Goal: Information Seeking & Learning: Learn about a topic

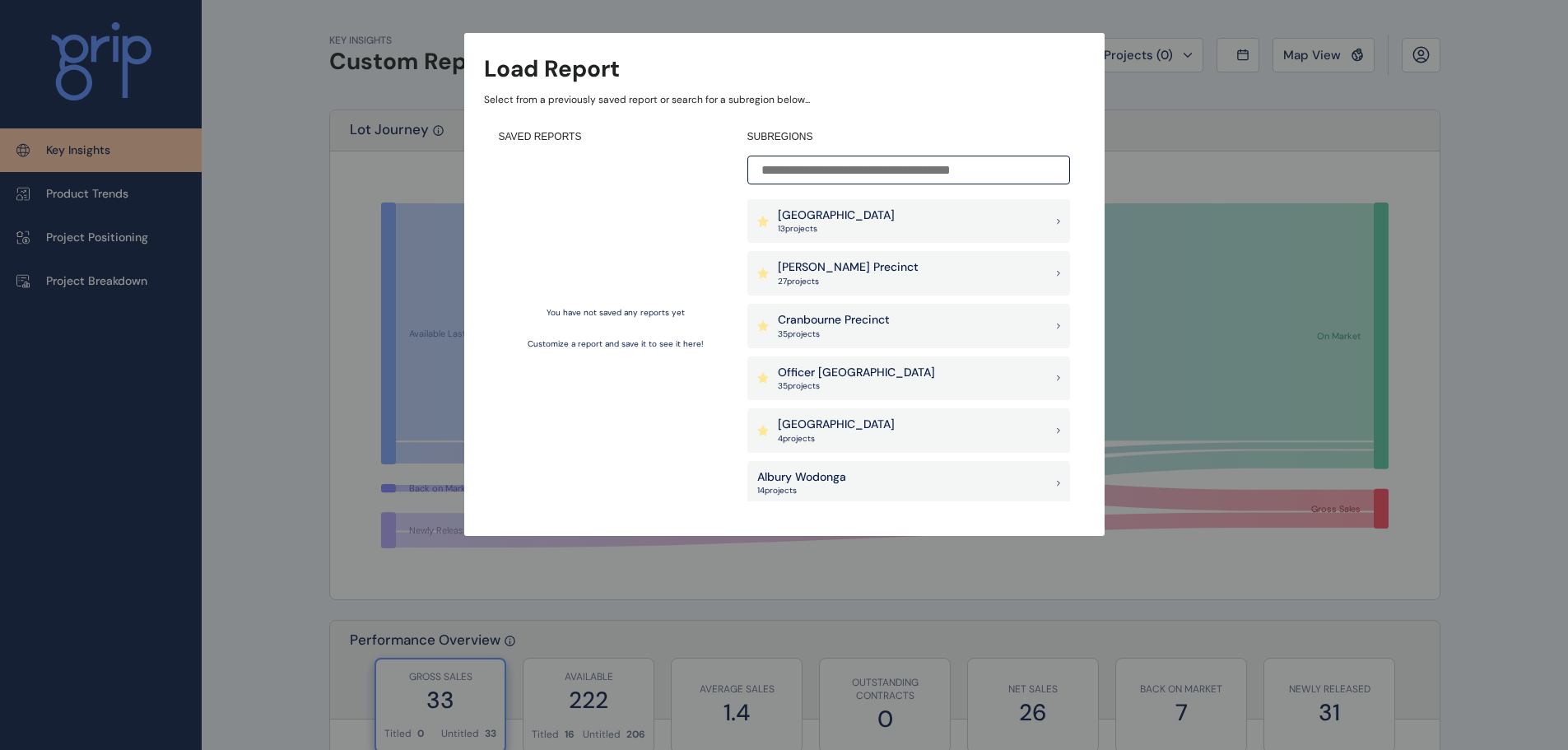
click at [825, 315] on p "Cranbourne Precinct" at bounding box center [833, 319] width 112 height 16
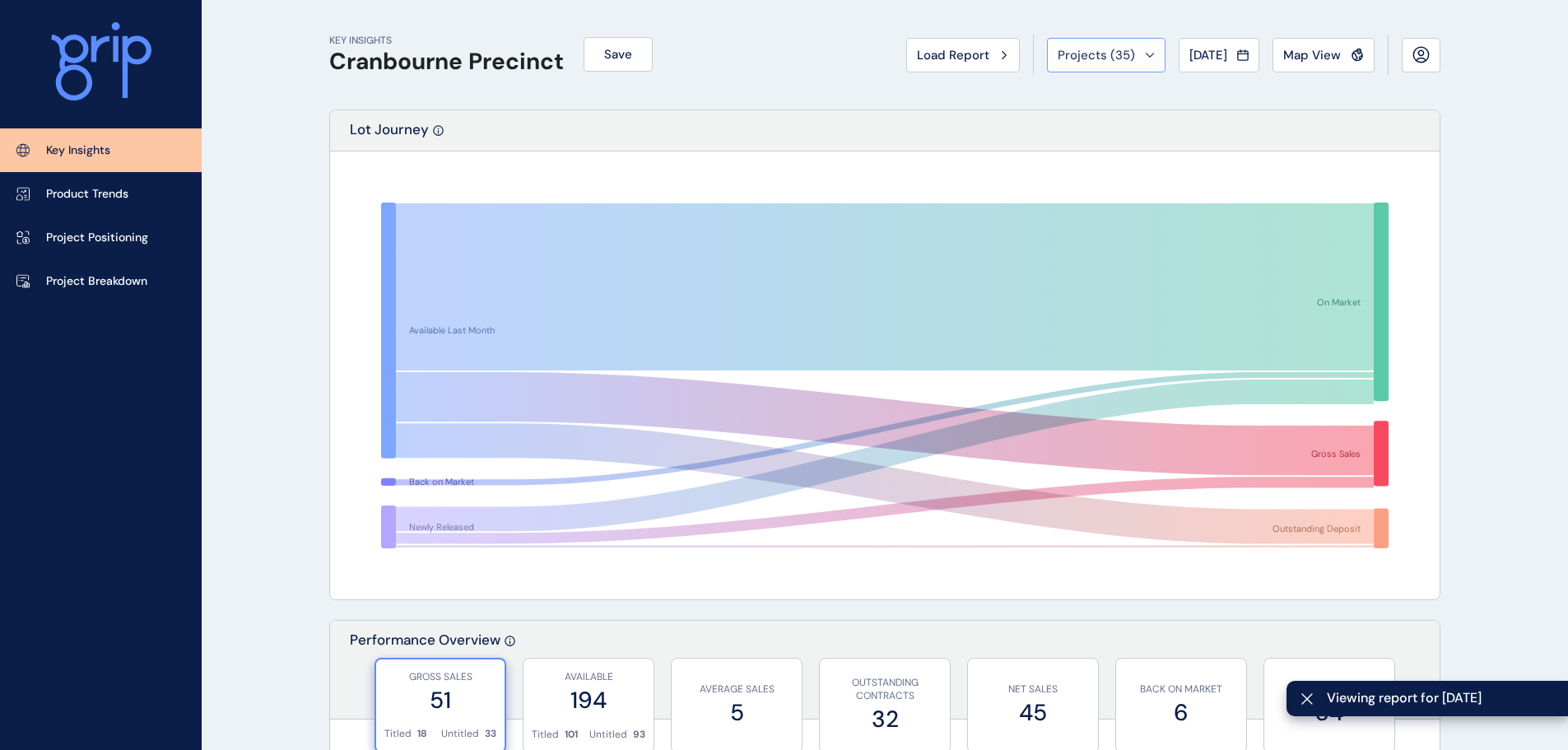
click at [1076, 59] on span "Projects ( 35 )" at bounding box center [1096, 55] width 77 height 16
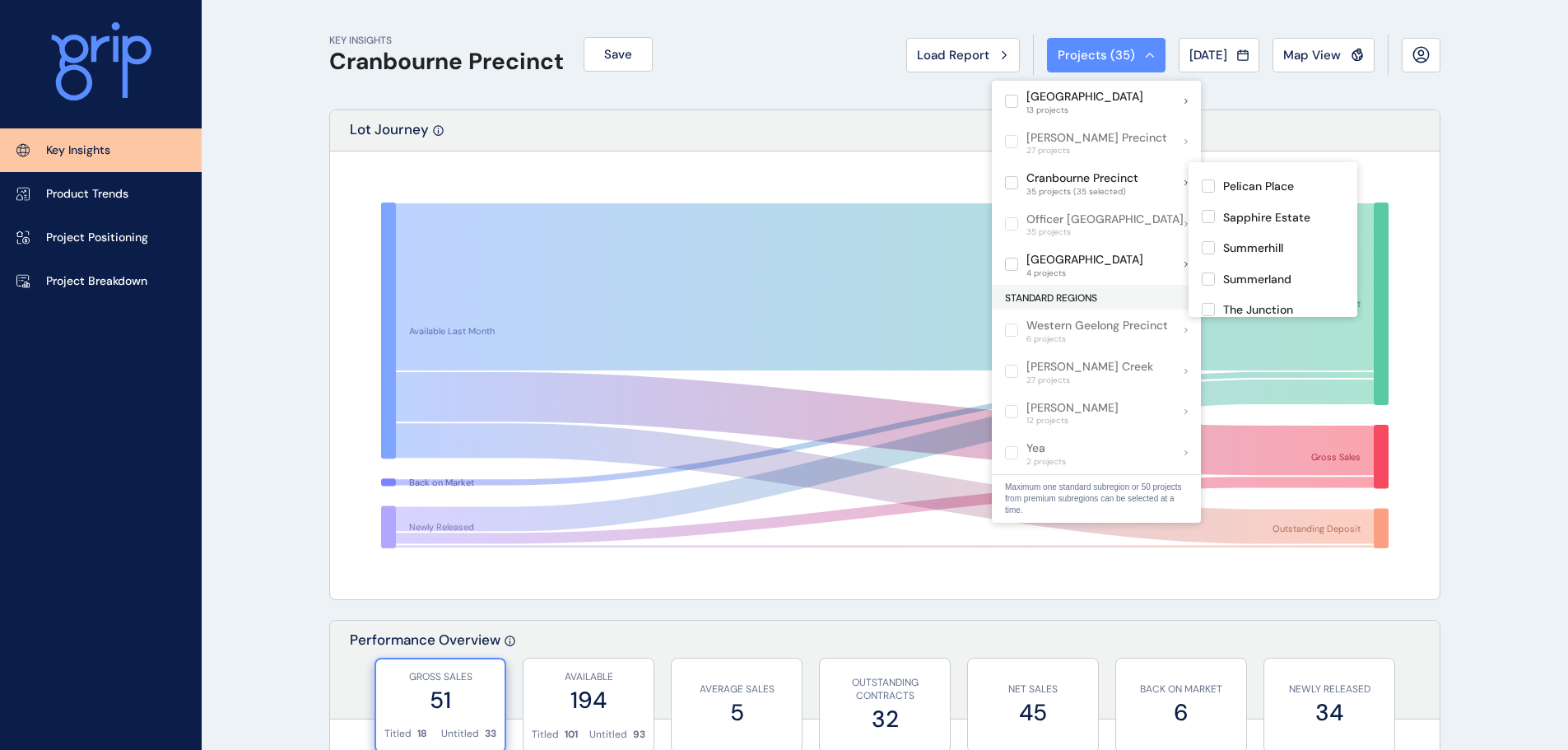
scroll to position [944, 0]
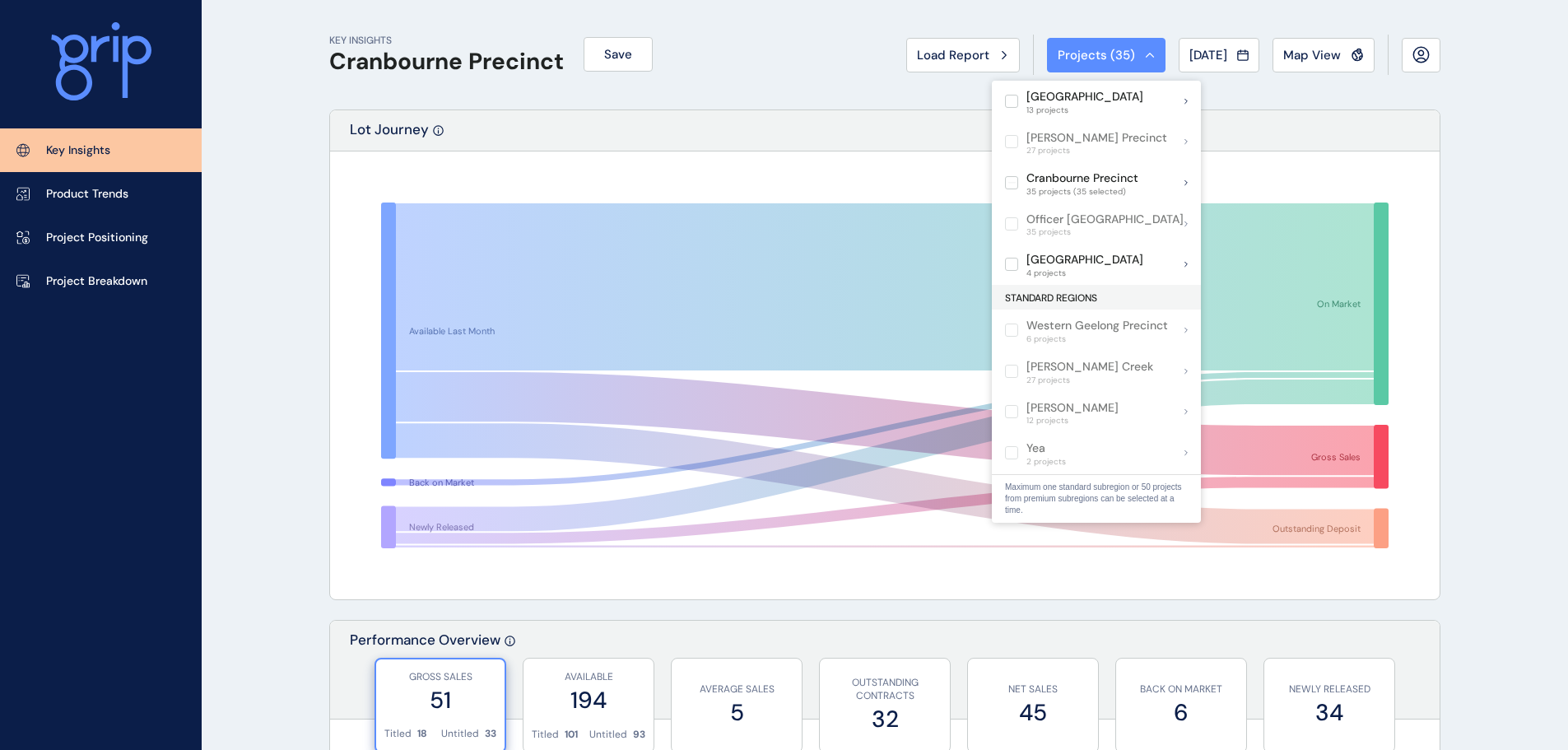
click at [1432, 248] on div "Available Last Month Back on Market Newly Released On Market Gross Sales Outsta…" at bounding box center [884, 375] width 1109 height 448
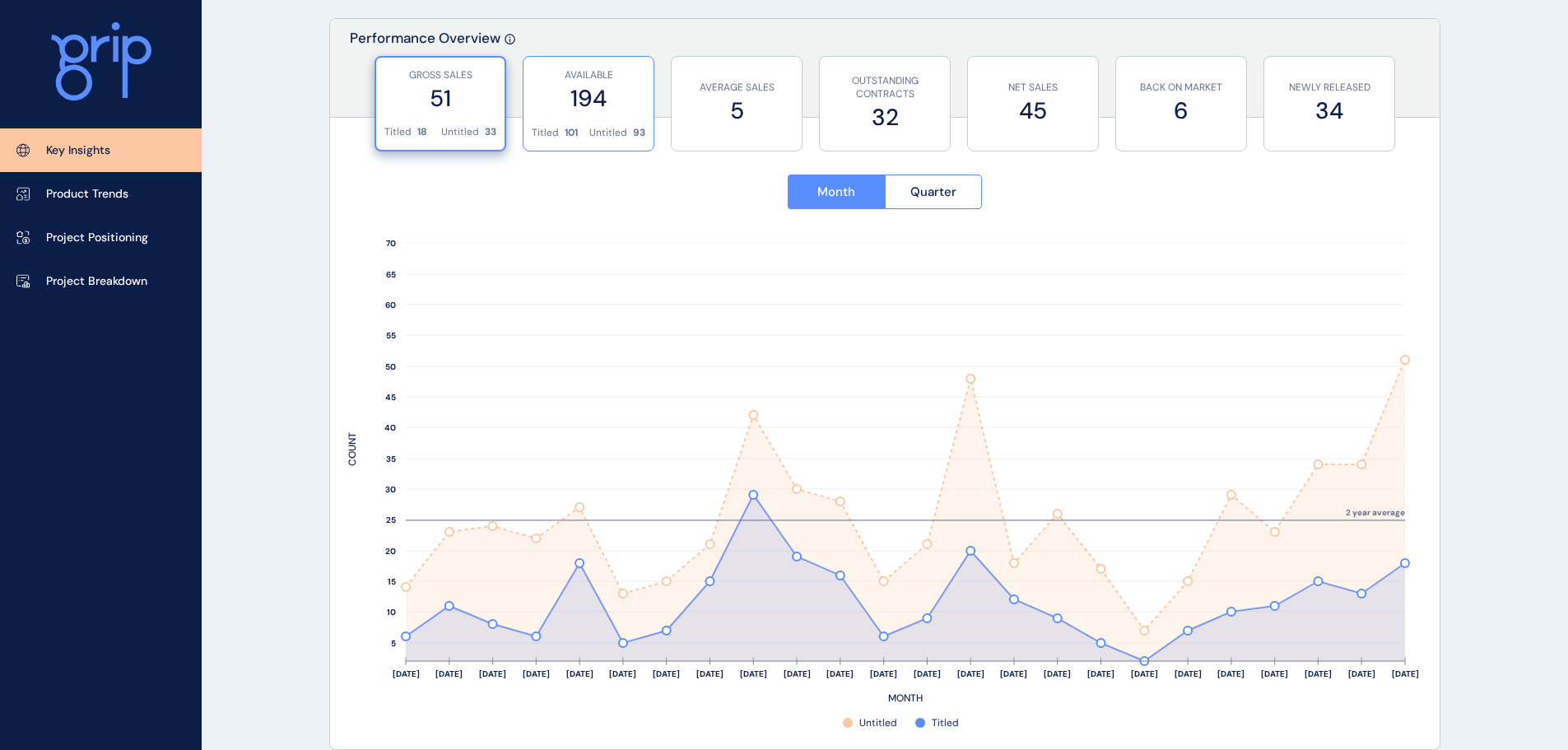
scroll to position [596, 0]
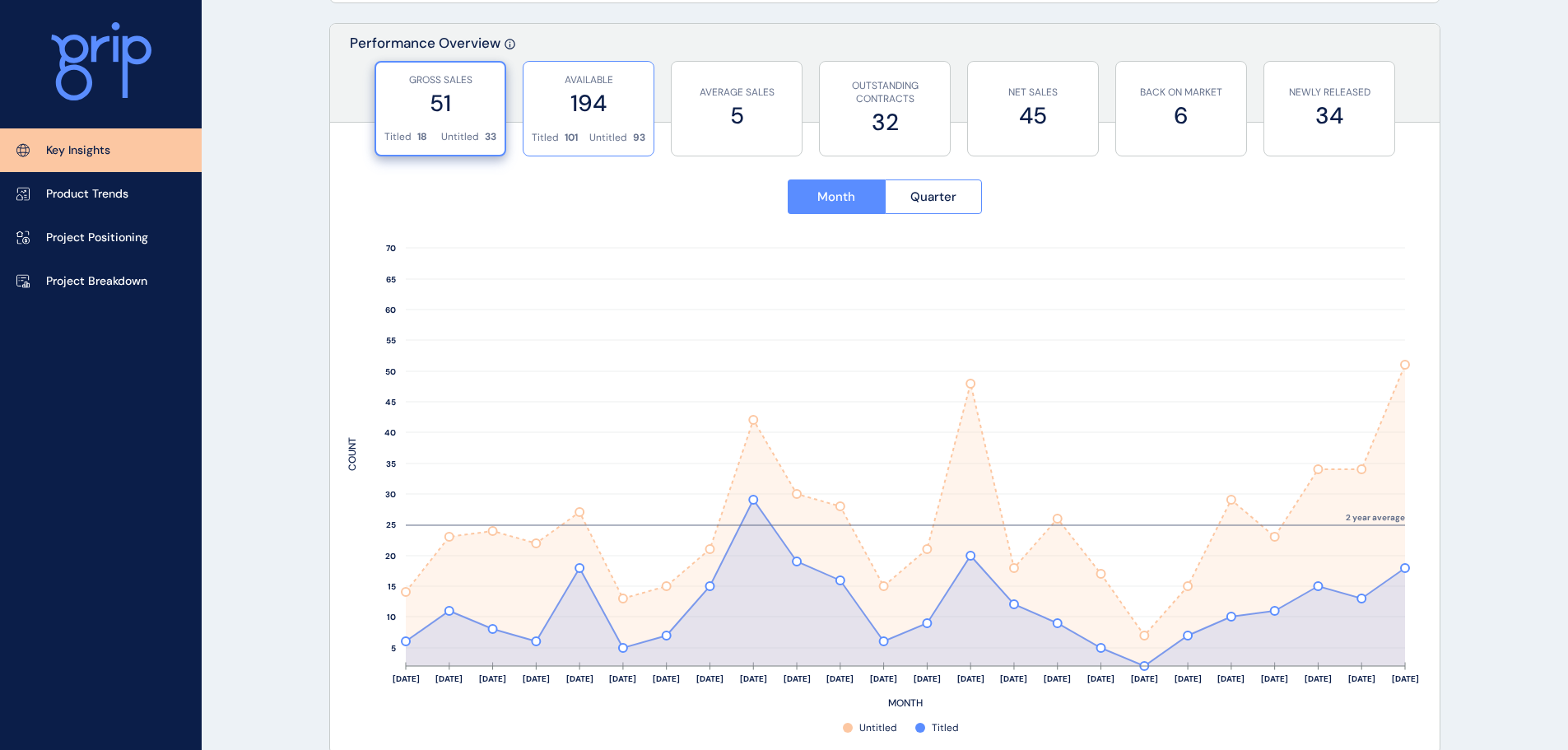
click at [589, 101] on label "194" at bounding box center [588, 104] width 114 height 32
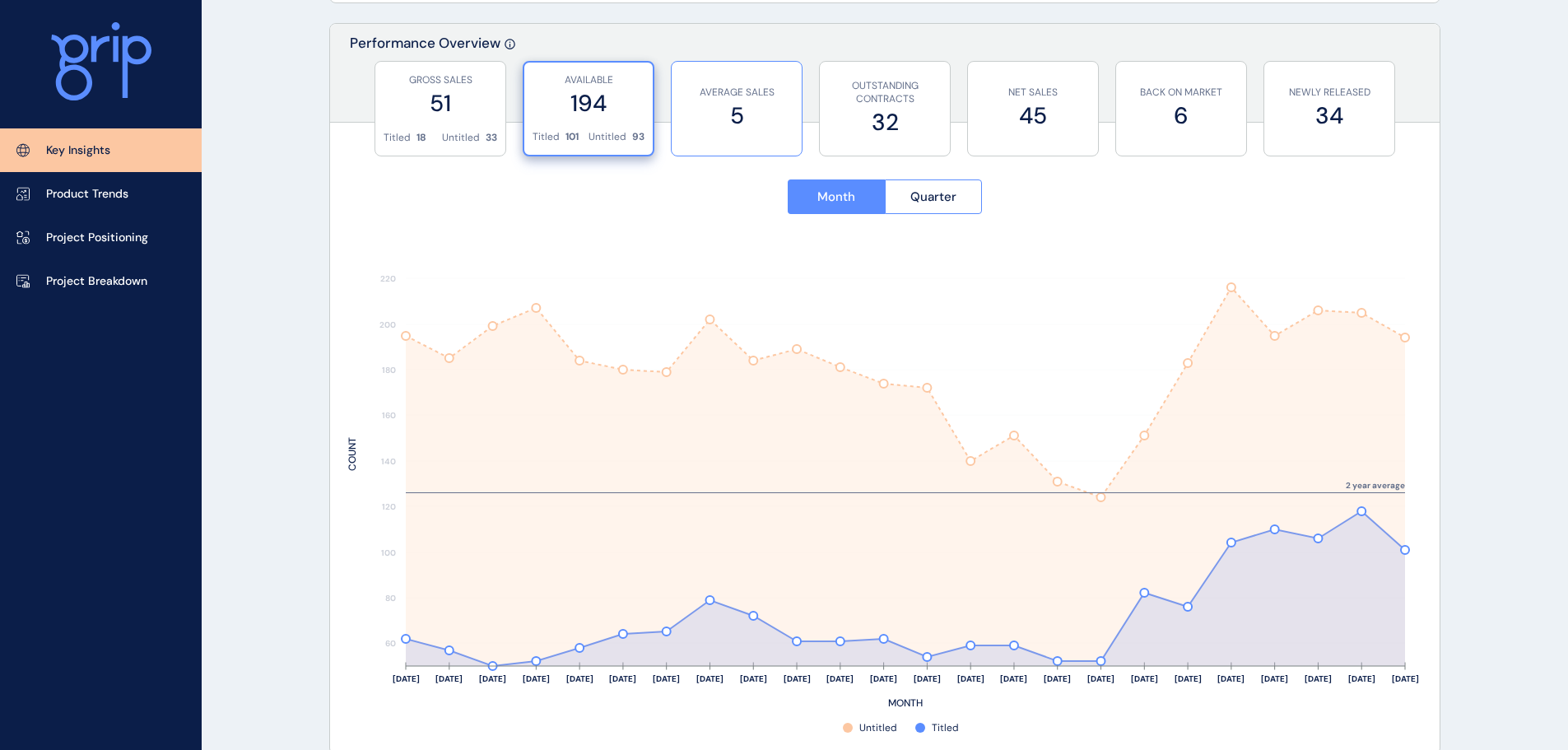
click at [693, 109] on label "5" at bounding box center [736, 116] width 114 height 32
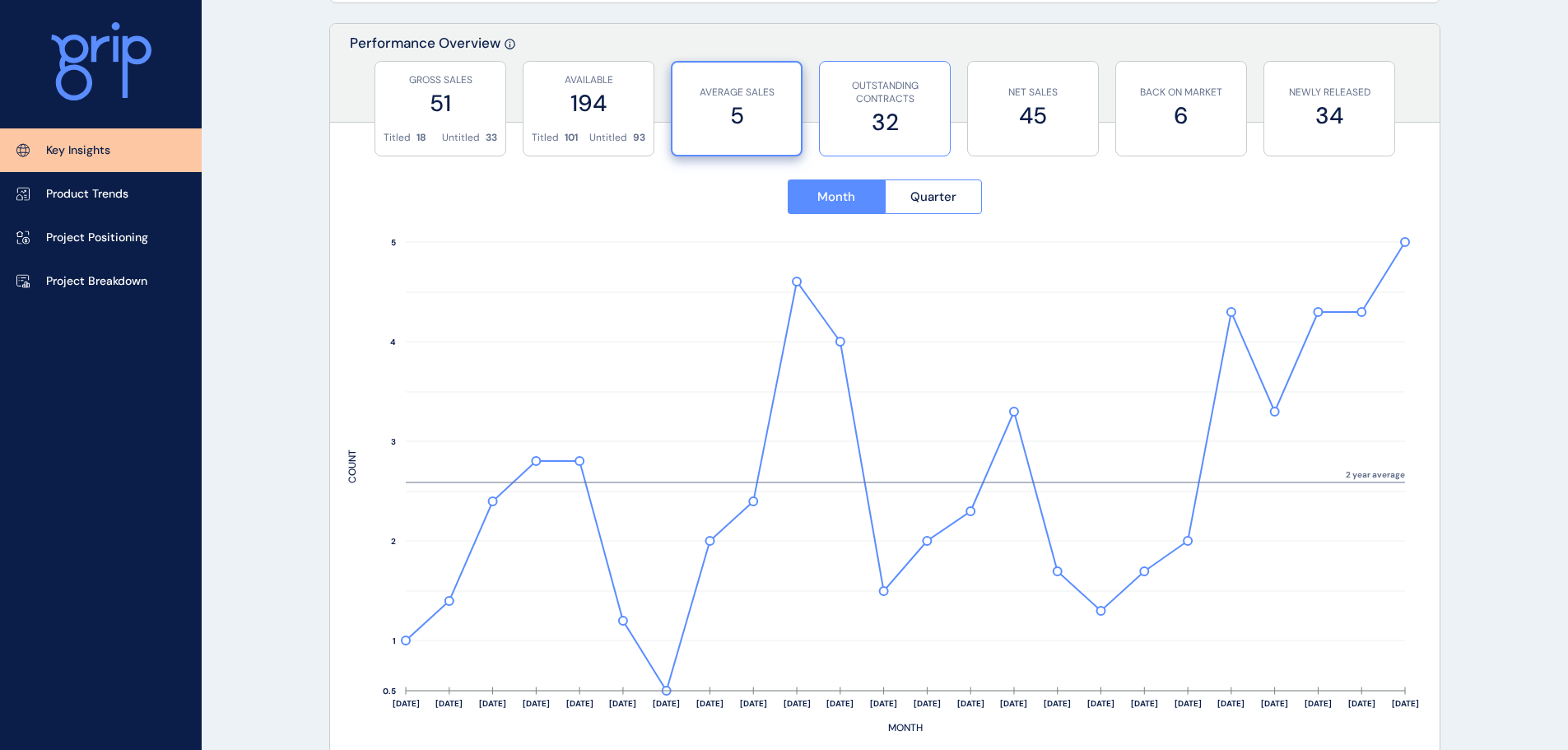
click at [866, 108] on label "32" at bounding box center [885, 122] width 114 height 32
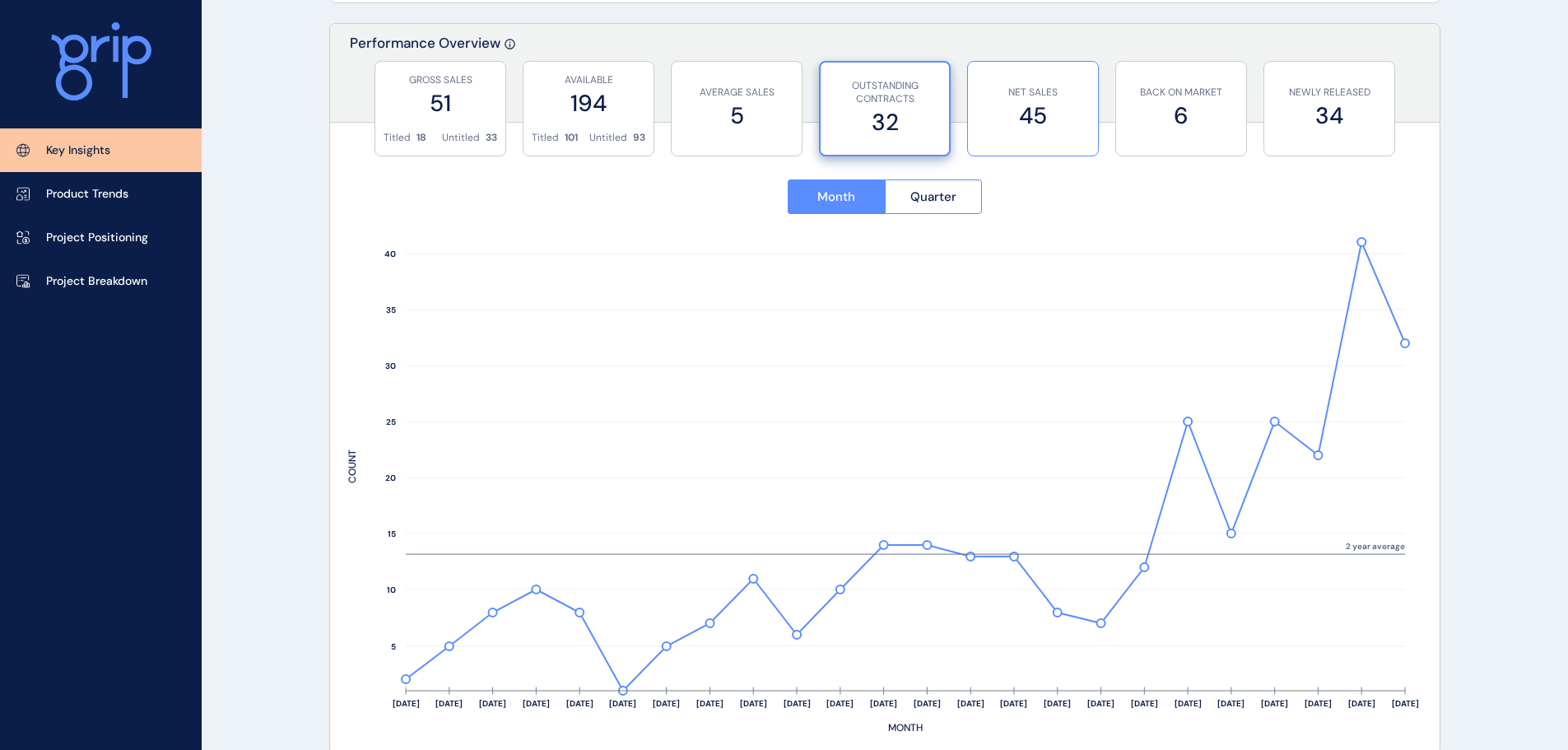
click at [1057, 118] on label "45" at bounding box center [1033, 116] width 114 height 32
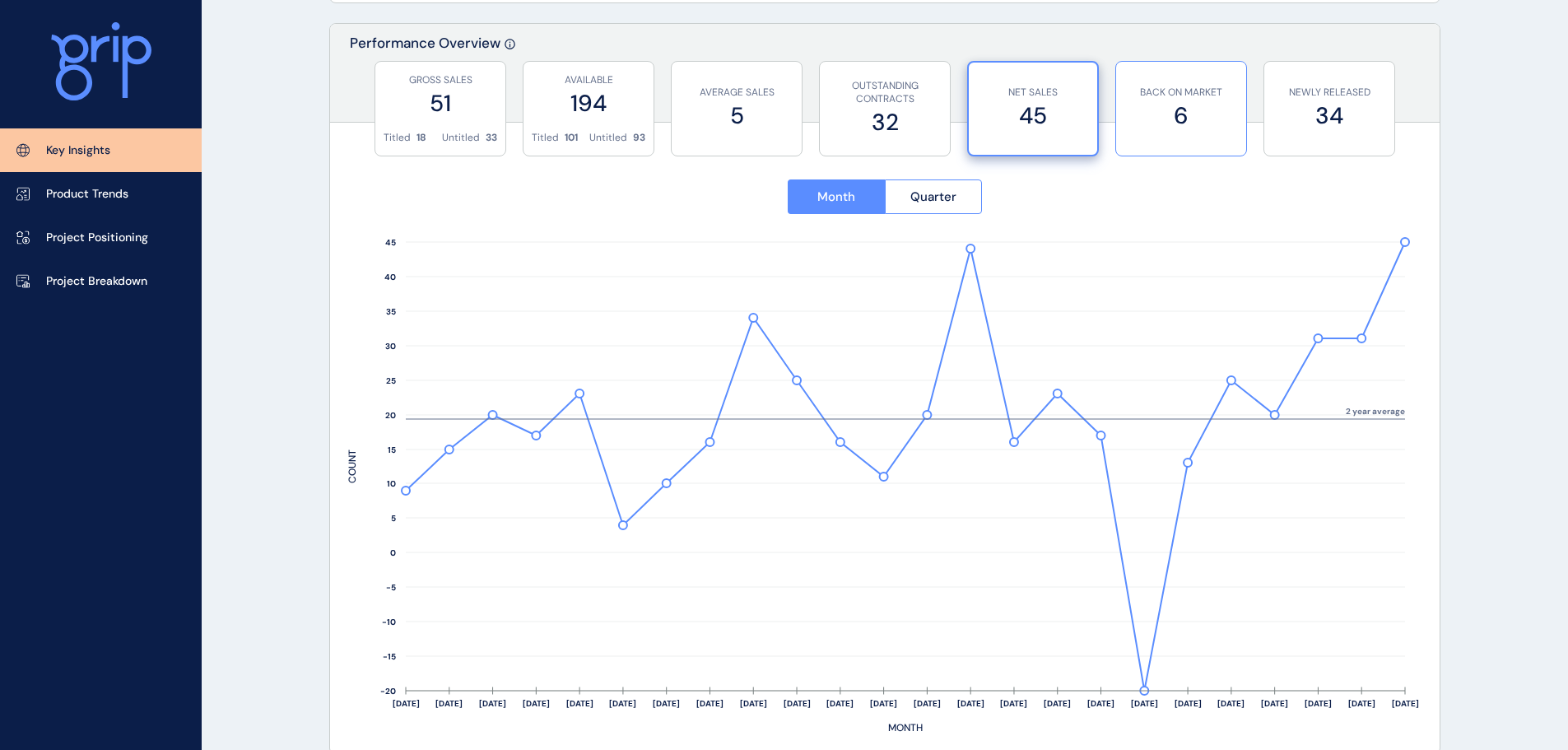
click at [1223, 122] on label "6" at bounding box center [1181, 116] width 114 height 32
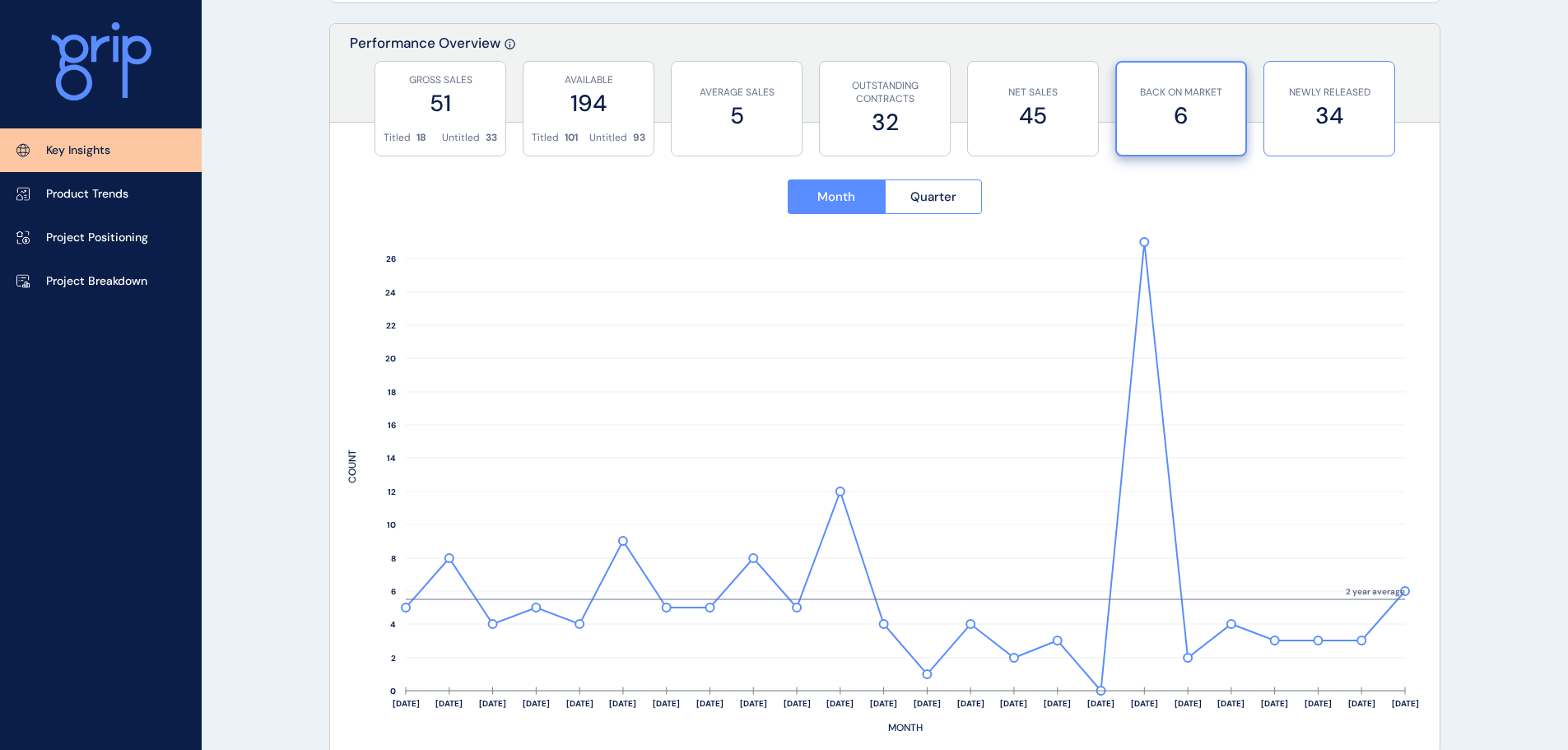
click at [1312, 115] on label "34" at bounding box center [1329, 116] width 114 height 32
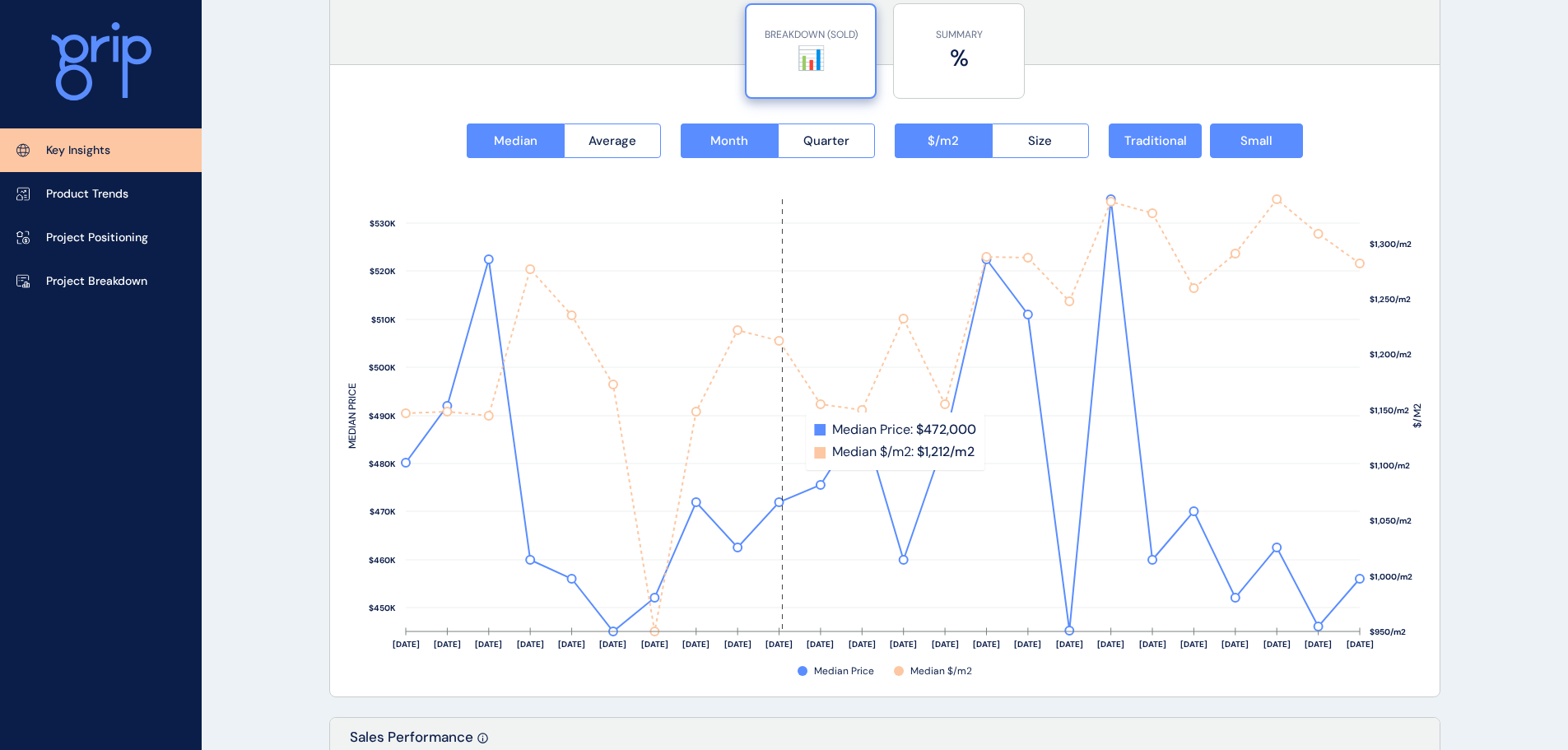
scroll to position [2078, 0]
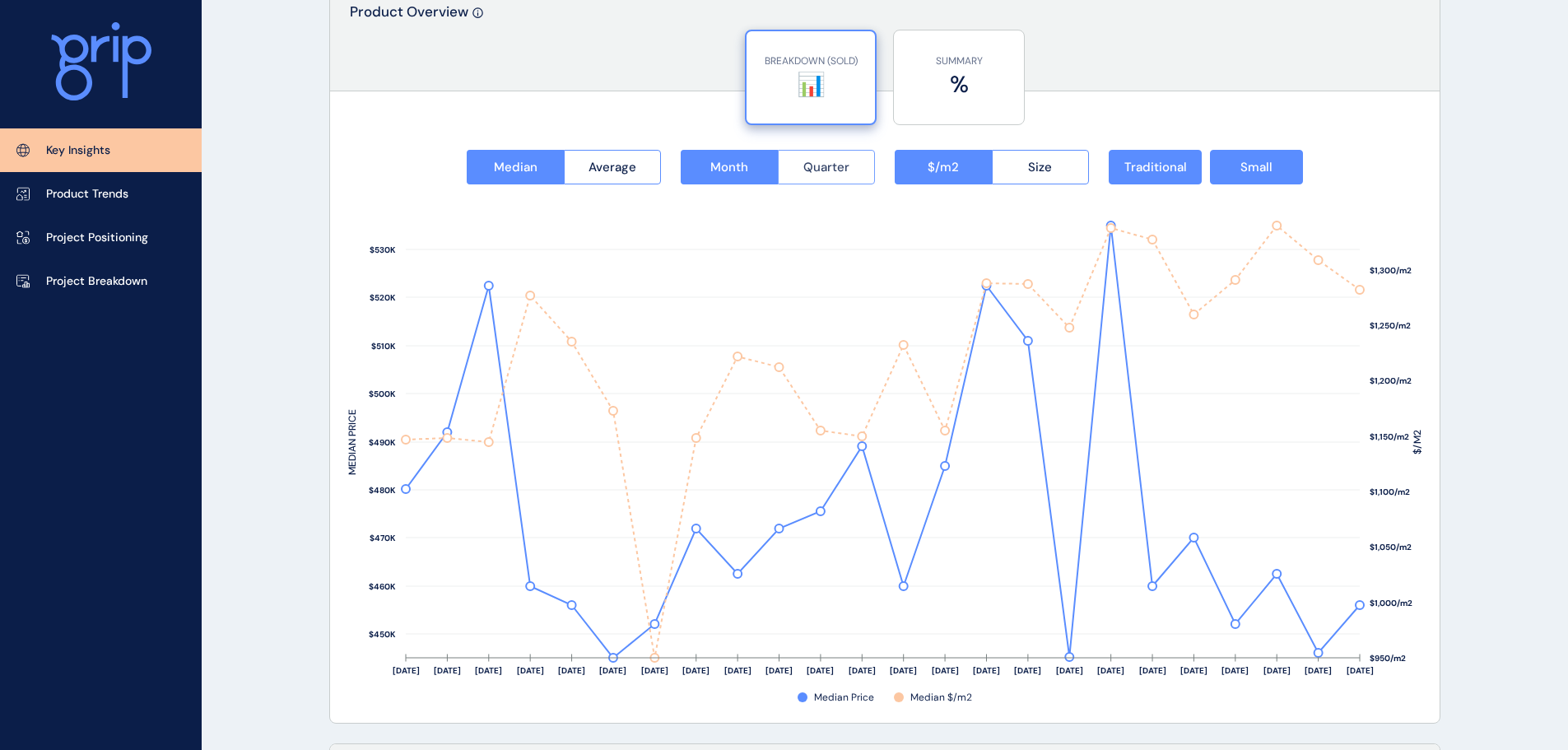
click at [842, 172] on span "Quarter" at bounding box center [825, 167] width 46 height 16
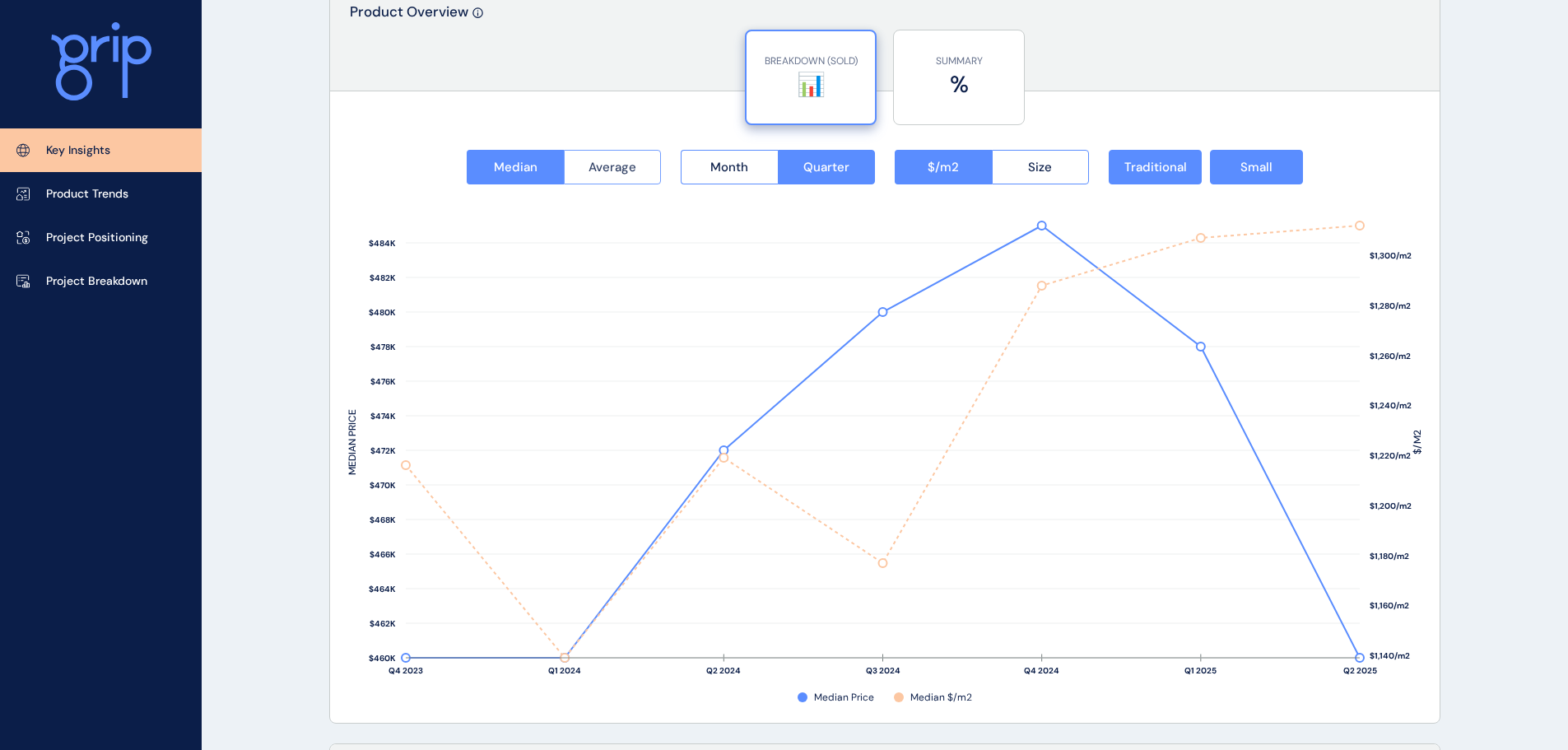
click at [645, 167] on button "Average" at bounding box center [612, 167] width 98 height 35
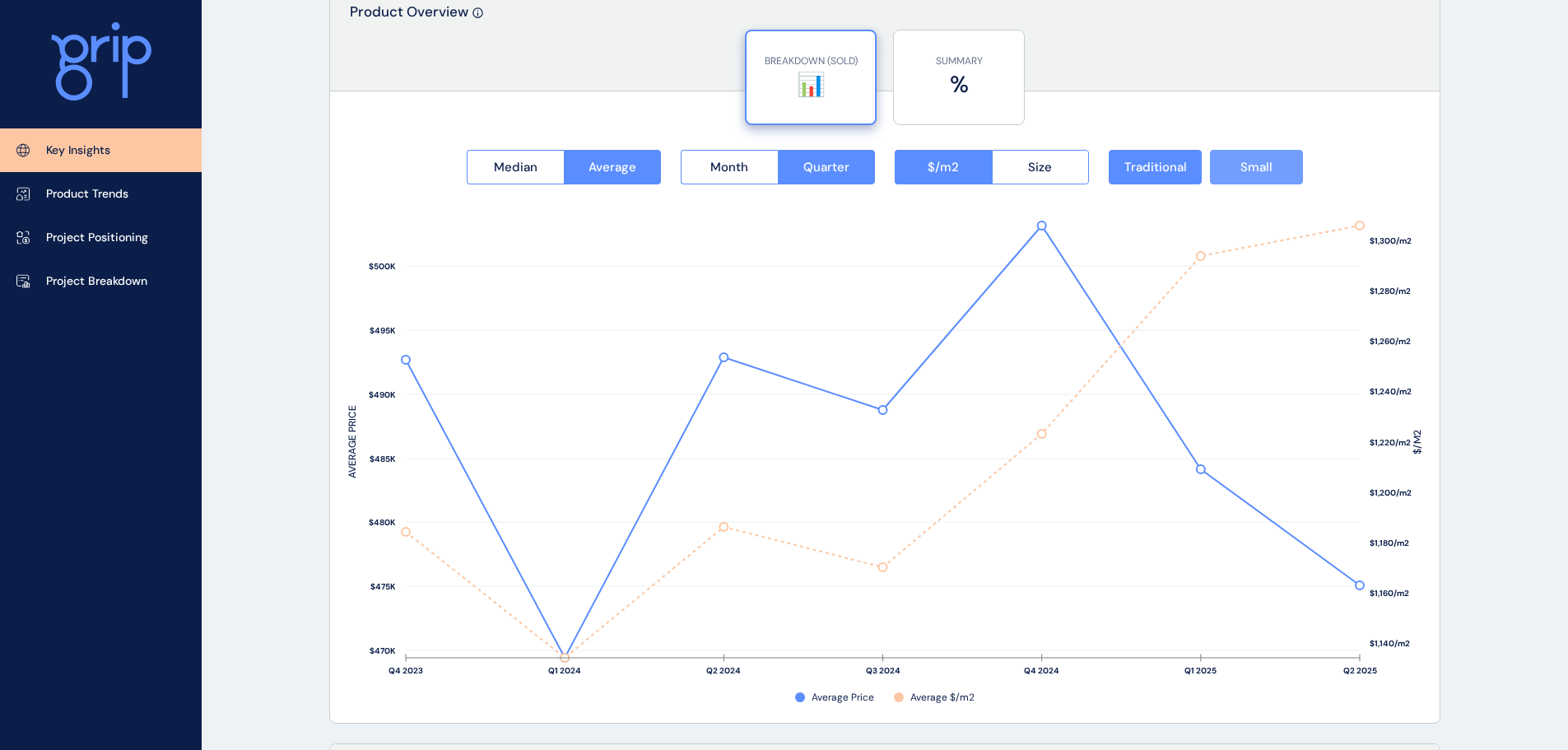
click at [1277, 178] on button "Small" at bounding box center [1256, 167] width 93 height 35
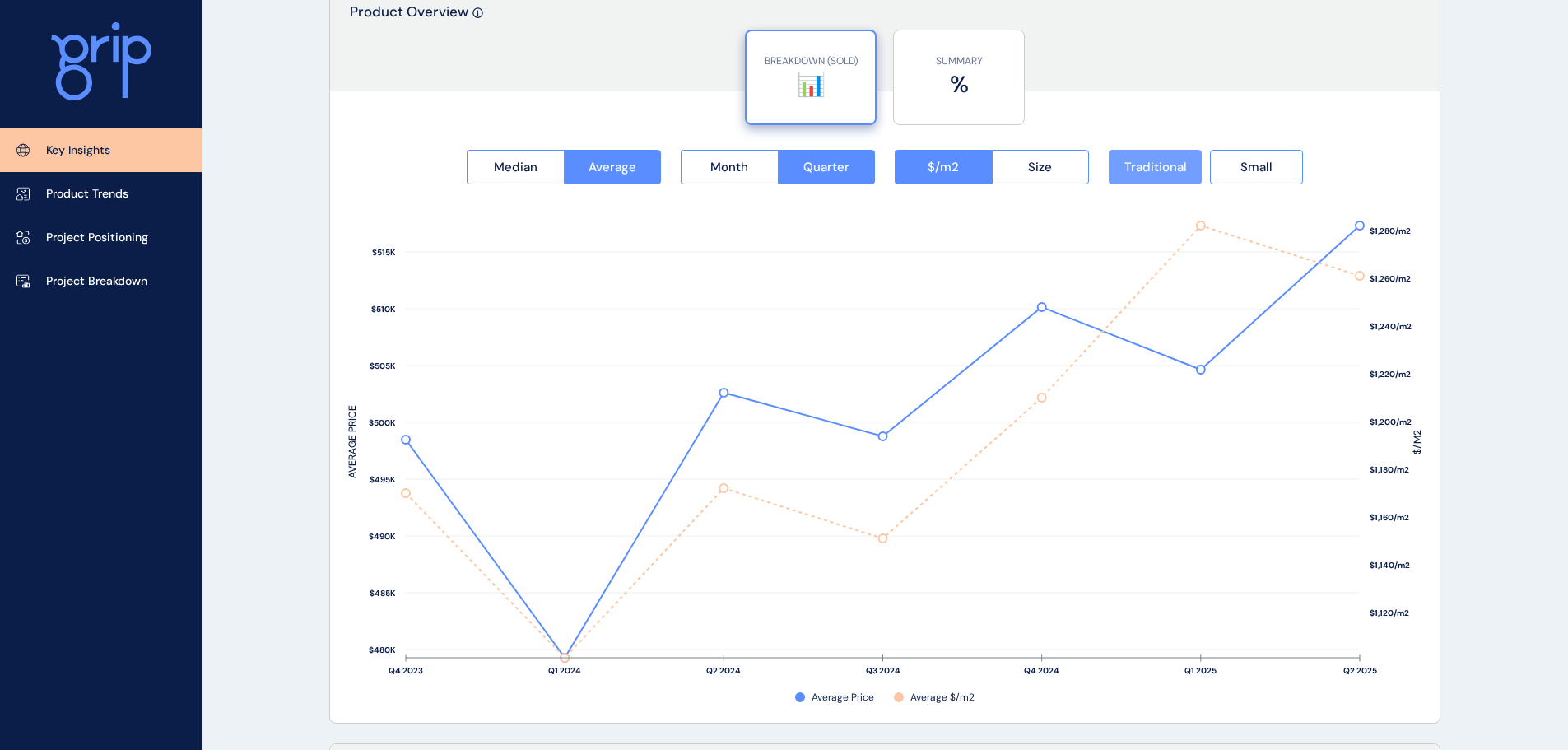
click at [1151, 178] on button "Traditional" at bounding box center [1154, 167] width 93 height 35
click at [1250, 167] on span "Small" at bounding box center [1256, 167] width 32 height 16
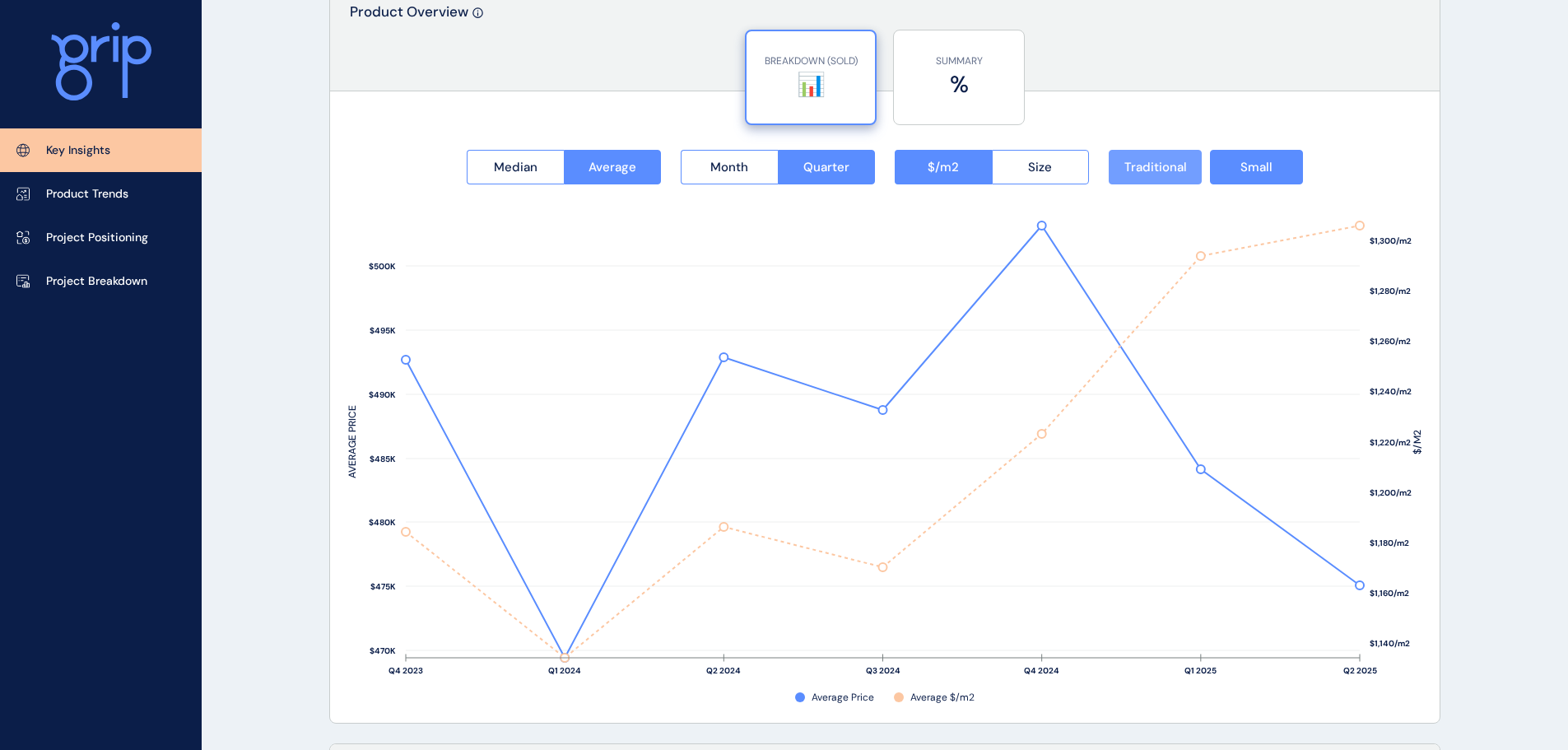
click at [1146, 162] on span "Traditional" at bounding box center [1155, 167] width 62 height 16
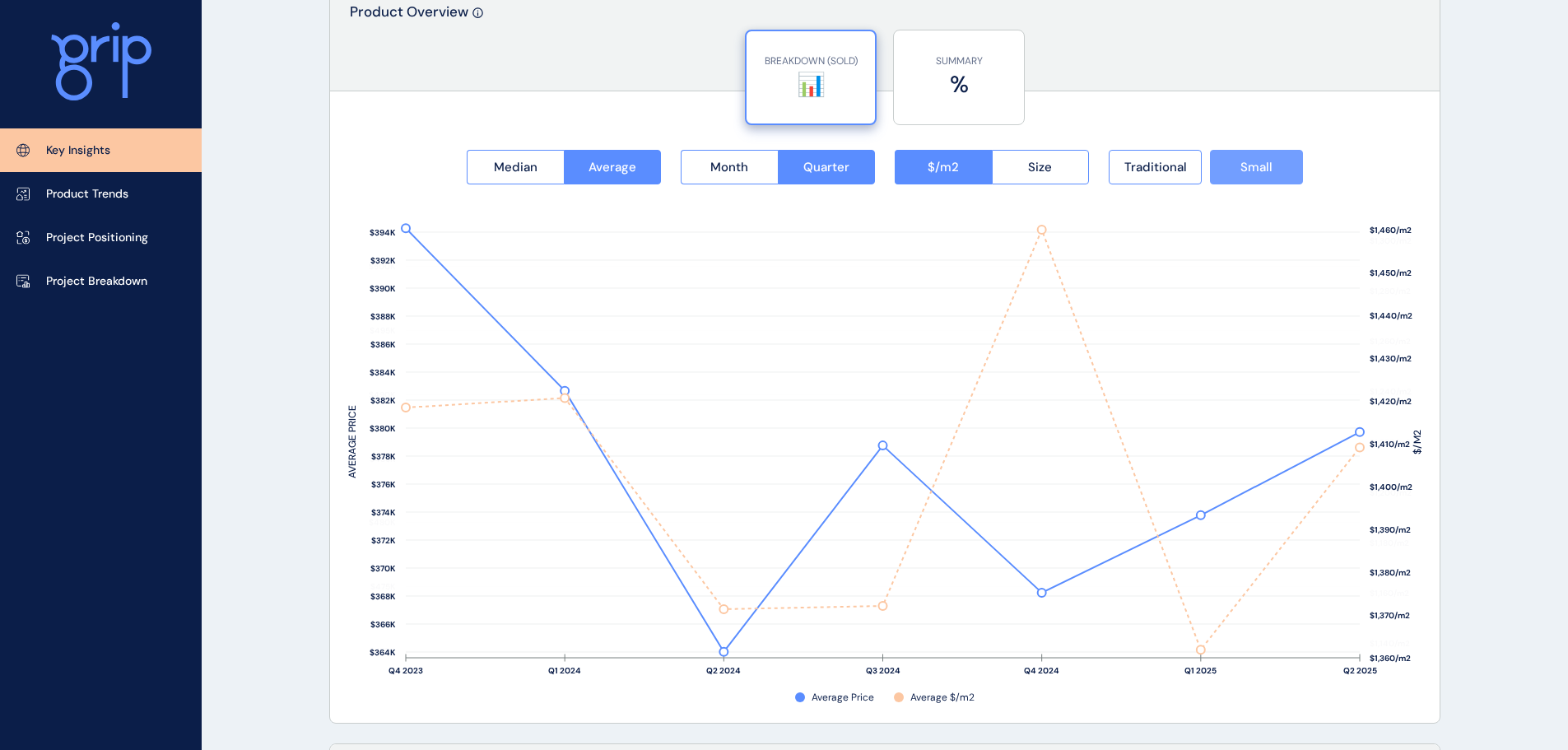
click at [1237, 165] on button "Small" at bounding box center [1256, 167] width 93 height 35
click at [1176, 172] on span "Traditional" at bounding box center [1155, 167] width 62 height 16
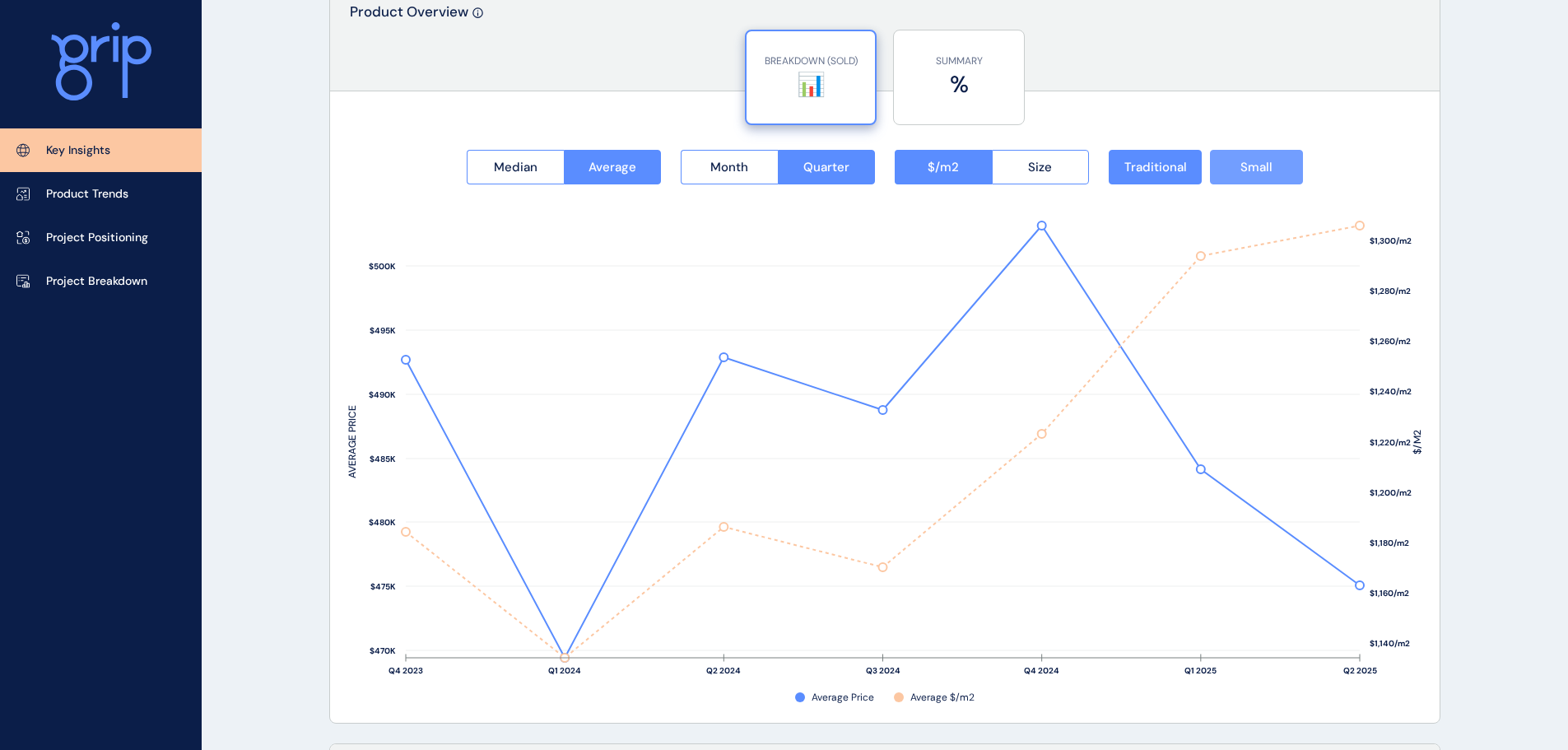
click at [1244, 172] on span "Small" at bounding box center [1256, 167] width 32 height 16
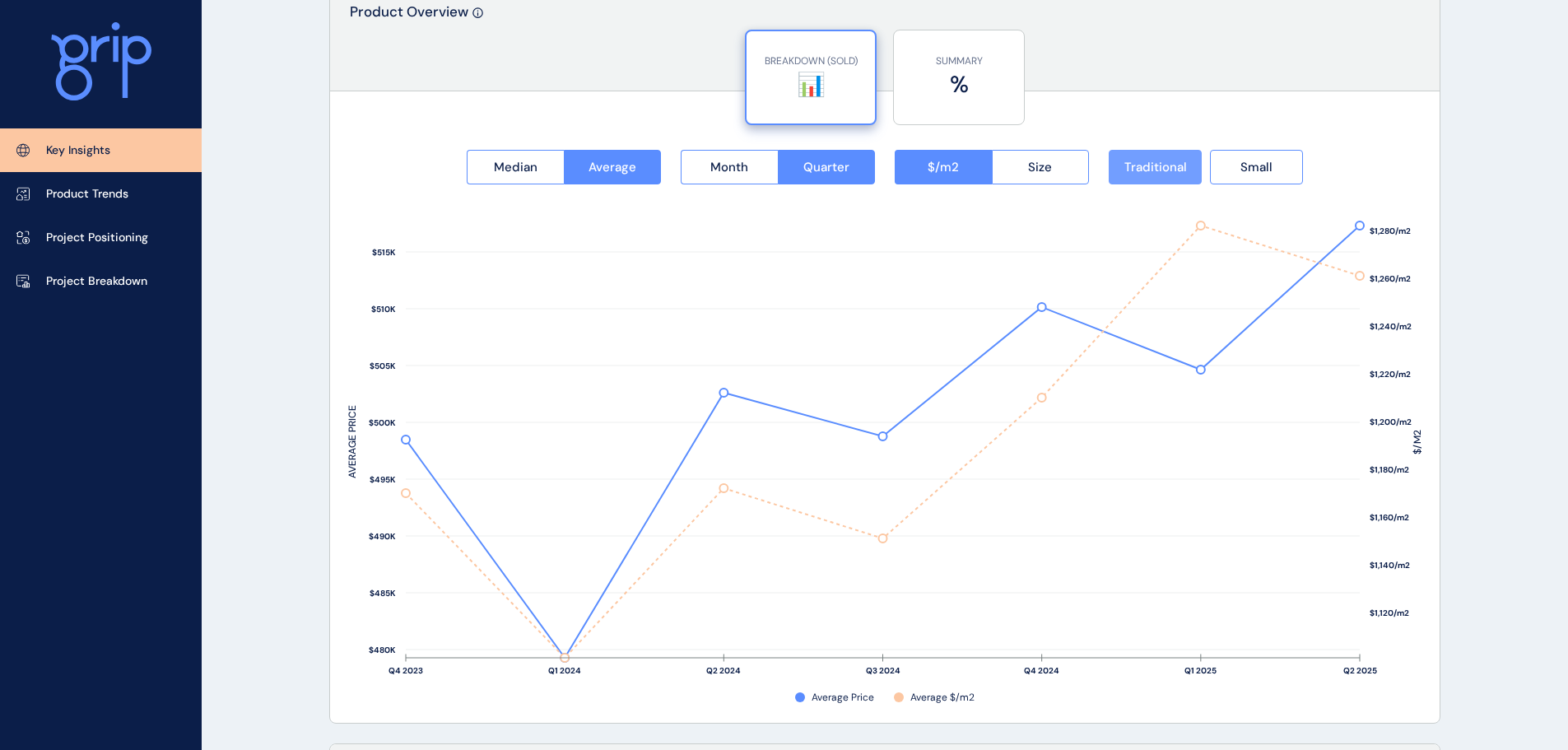
click at [1144, 166] on span "Traditional" at bounding box center [1155, 167] width 62 height 16
click at [1011, 171] on button "Size" at bounding box center [1040, 167] width 98 height 35
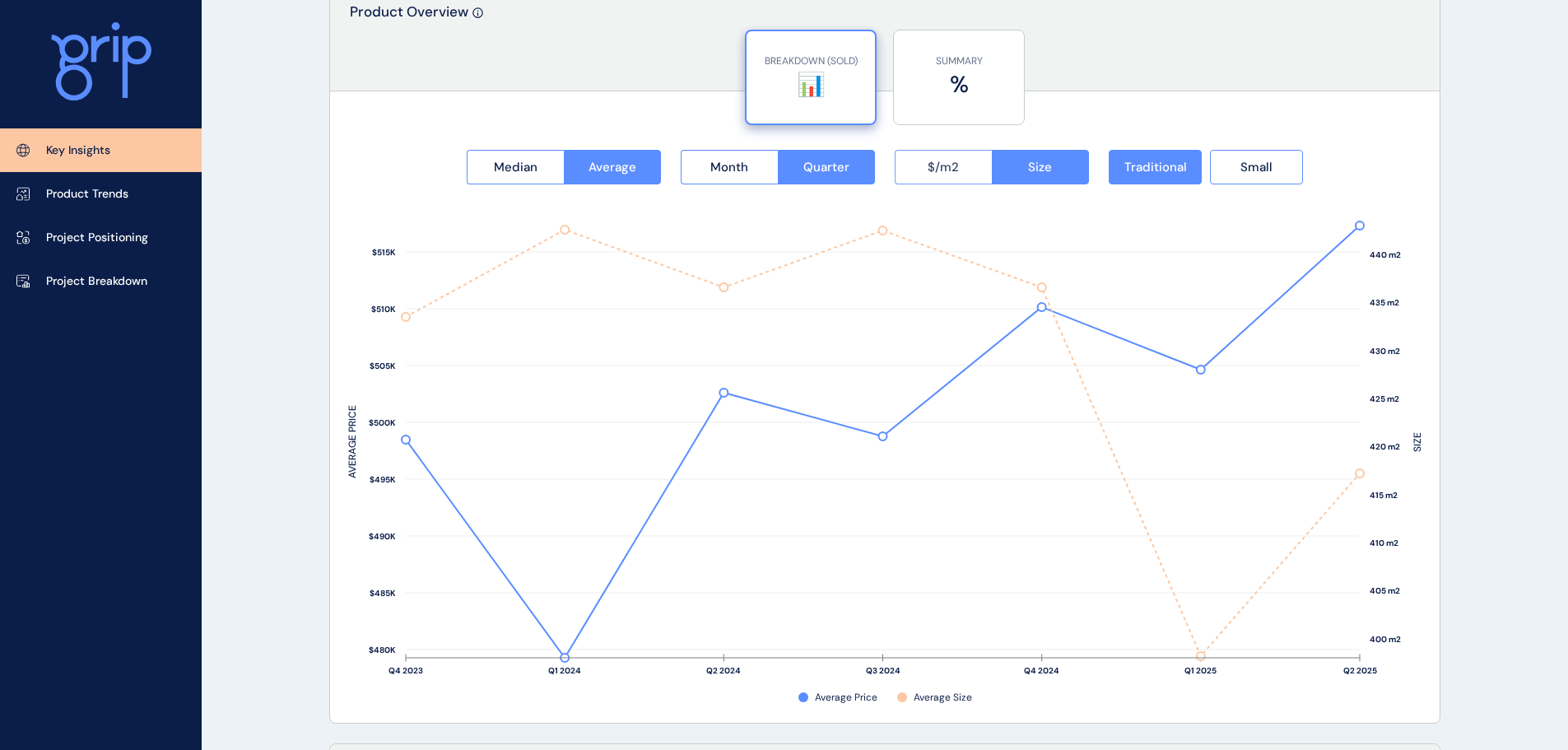
click at [960, 174] on button "$/m2" at bounding box center [942, 167] width 97 height 35
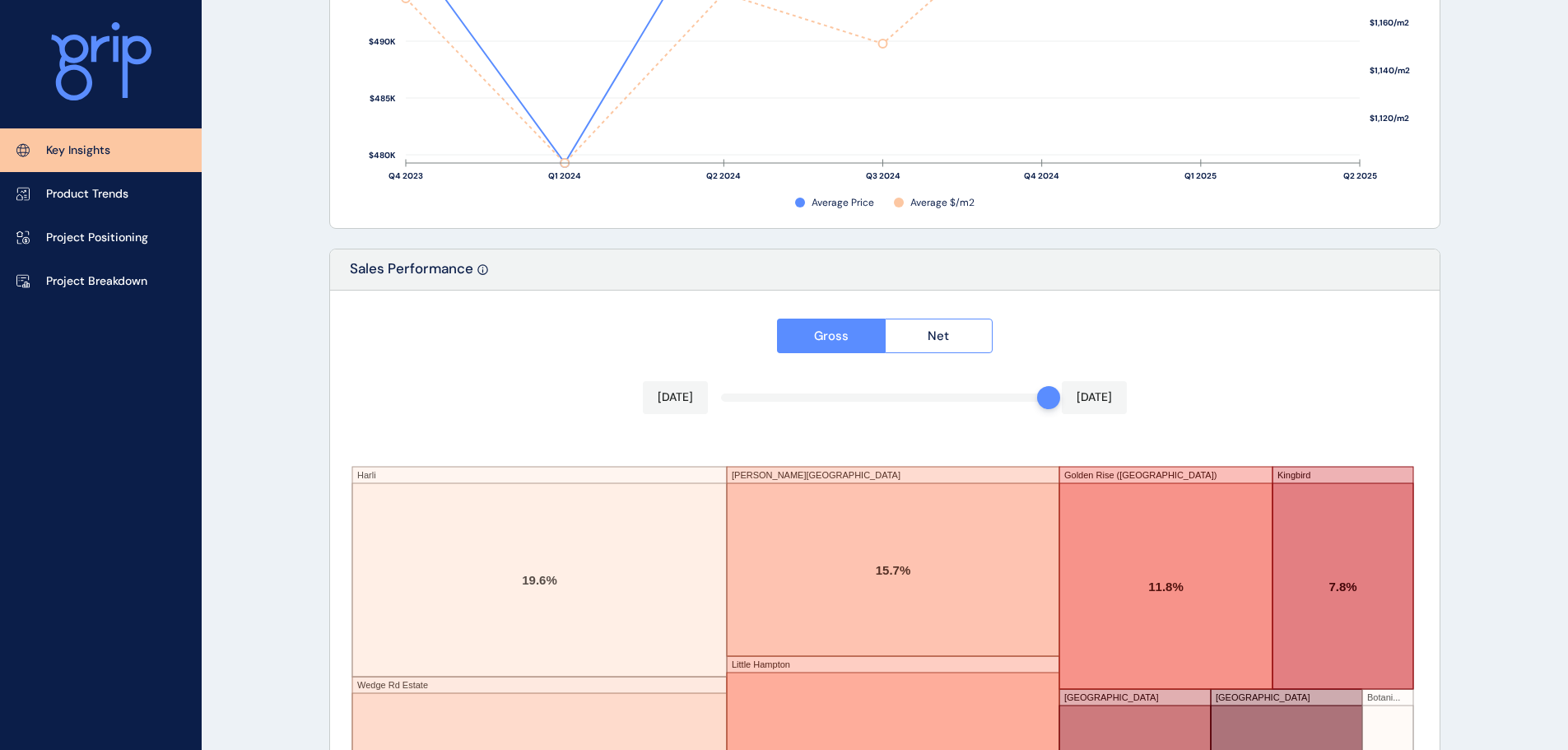
scroll to position [2715, 0]
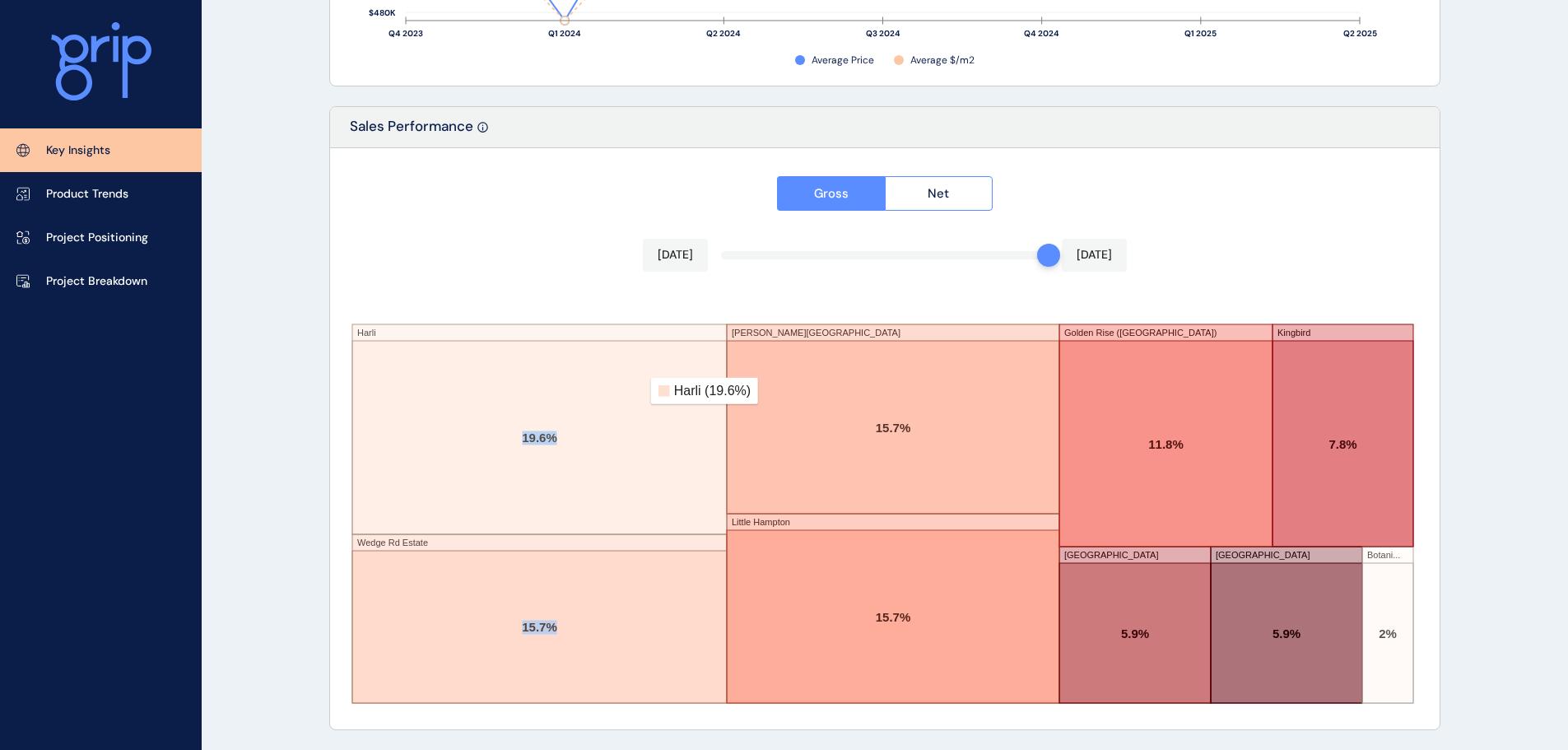
drag, startPoint x: 874, startPoint y: 424, endPoint x: 600, endPoint y: 391, distance: 276.0
click at [600, 391] on g "[GEOGRAPHIC_DATA] [PERSON_NAME][GEOGRAPHIC_DATA] [GEOGRAPHIC_DATA] ([GEOGRAPHIC…" at bounding box center [883, 505] width 1061 height 395
click at [1174, 436] on rect at bounding box center [1166, 444] width 213 height 205
click at [1300, 457] on rect at bounding box center [1342, 444] width 140 height 205
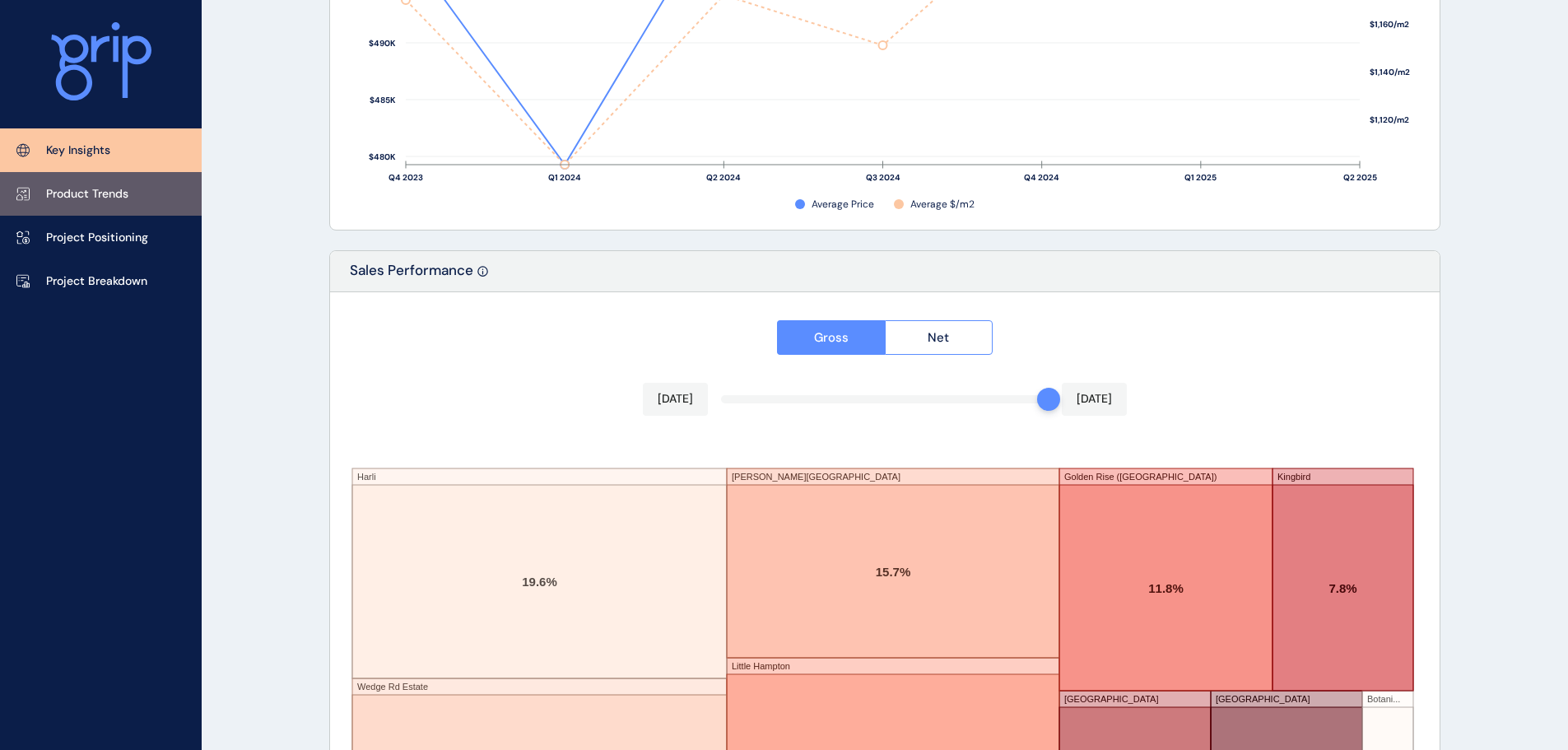
click at [57, 186] on p "Product Trends" at bounding box center [87, 193] width 82 height 16
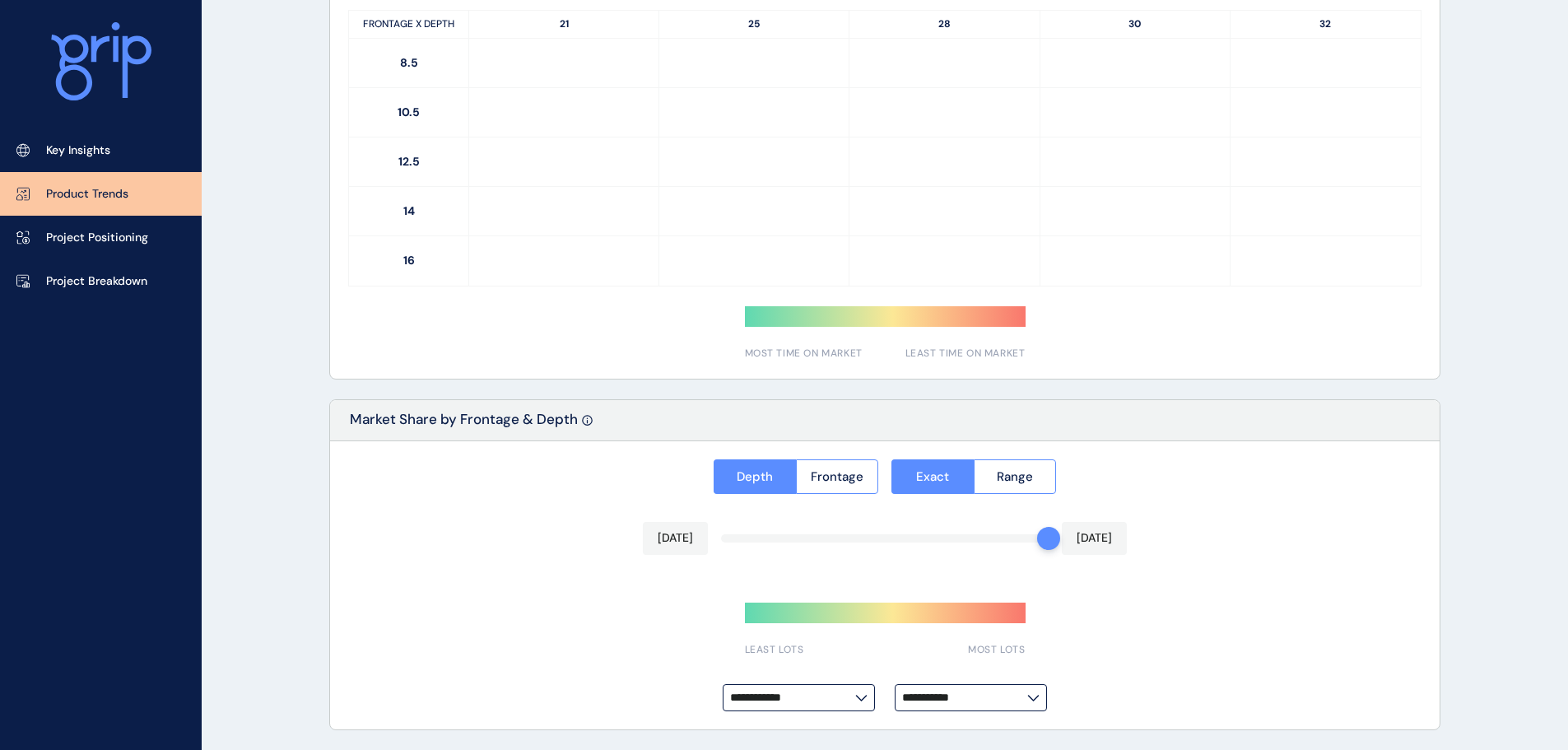
scroll to position [979, 0]
type input "*********"
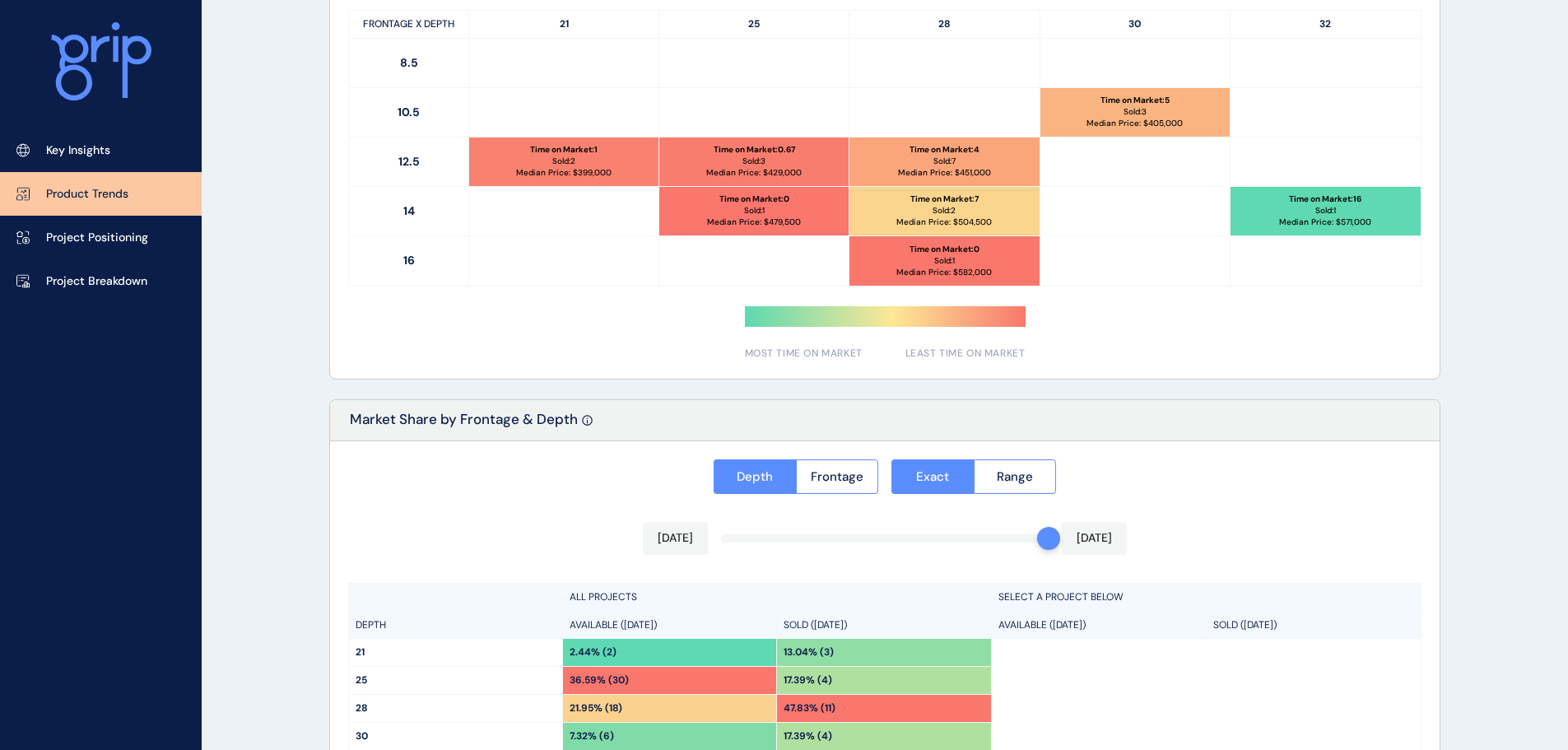
scroll to position [1176, 0]
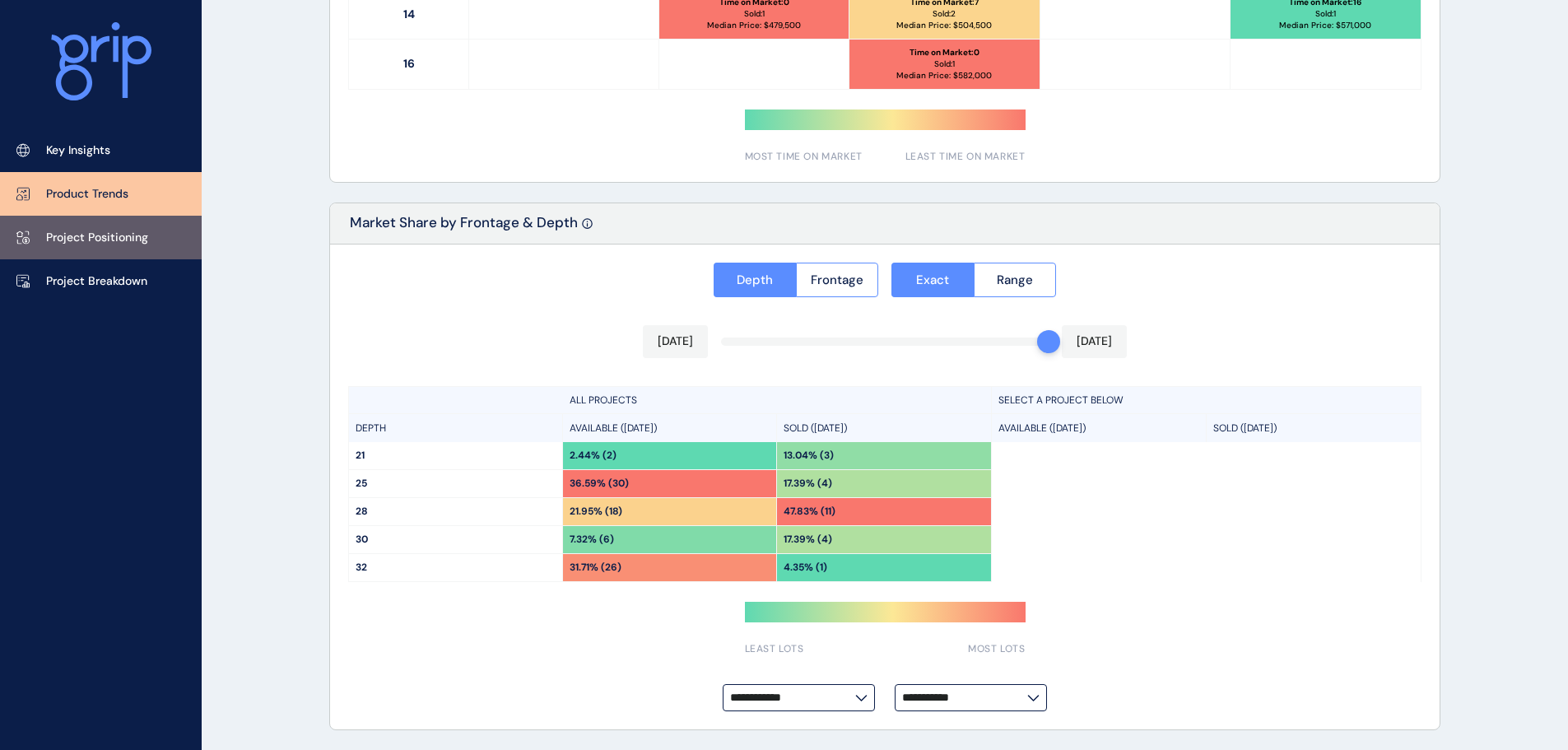
click at [126, 250] on link "Project Positioning" at bounding box center [101, 237] width 202 height 43
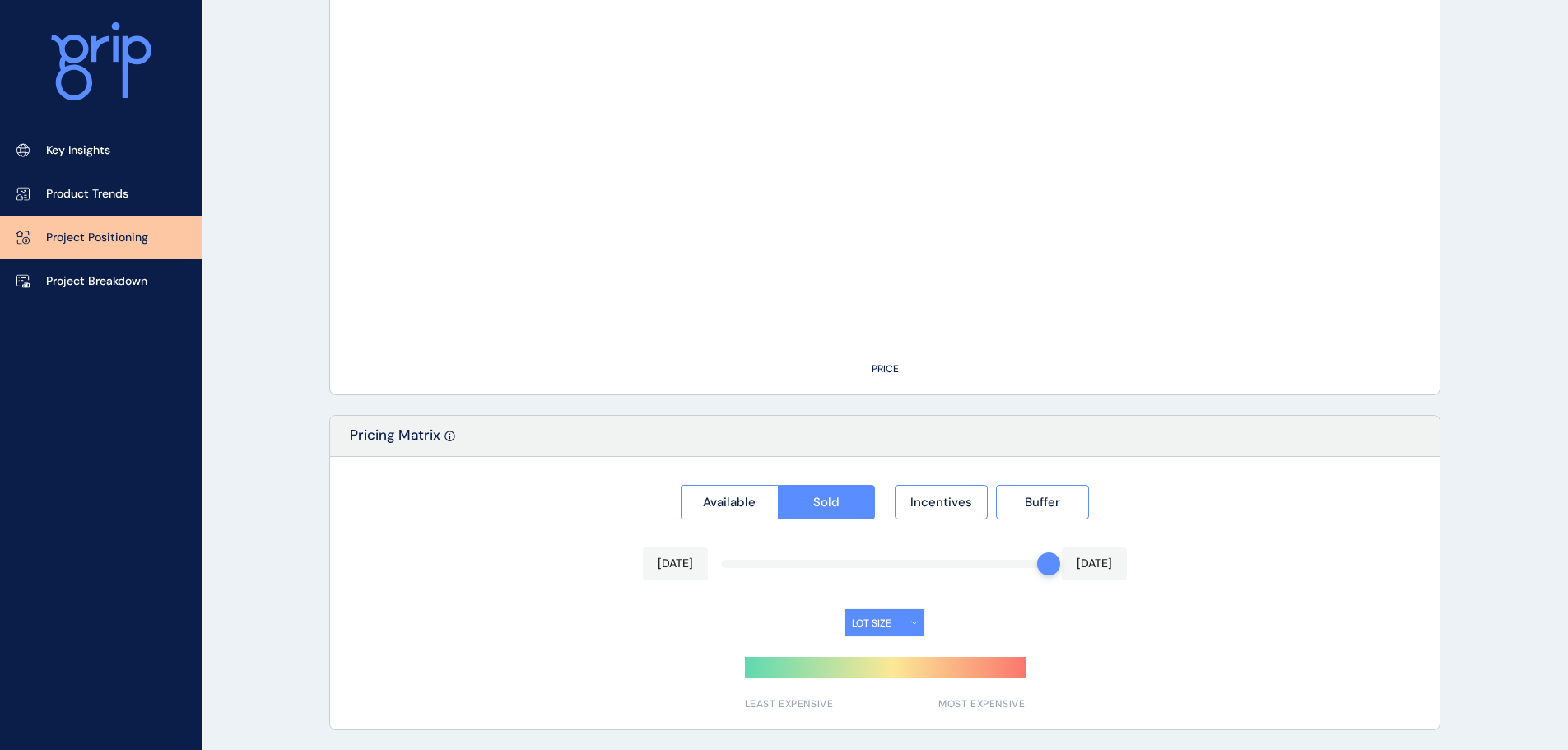
type input "*****"
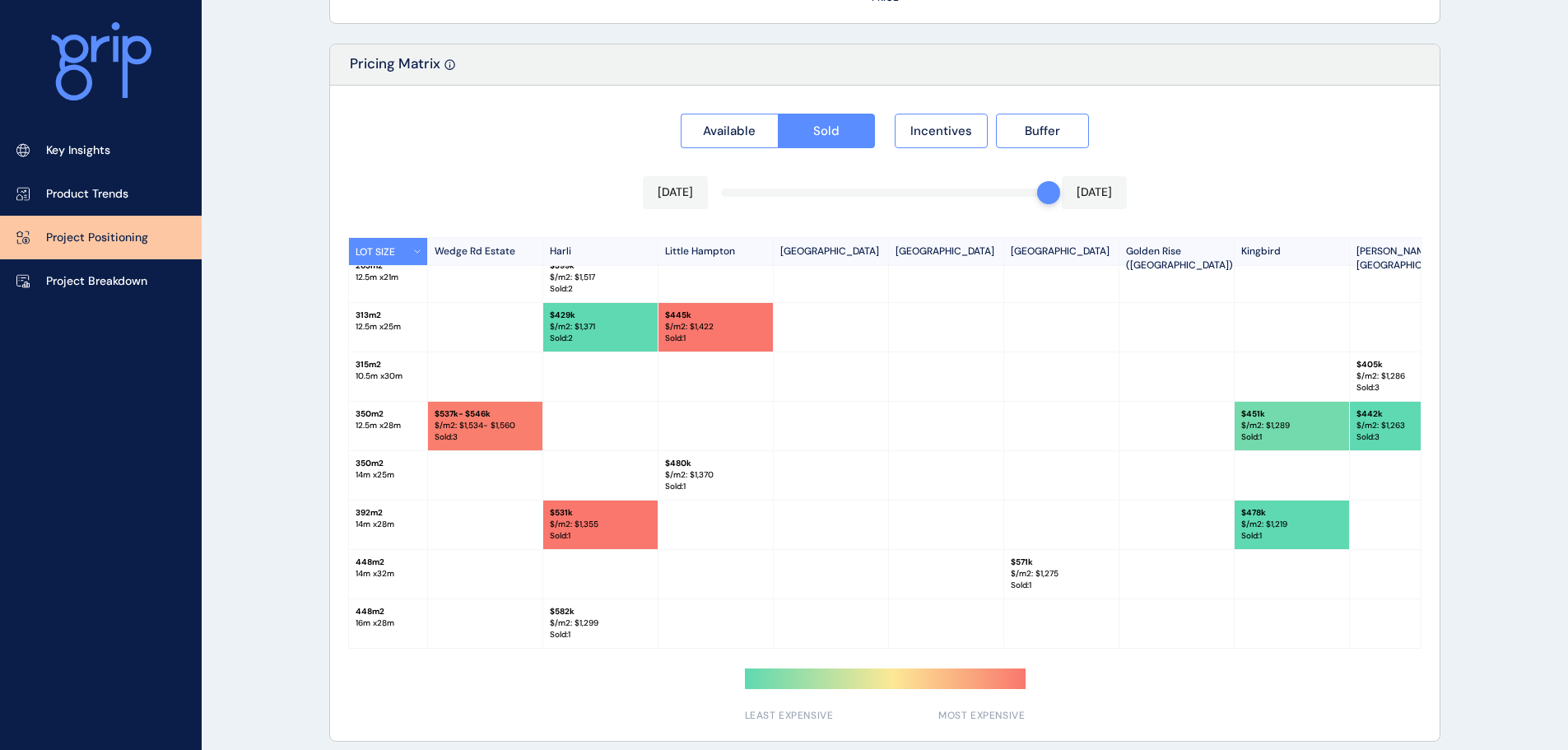
scroll to position [1529, 0]
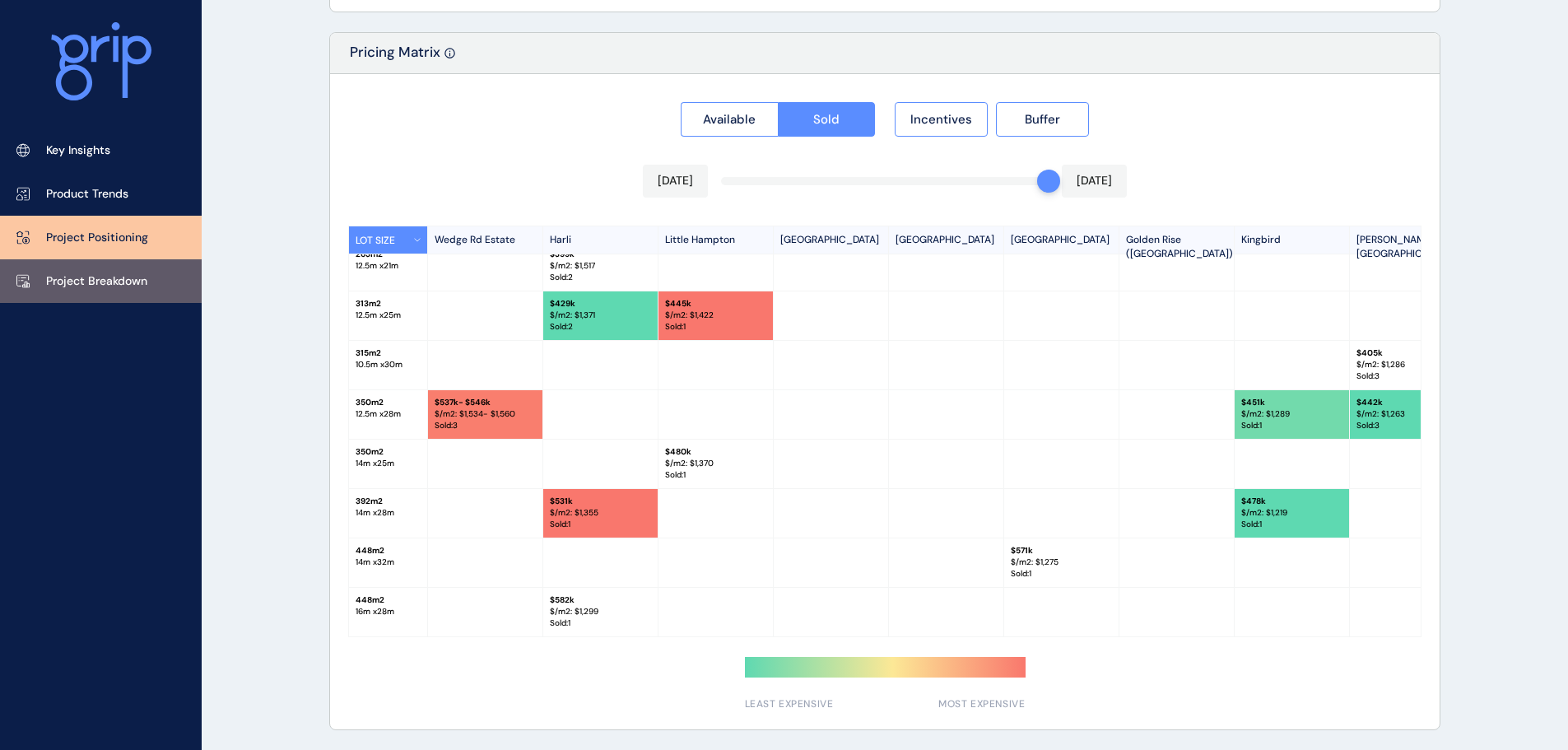
click at [89, 269] on link "Project Breakdown" at bounding box center [101, 281] width 202 height 43
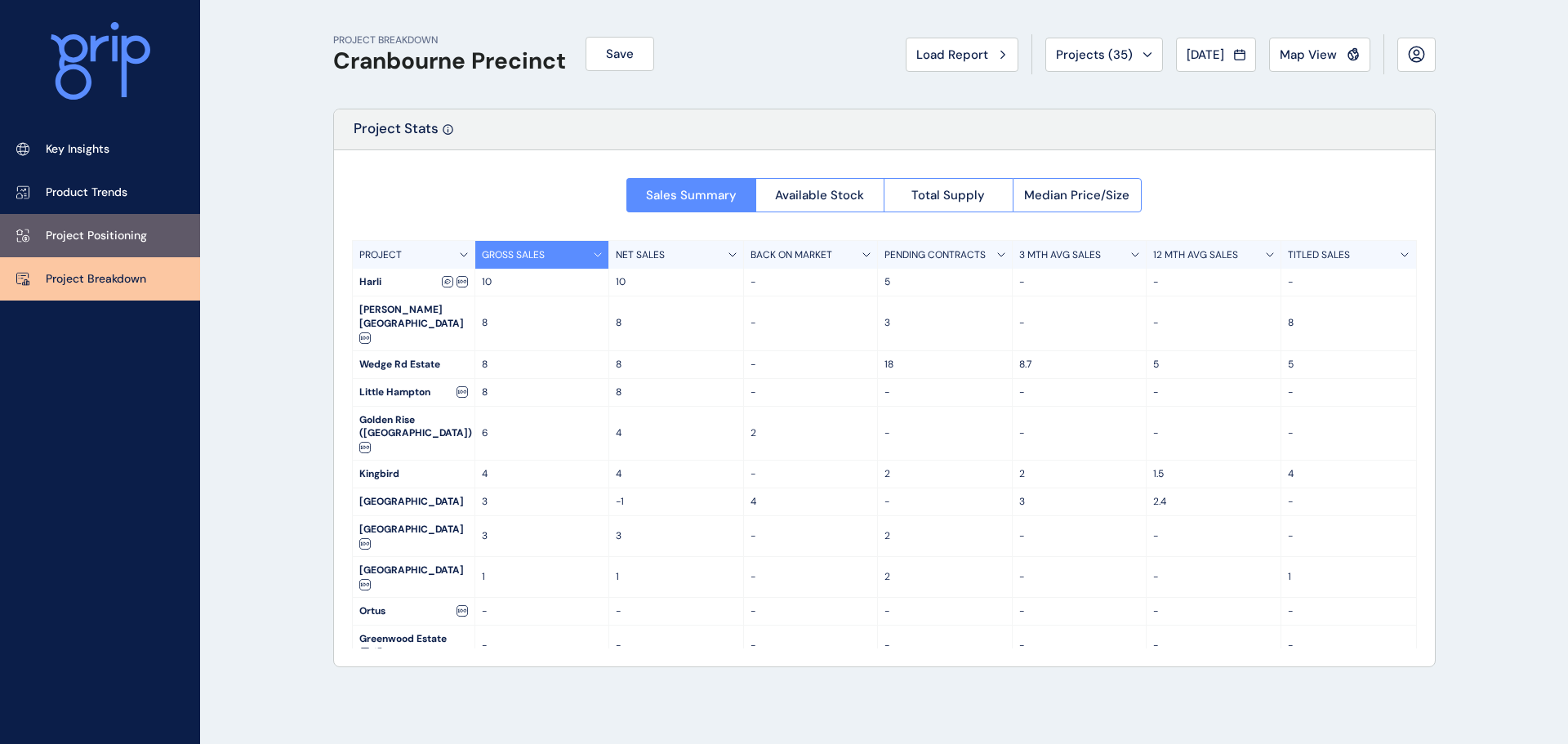
click at [154, 247] on link "Project Positioning" at bounding box center [100, 236] width 200 height 43
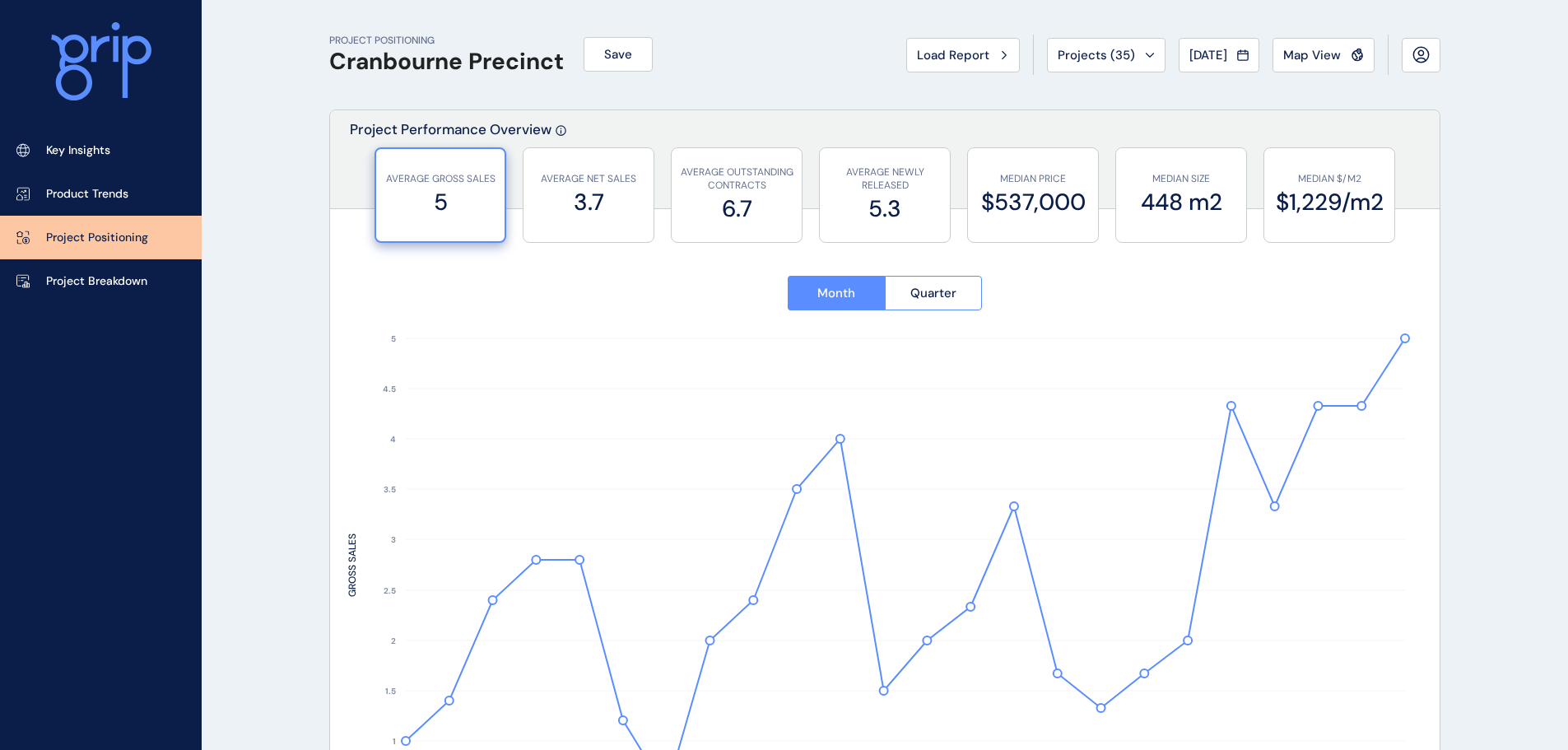
type input "*****"
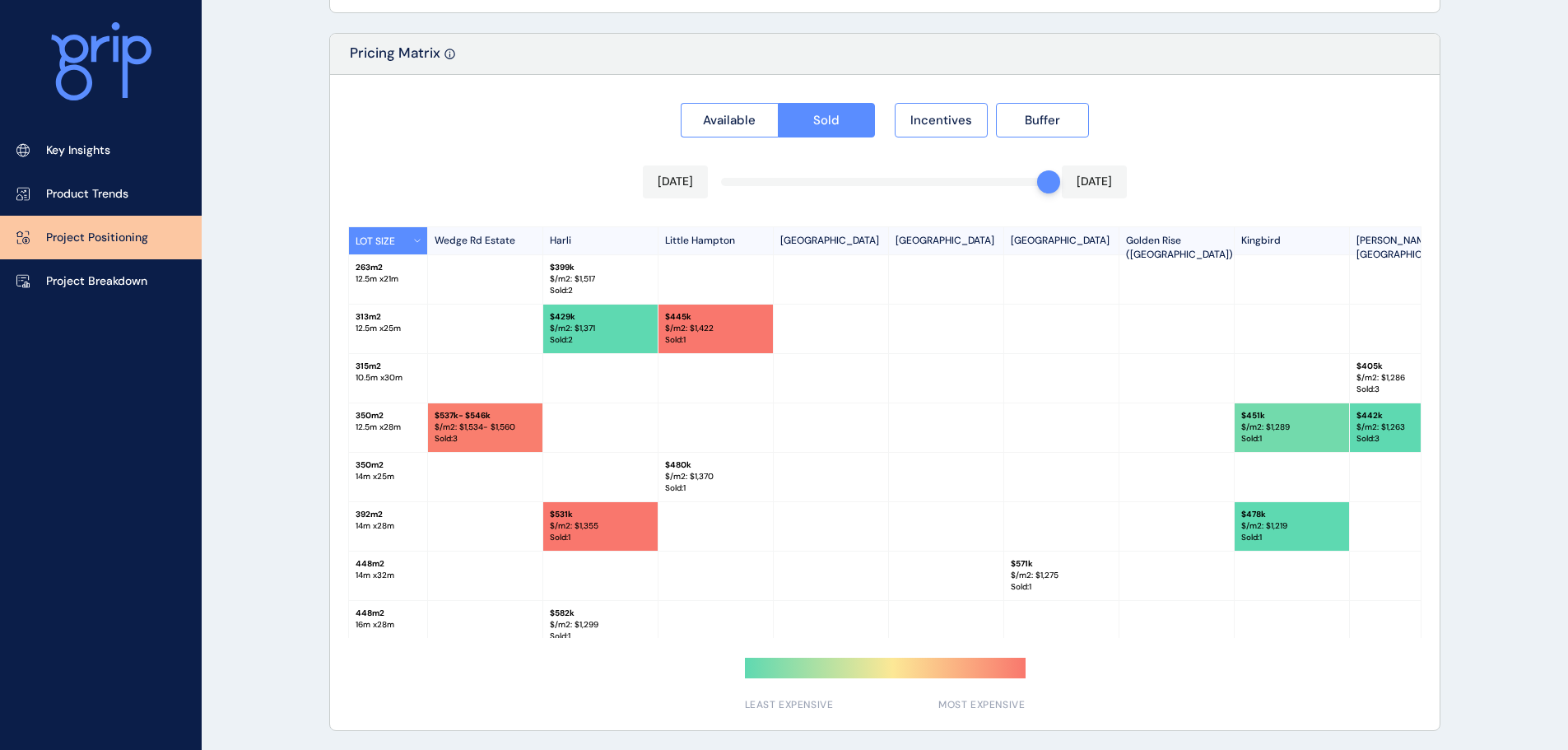
scroll to position [1529, 0]
click at [740, 121] on span "Available" at bounding box center [729, 119] width 53 height 16
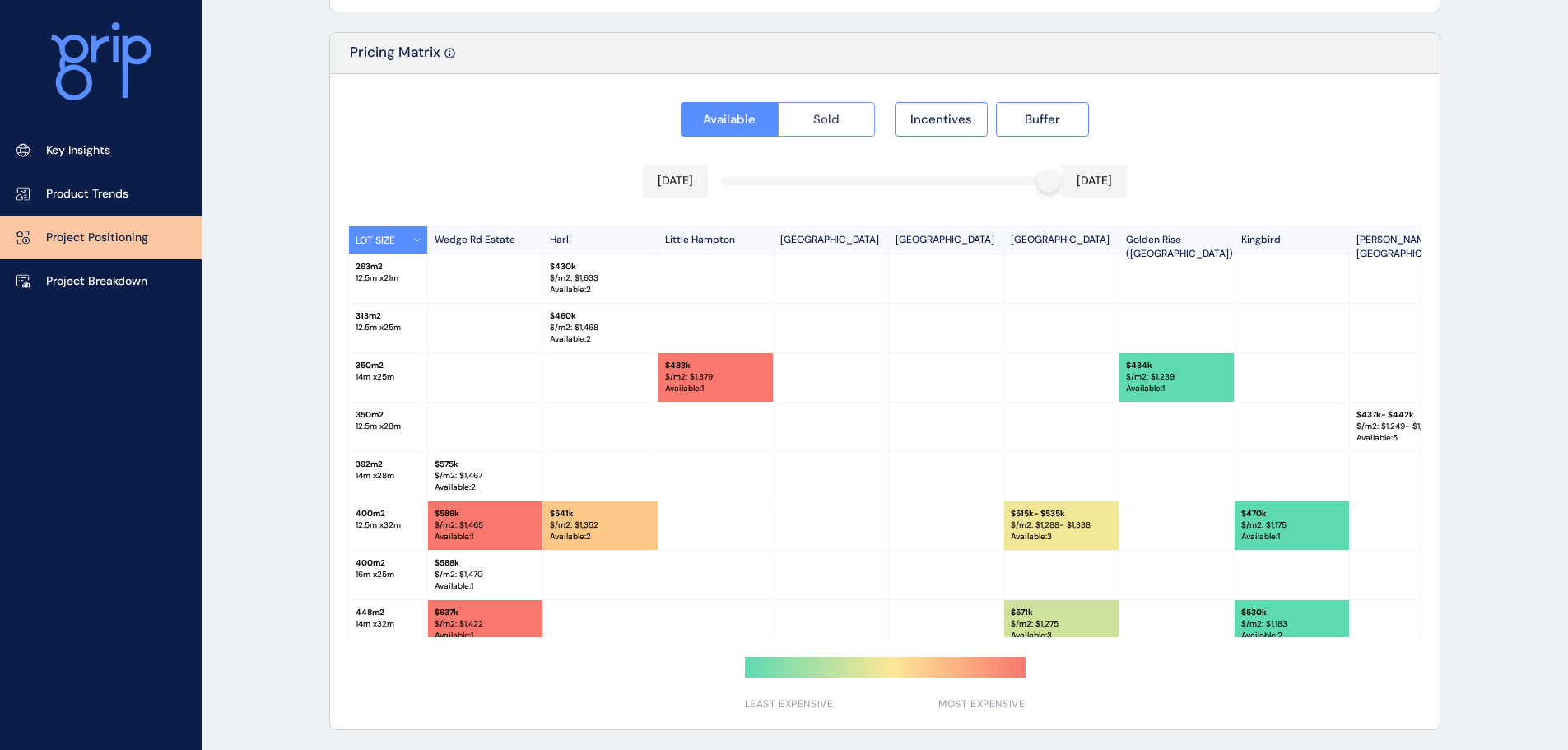
click at [825, 126] on span "Sold" at bounding box center [826, 119] width 26 height 16
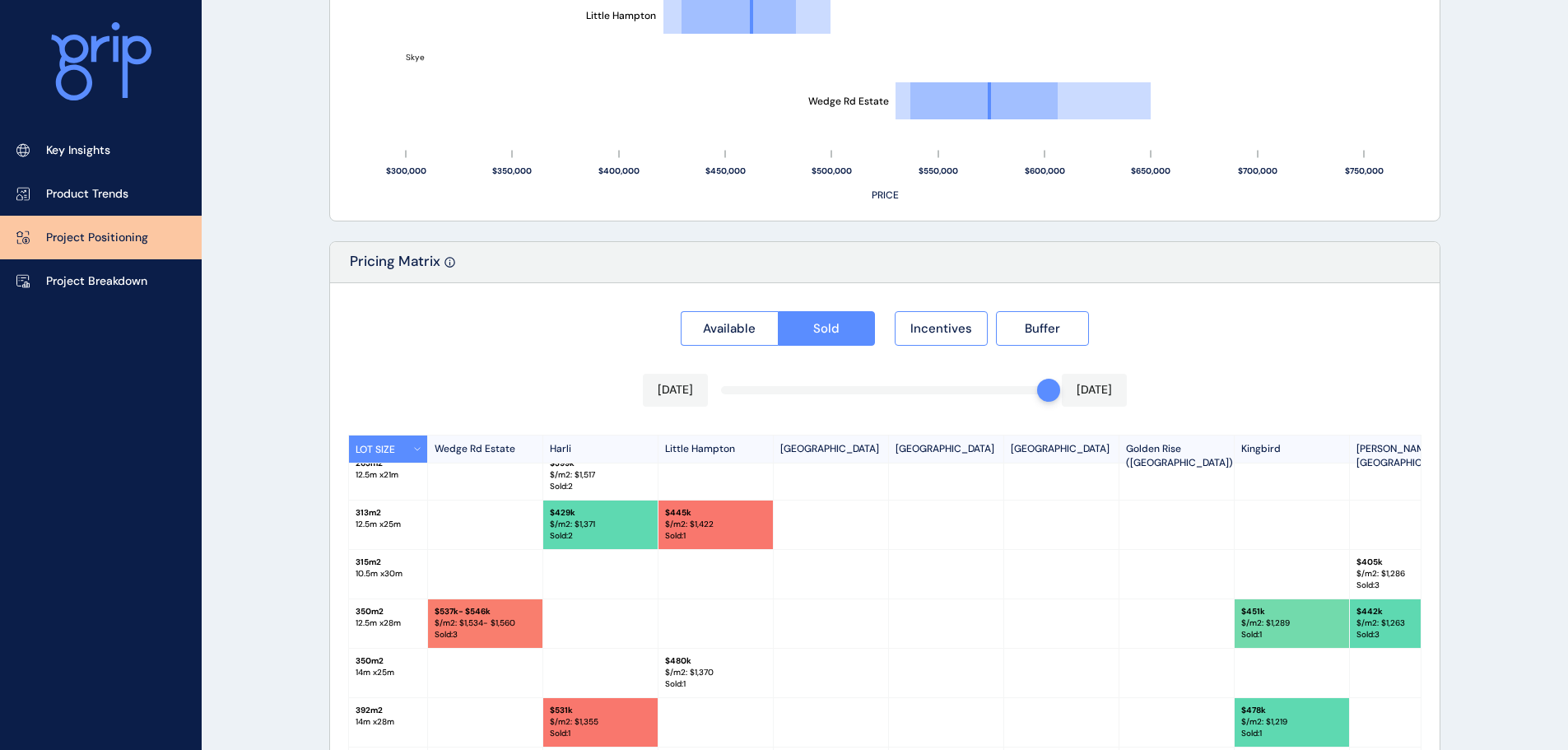
scroll to position [1302, 0]
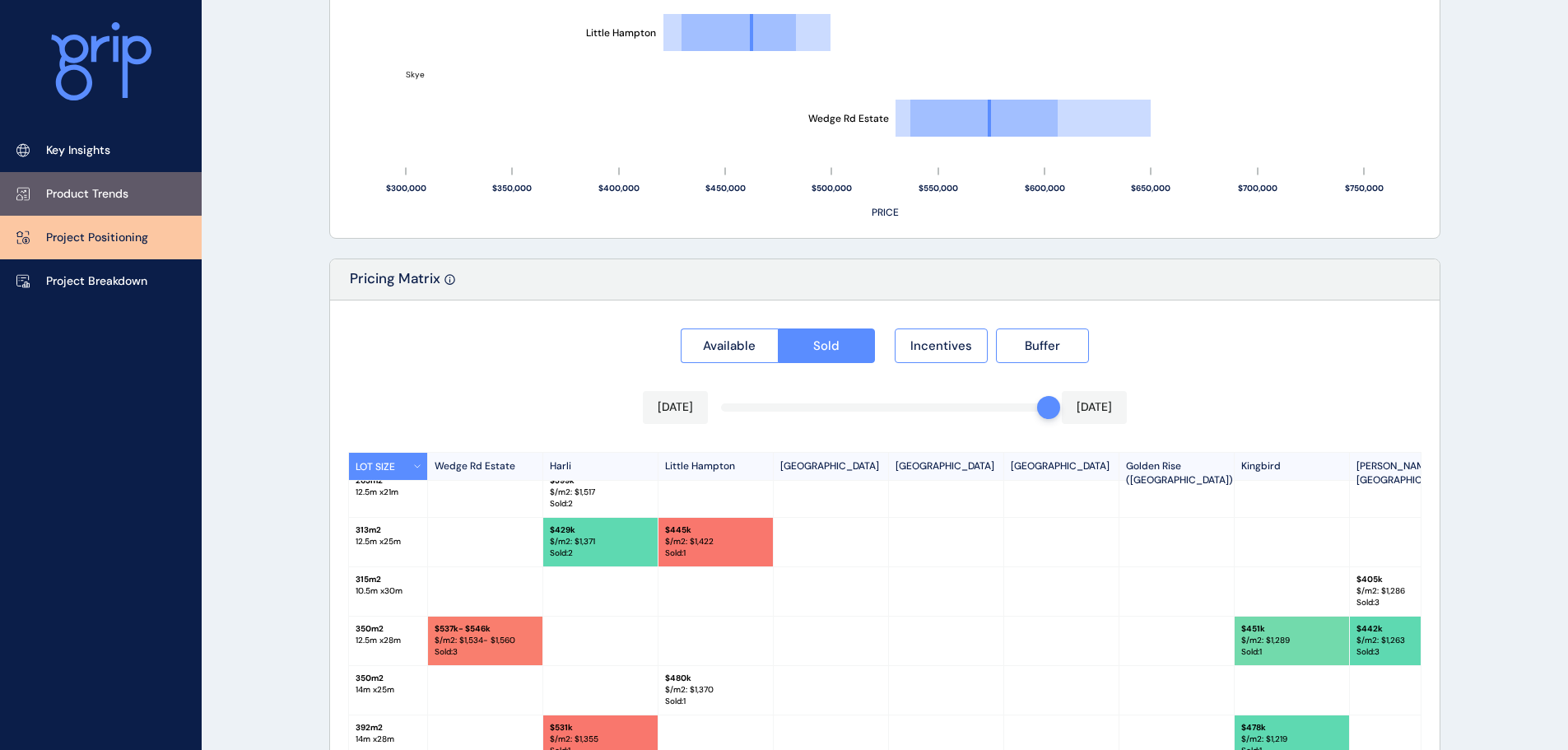
click at [129, 192] on link "Product Trends" at bounding box center [101, 194] width 202 height 43
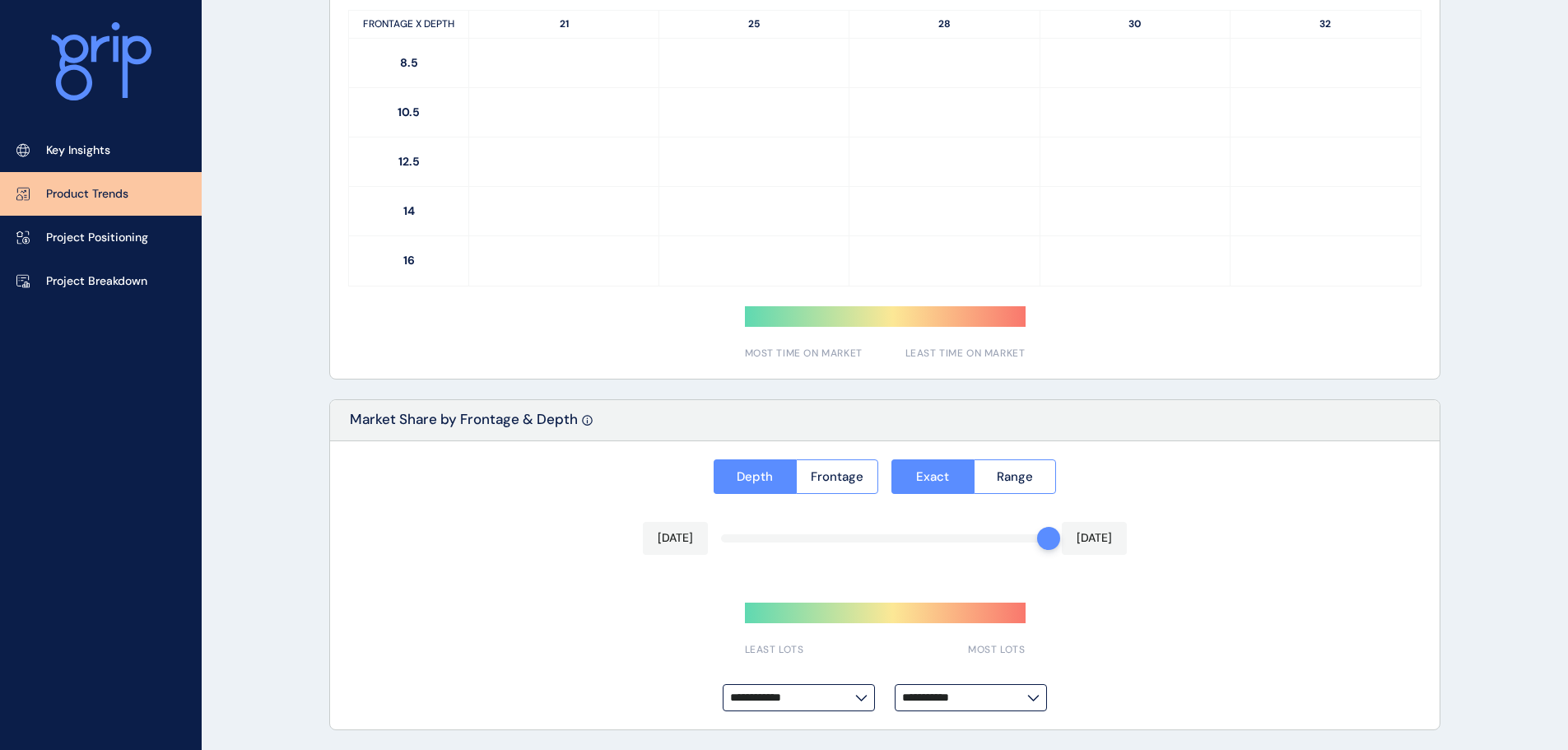
type input "*********"
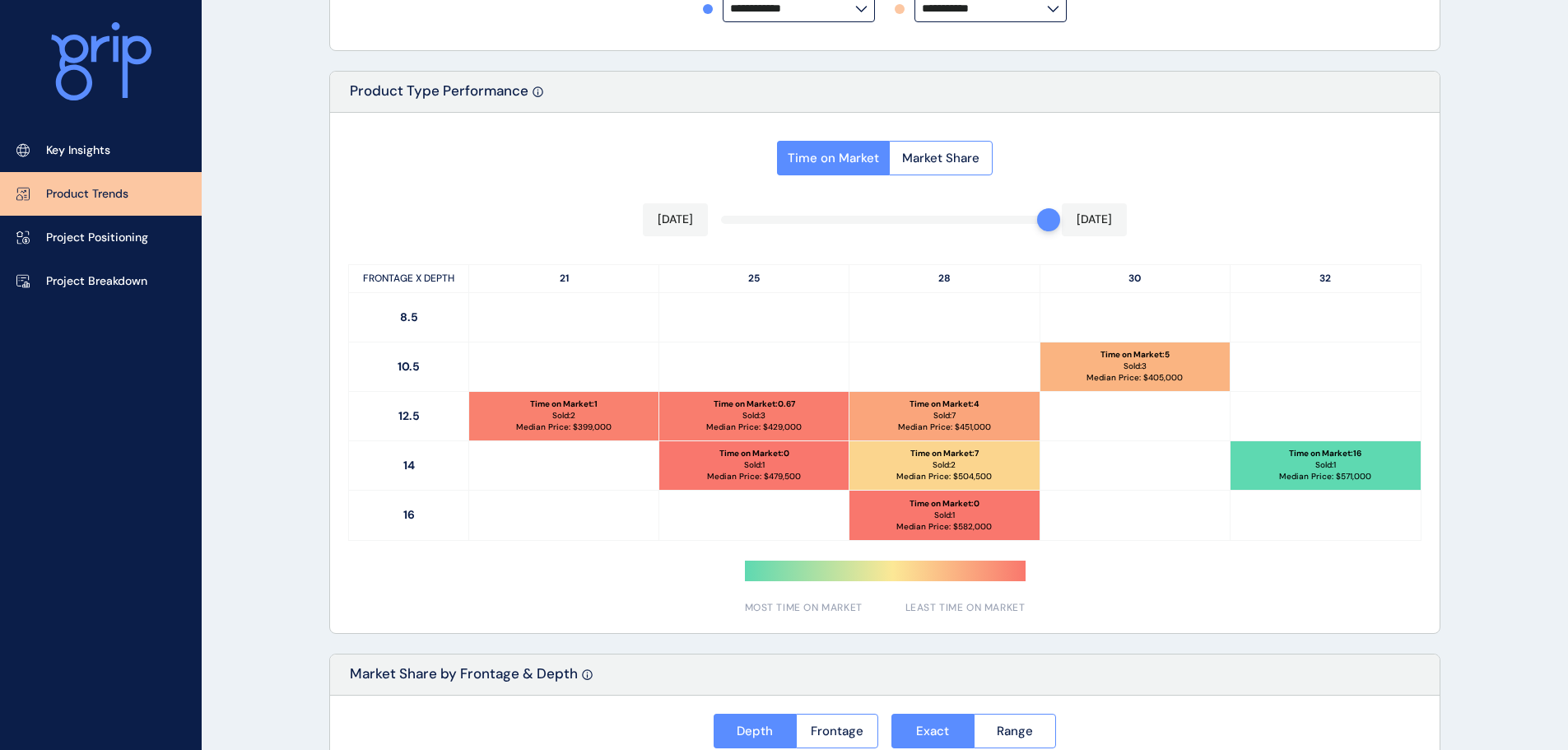
scroll to position [724, 0]
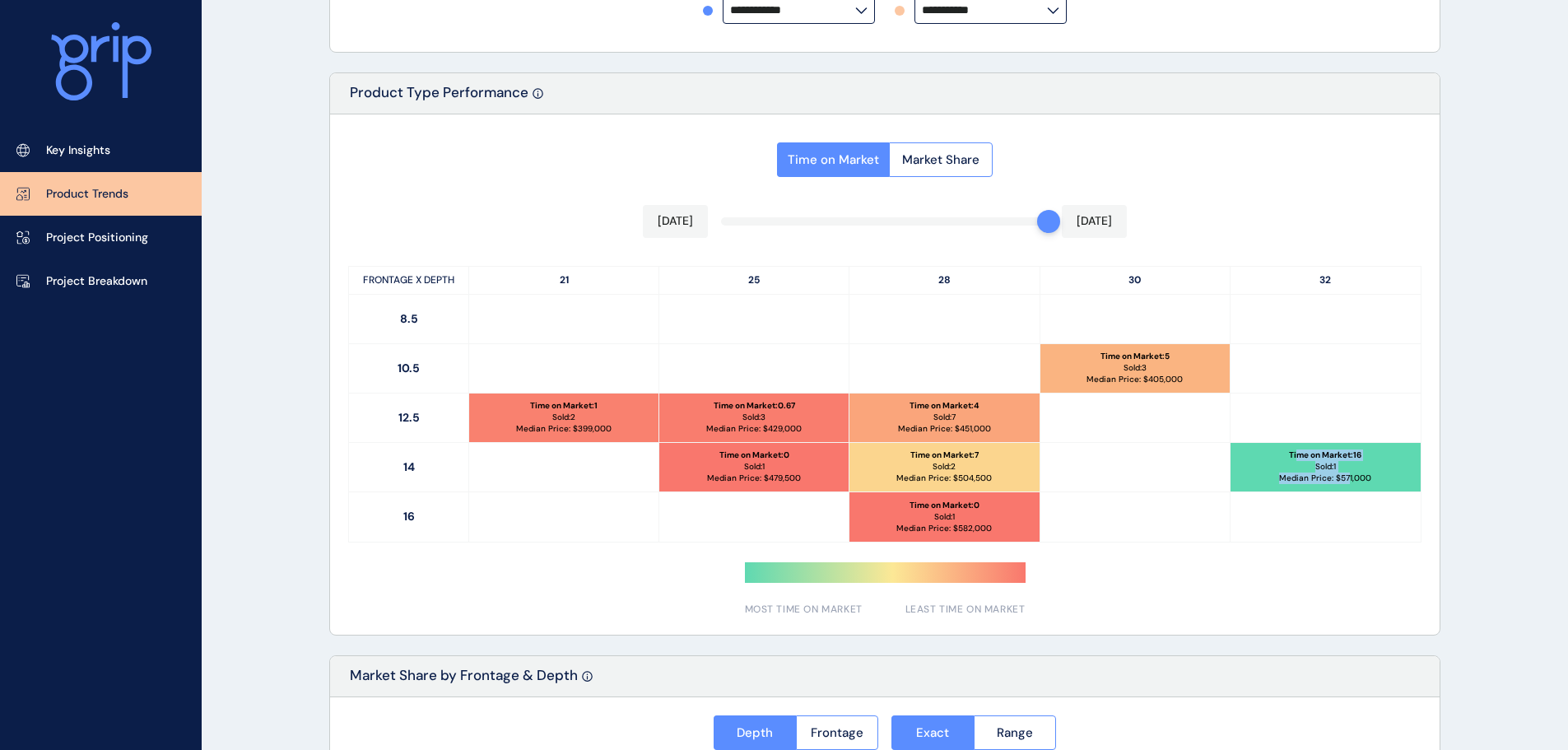
drag, startPoint x: 1297, startPoint y: 454, endPoint x: 1348, endPoint y: 467, distance: 52.6
click at [1348, 467] on div "Time on Market : 16 Sold: 1 Median Price: $ 571,000" at bounding box center [1326, 467] width 190 height 49
click at [1256, 432] on div at bounding box center [1326, 417] width 190 height 49
click at [931, 167] on span "Market Share" at bounding box center [940, 159] width 77 height 16
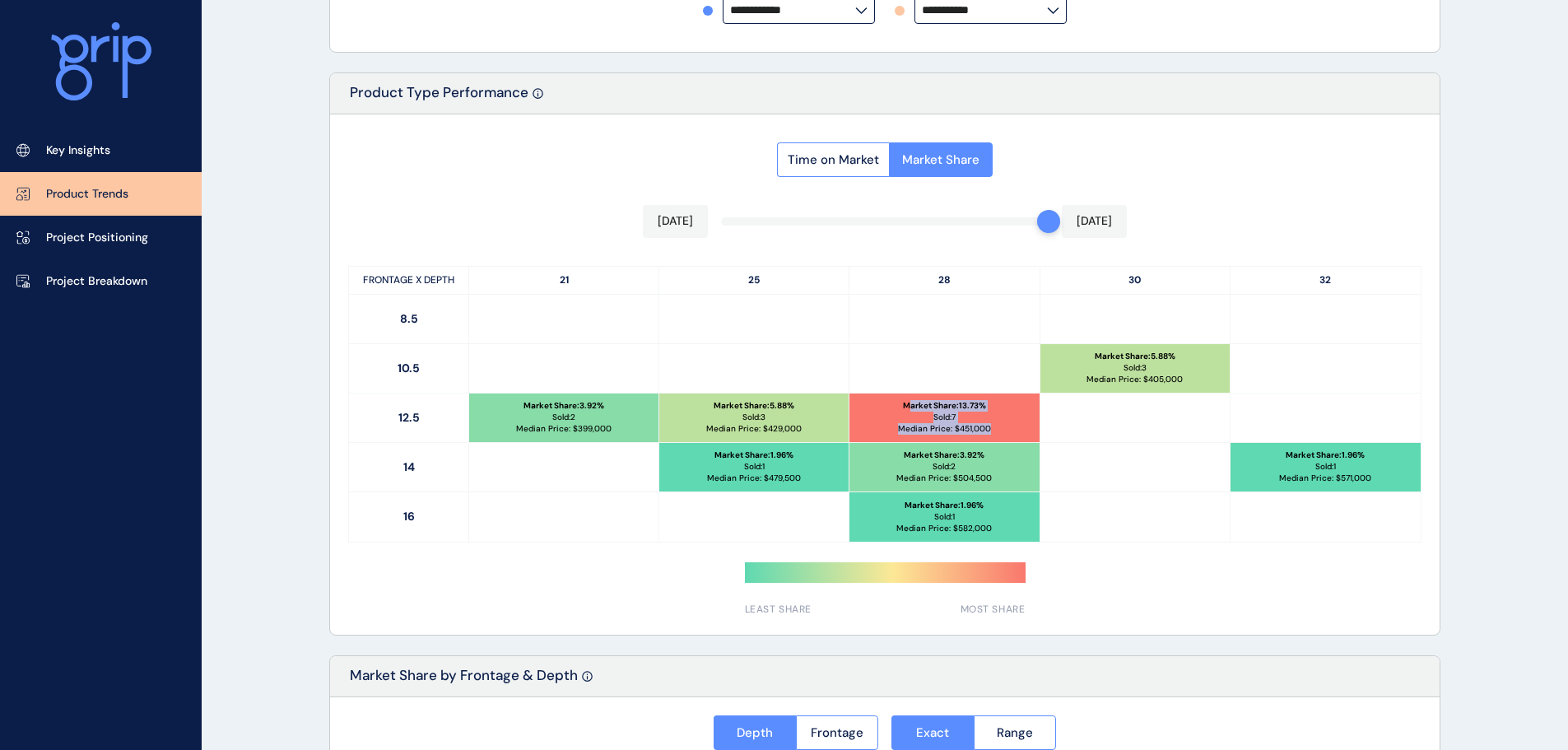
drag, startPoint x: 997, startPoint y: 430, endPoint x: 906, endPoint y: 405, distance: 94.4
click at [906, 405] on div "Market Share : 13.73 % Sold: 7 Median Price: $ 451,000" at bounding box center [943, 417] width 189 height 49
click at [897, 326] on div at bounding box center [944, 319] width 190 height 49
click at [906, 250] on div "Time on Market Market Share [DATE] [DATE] FRONTAGE X DEPTH 21 25 28 30 32 8.5 1…" at bounding box center [884, 374] width 1109 height 520
click at [921, 153] on span "Market Share" at bounding box center [940, 159] width 77 height 16
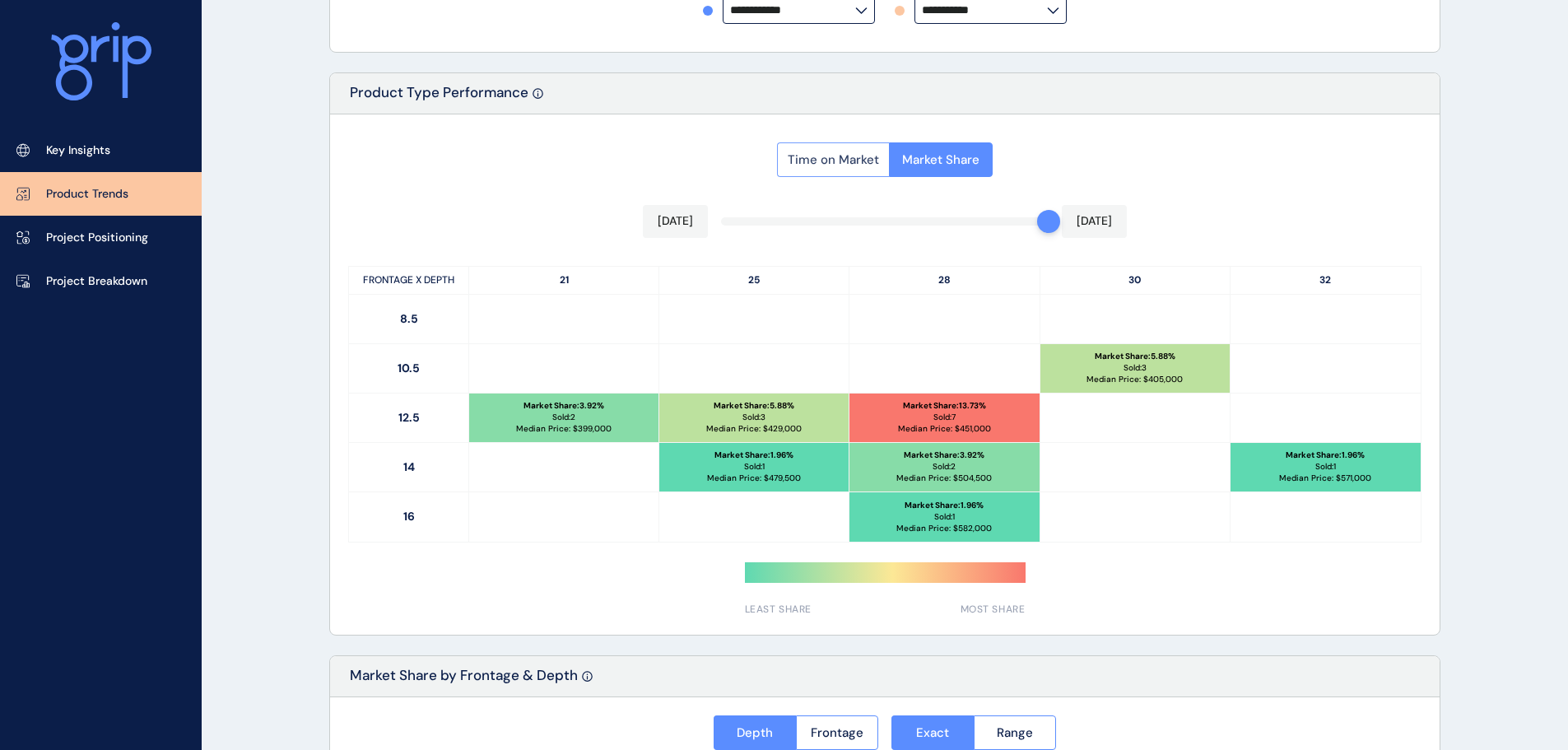
click at [824, 162] on span "Time on Market" at bounding box center [833, 159] width 91 height 16
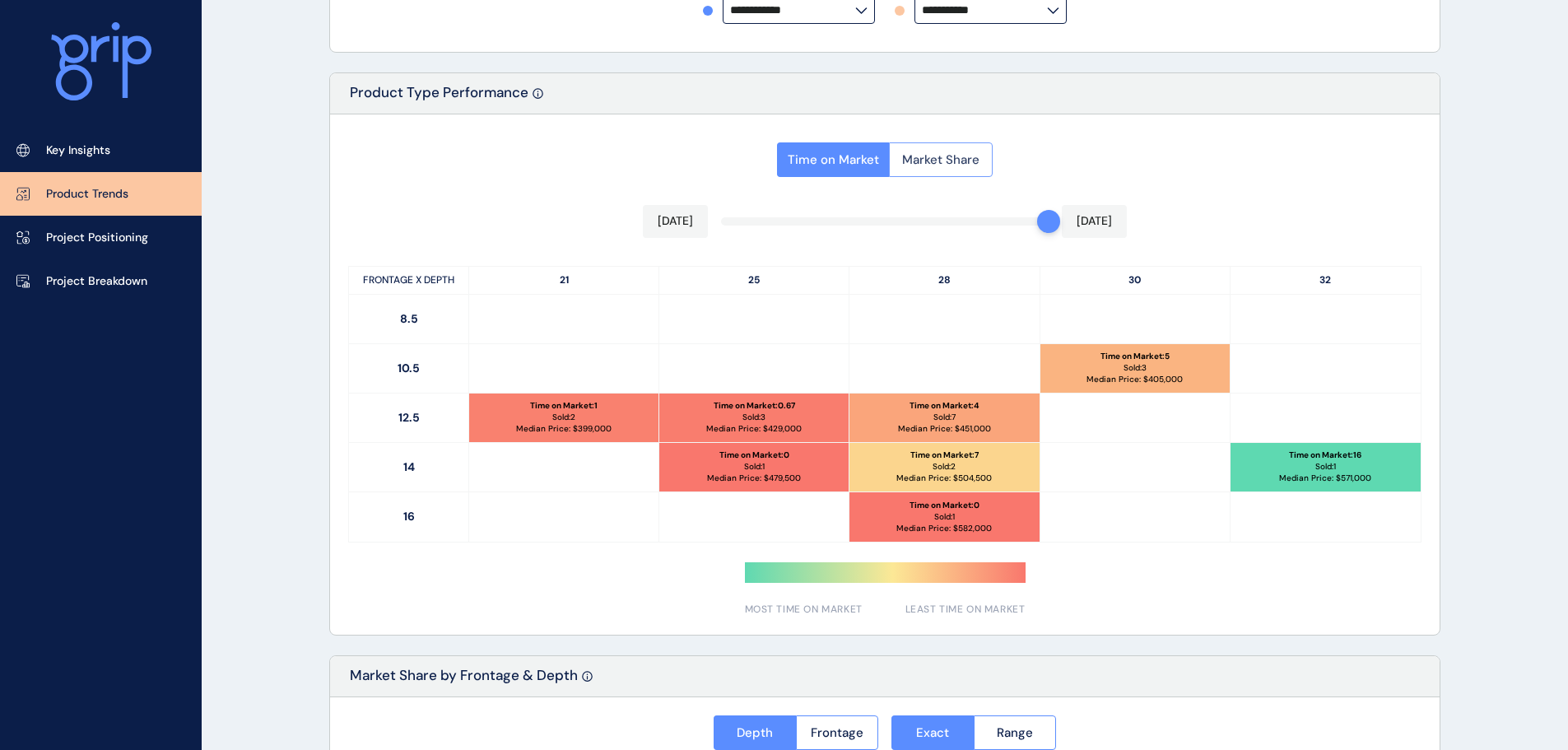
click at [918, 157] on span "Market Share" at bounding box center [940, 159] width 77 height 16
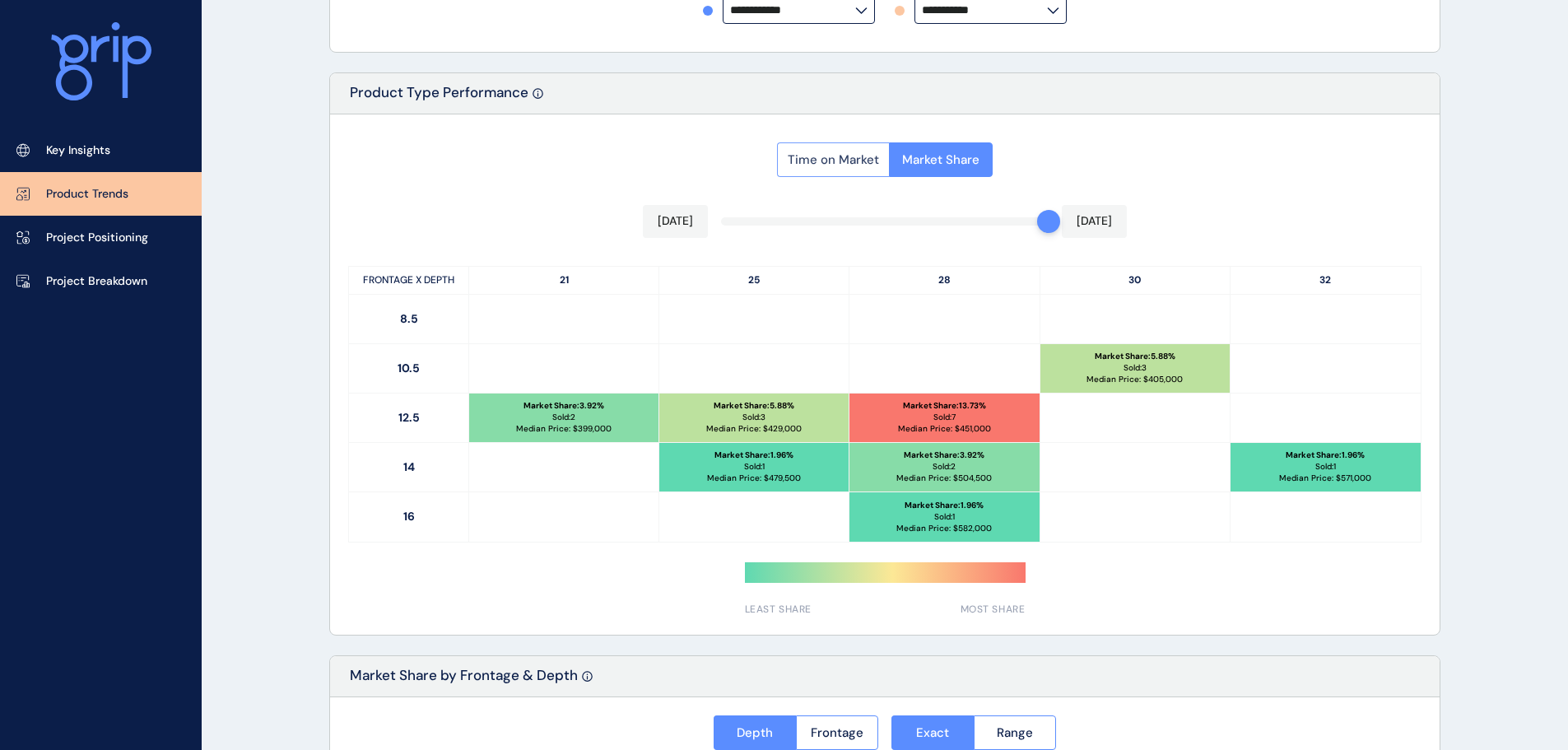
click at [801, 153] on span "Time on Market" at bounding box center [833, 159] width 91 height 16
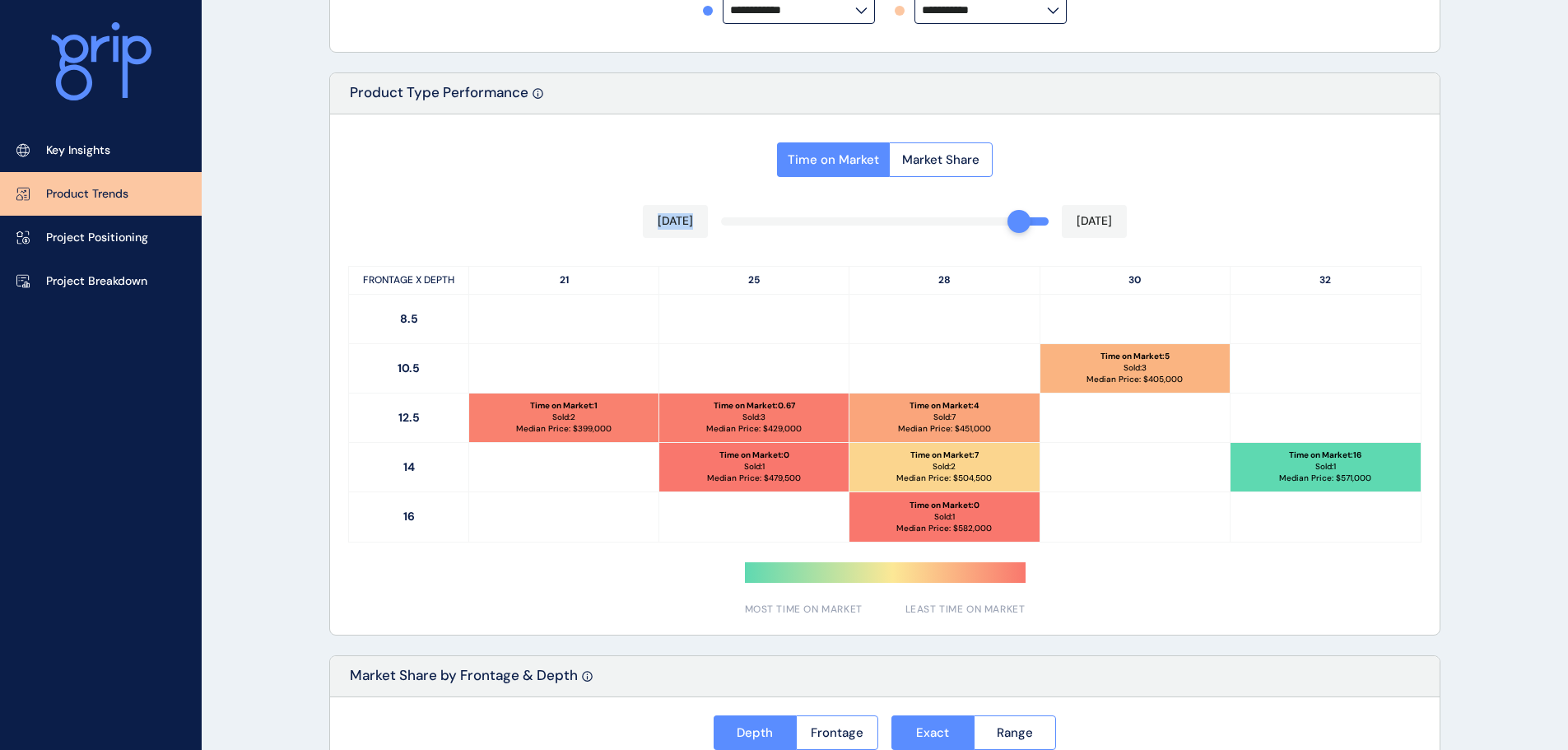
drag, startPoint x: 1044, startPoint y: 228, endPoint x: 1018, endPoint y: 228, distance: 26.0
click at [1018, 228] on div "Time on Market Market Share [DATE] [DATE] FRONTAGE X DEPTH 21 25 28 30 32 8.5 1…" at bounding box center [884, 374] width 1109 height 520
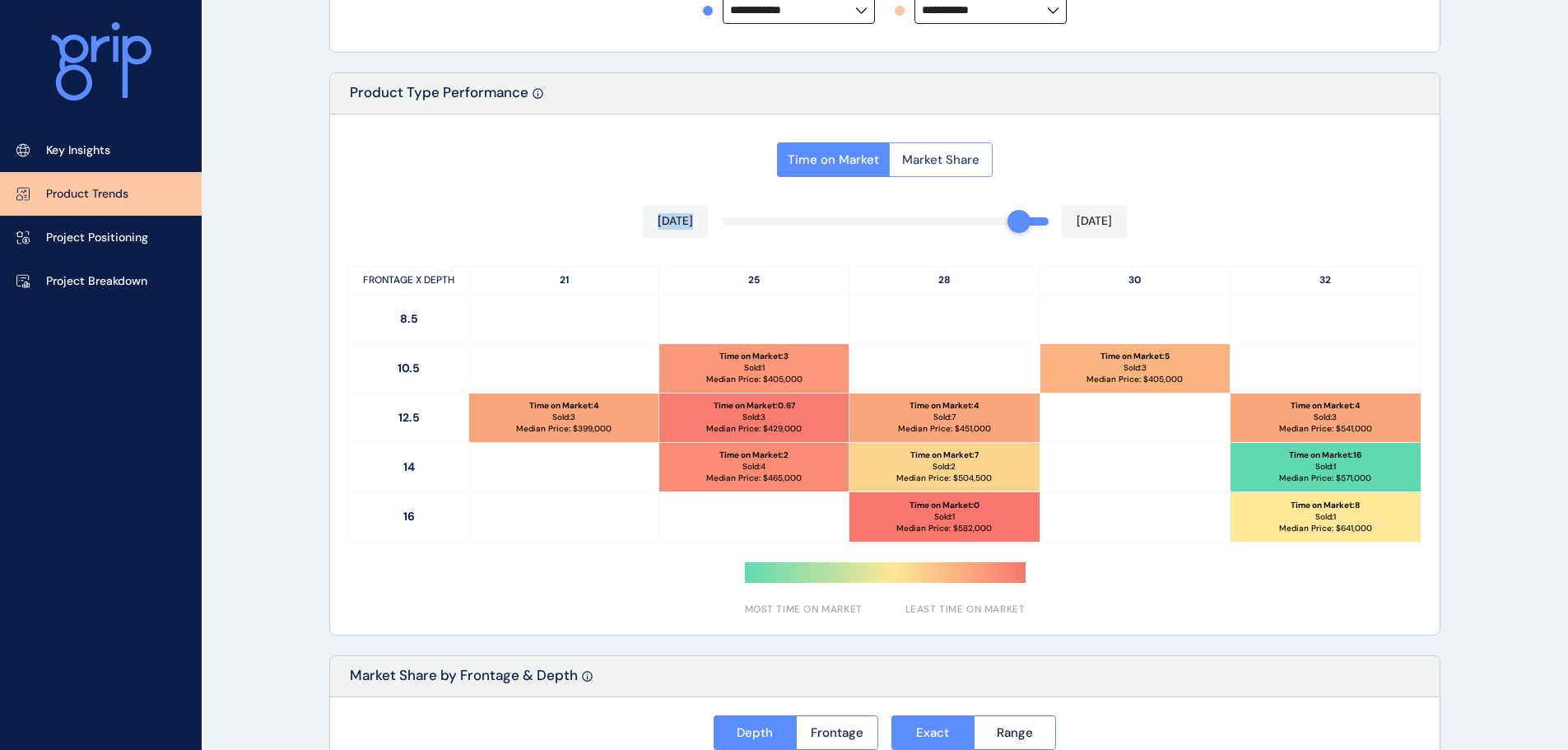
click at [939, 167] on span "Market Share" at bounding box center [940, 159] width 77 height 16
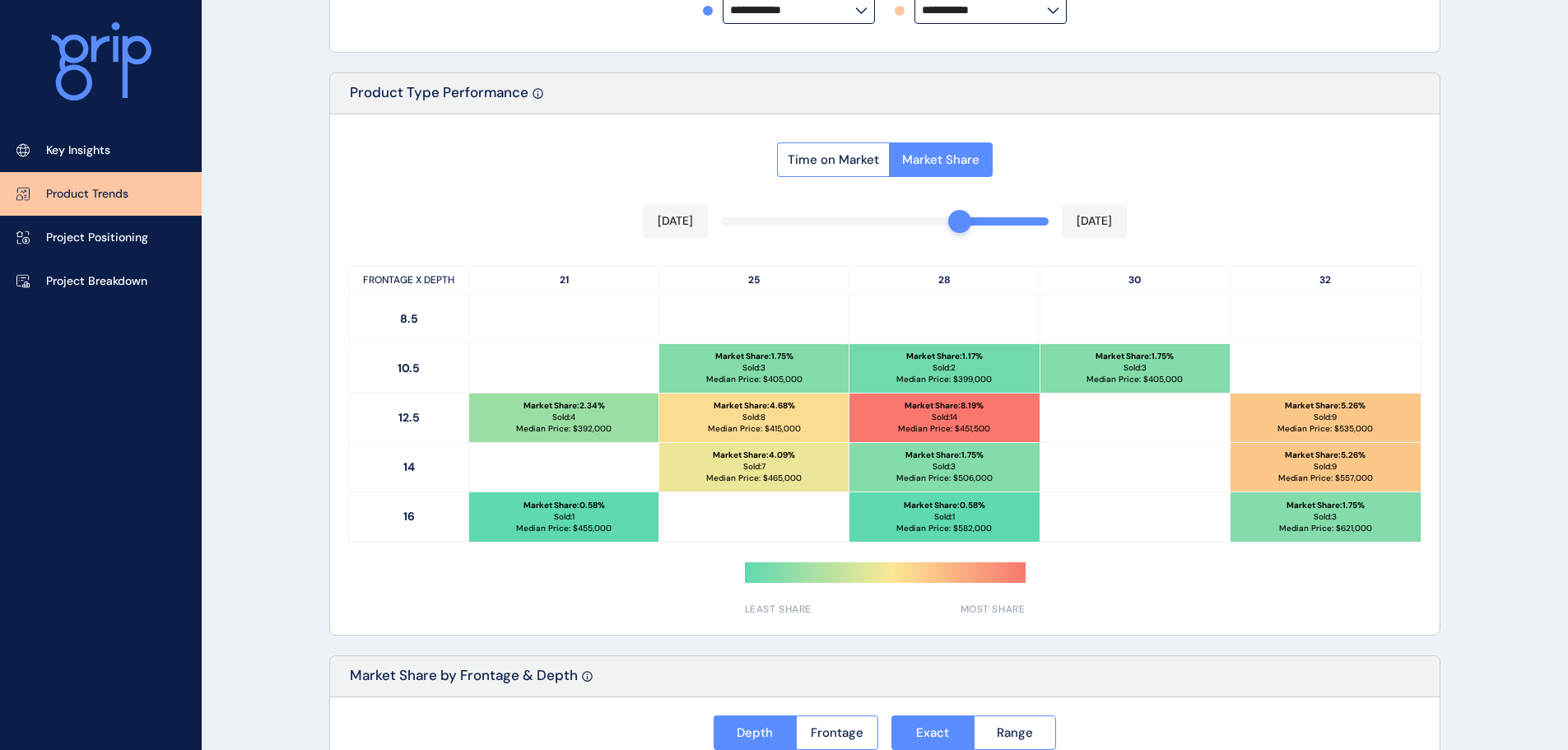
click at [971, 226] on div at bounding box center [884, 374] width 1109 height 520
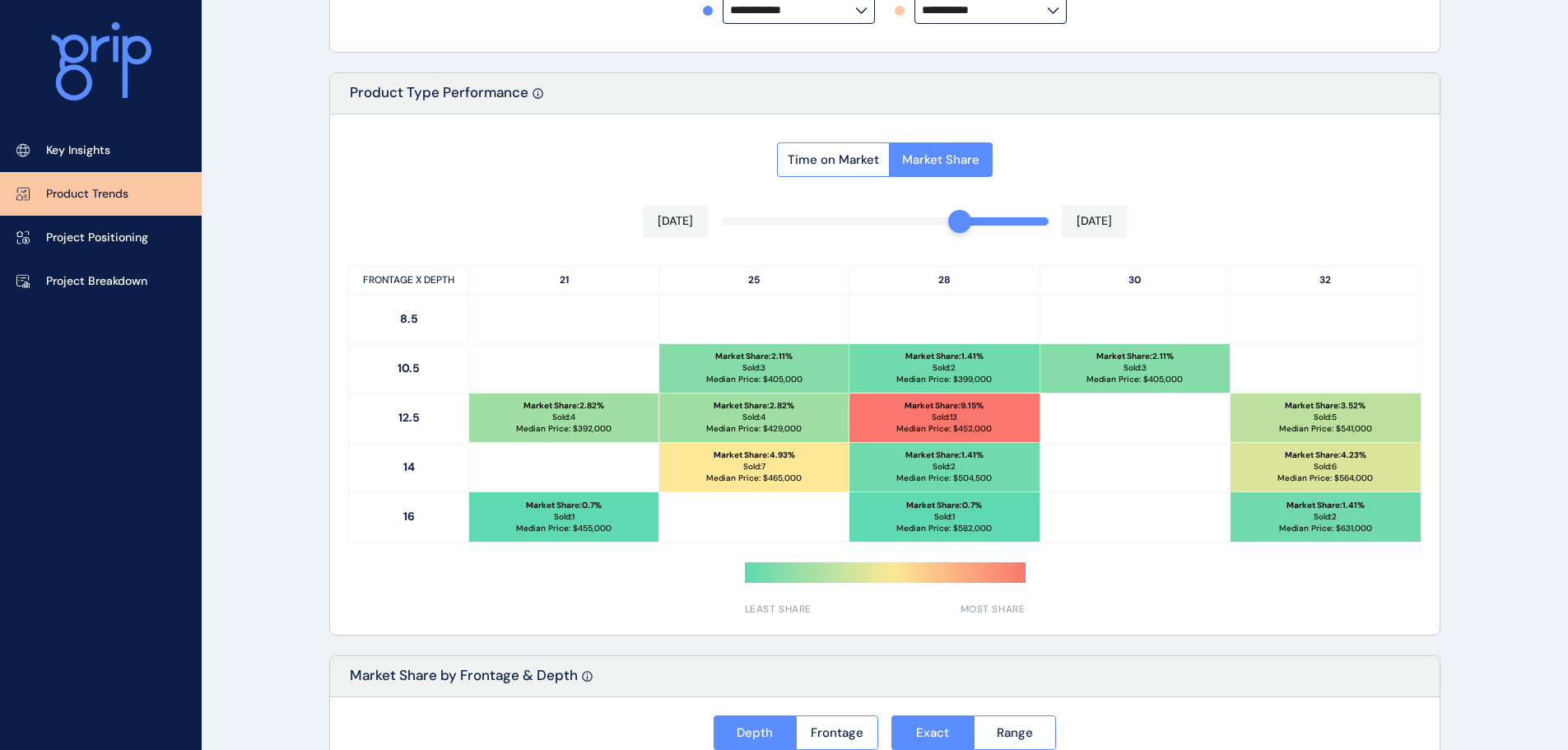
click at [987, 221] on div "Time on Market Market Share [DATE] [DATE] FRONTAGE X DEPTH 21 25 28 30 32 8.5 1…" at bounding box center [884, 374] width 1109 height 520
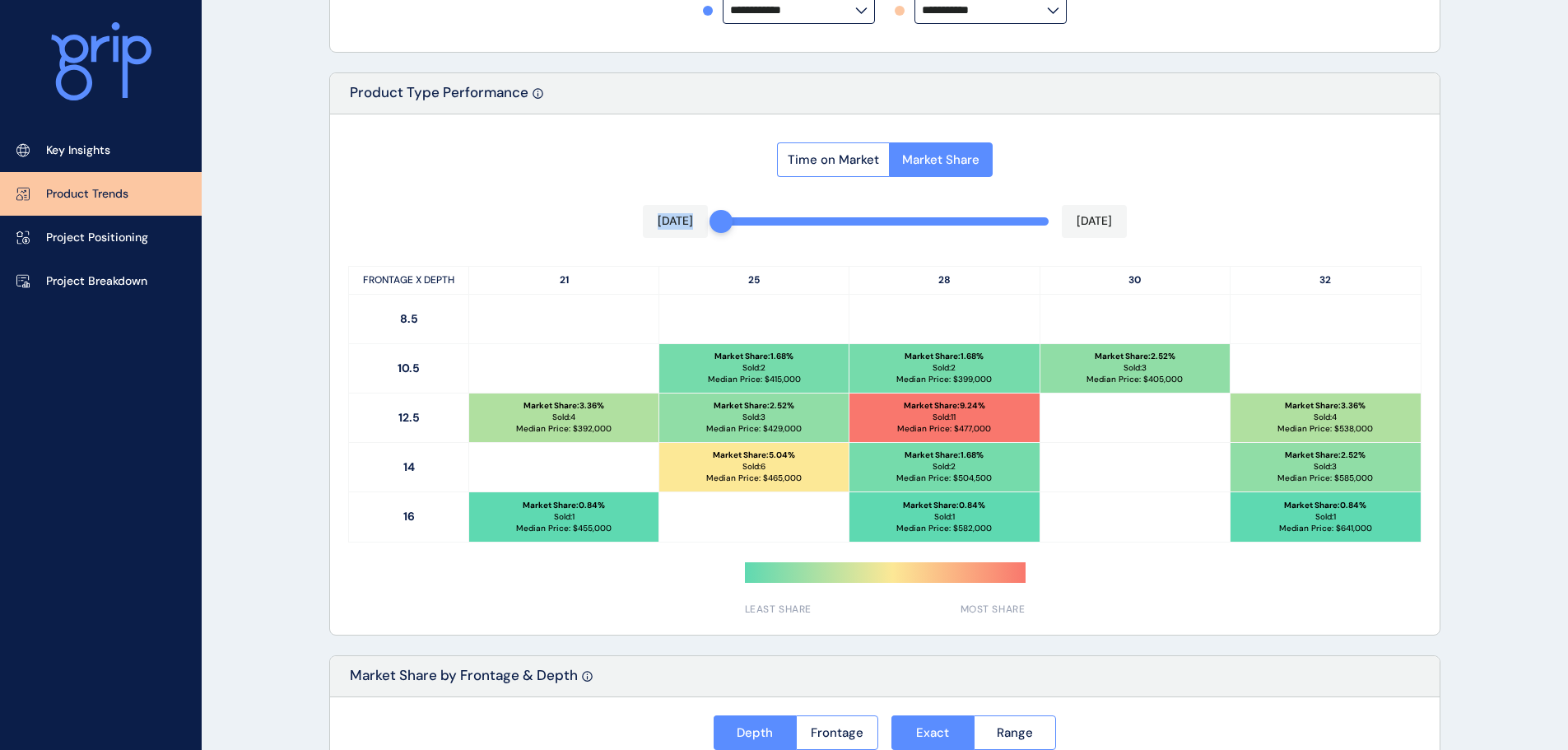
drag, startPoint x: 984, startPoint y: 219, endPoint x: 705, endPoint y: 198, distance: 279.8
click at [705, 198] on div "Time on Market Market Share [DATE] [DATE] FRONTAGE X DEPTH 21 25 28 30 32 8.5 1…" at bounding box center [884, 374] width 1109 height 520
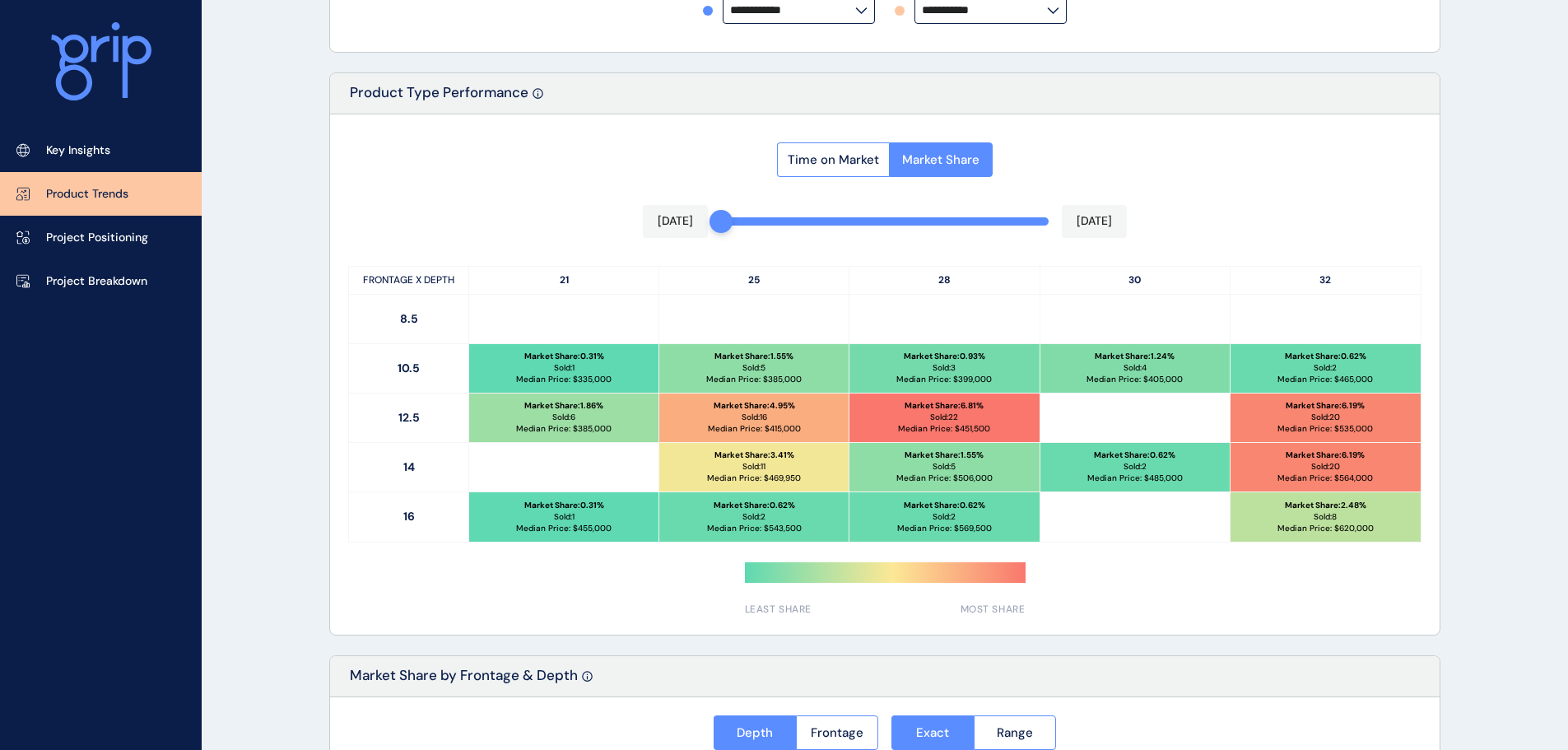
click at [1091, 218] on p "[DATE]" at bounding box center [1094, 220] width 36 height 16
click at [700, 180] on div "Time on Market Market Share [DATE] [DATE] FRONTAGE X DEPTH 21 25 28 30 32 8.5 1…" at bounding box center [884, 374] width 1109 height 520
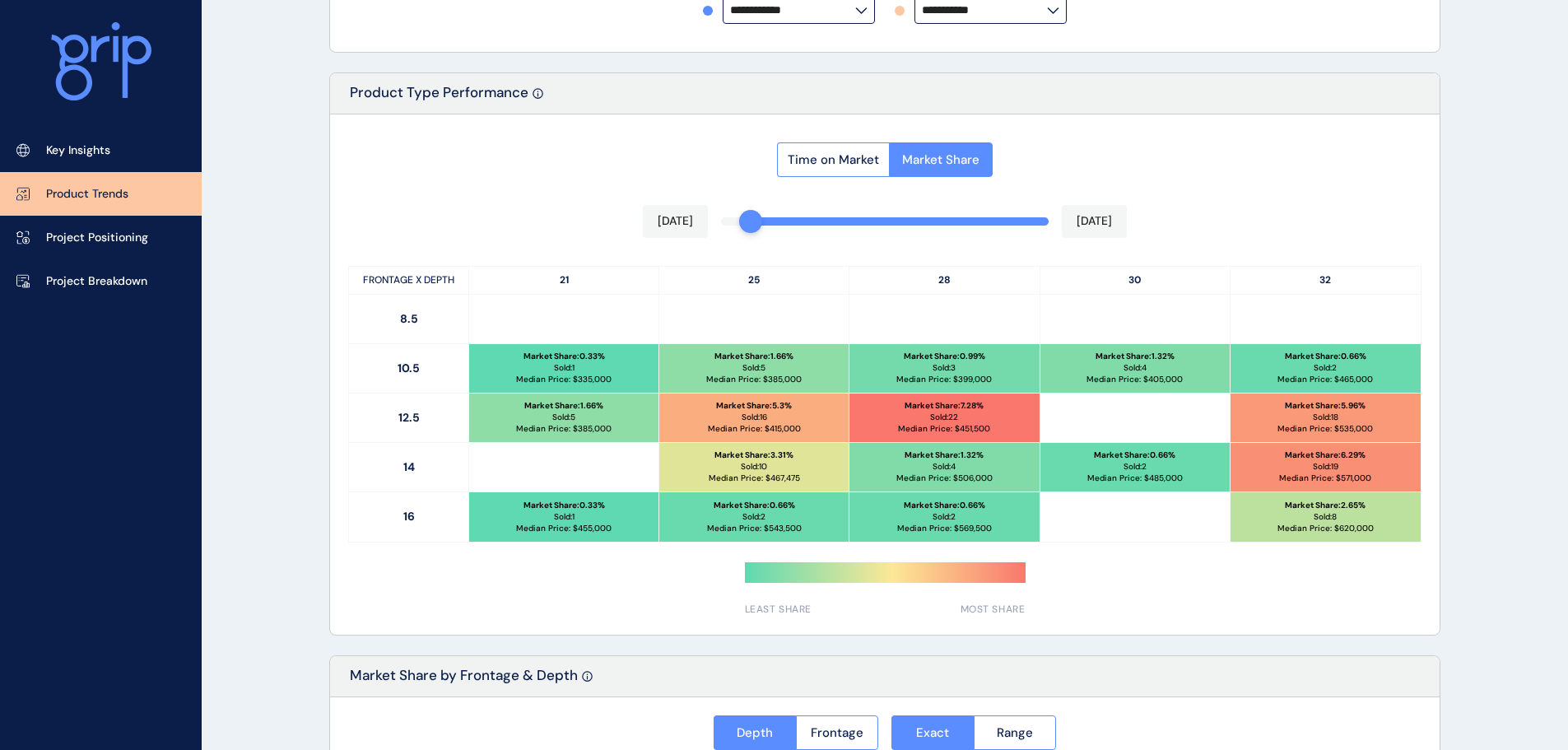
drag, startPoint x: 724, startPoint y: 224, endPoint x: 739, endPoint y: 220, distance: 15.5
click at [743, 220] on div at bounding box center [885, 221] width 328 height 8
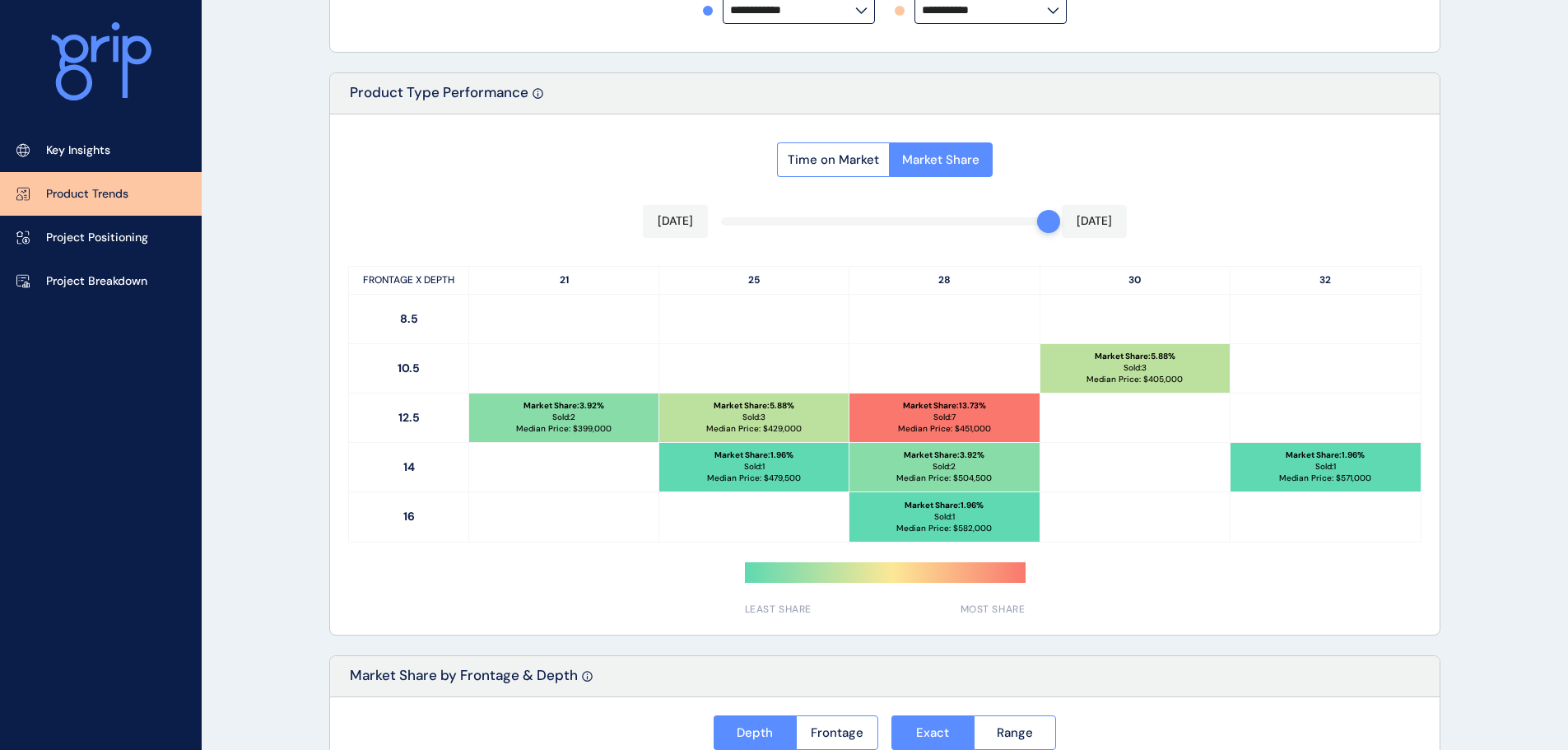
drag, startPoint x: 1040, startPoint y: 218, endPoint x: 981, endPoint y: 229, distance: 60.0
click at [981, 229] on div "[DATE] [DATE]" at bounding box center [884, 220] width 483 height 33
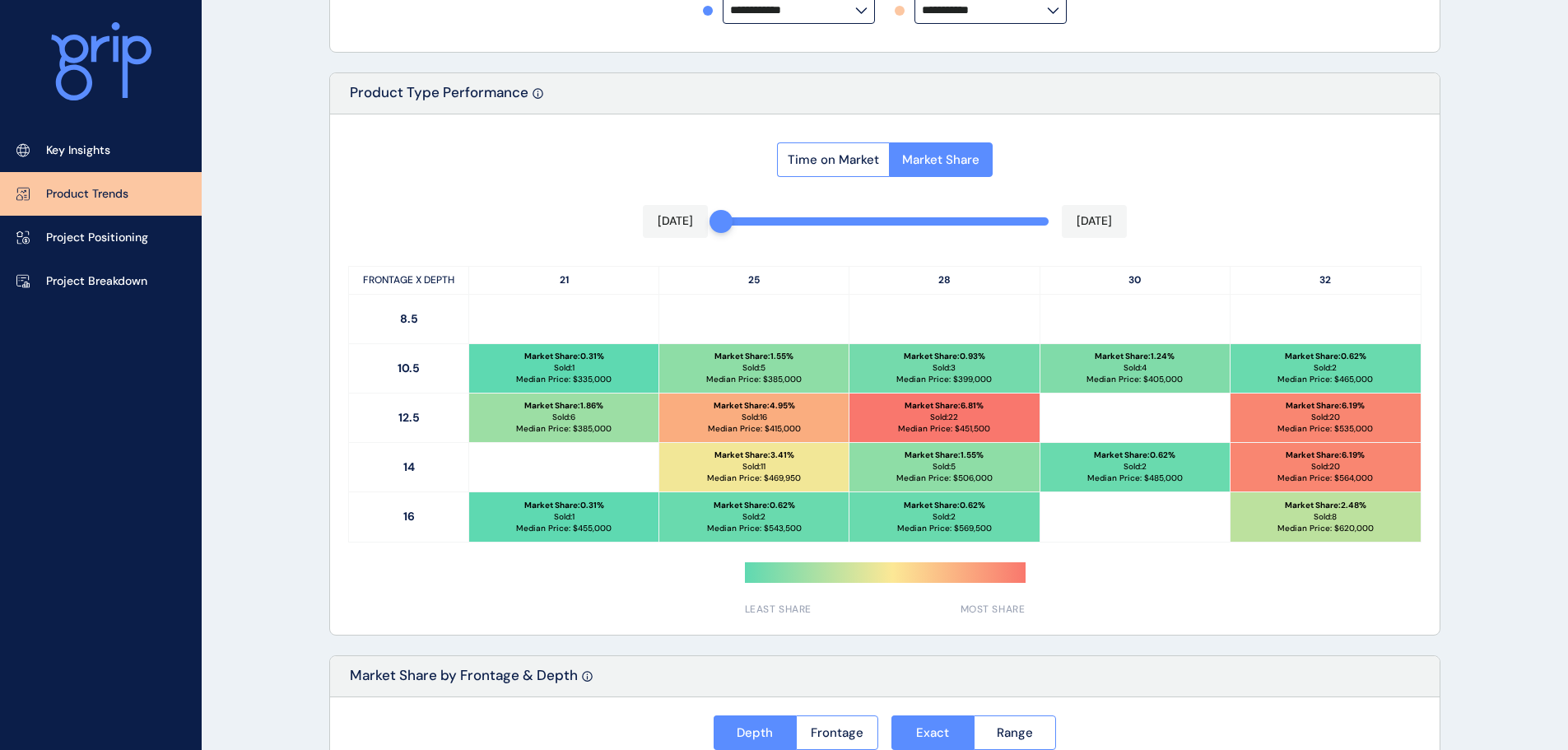
click at [724, 227] on div at bounding box center [721, 221] width 23 height 23
click at [943, 168] on button "Market Share" at bounding box center [940, 159] width 104 height 35
click at [854, 160] on span "Time on Market" at bounding box center [833, 159] width 91 height 16
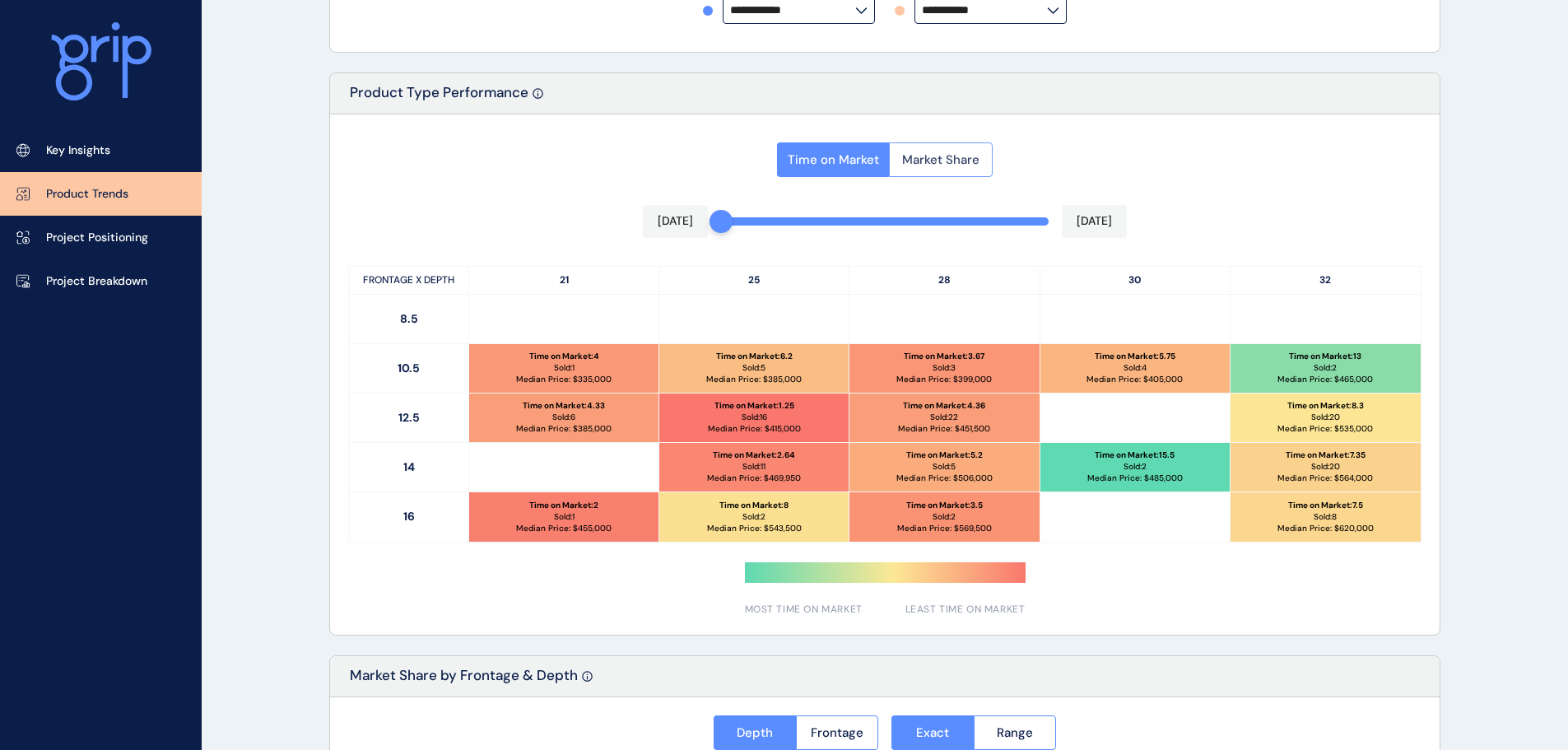
click at [911, 153] on span "Market Share" at bounding box center [940, 159] width 77 height 16
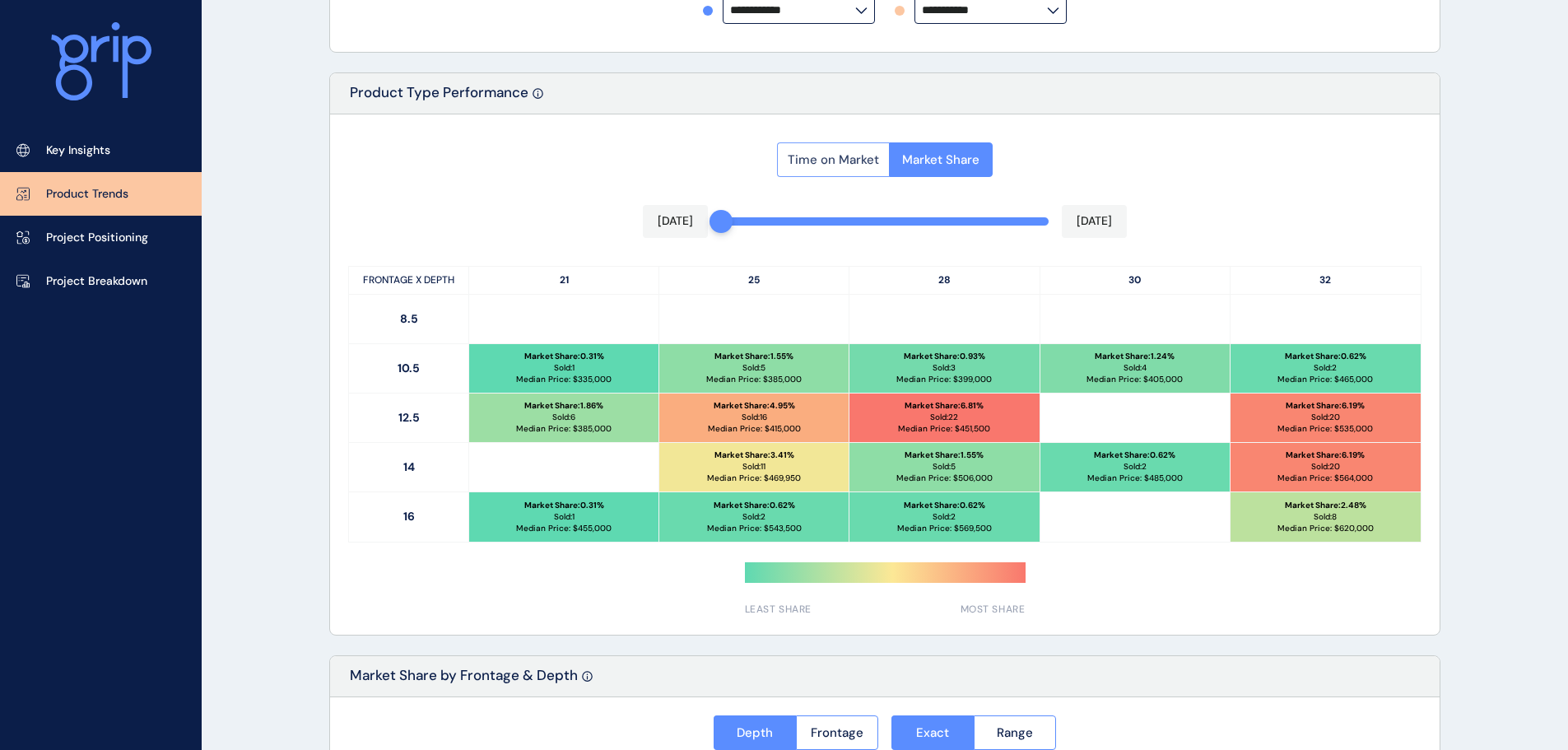
click at [845, 153] on span "Time on Market" at bounding box center [833, 159] width 91 height 16
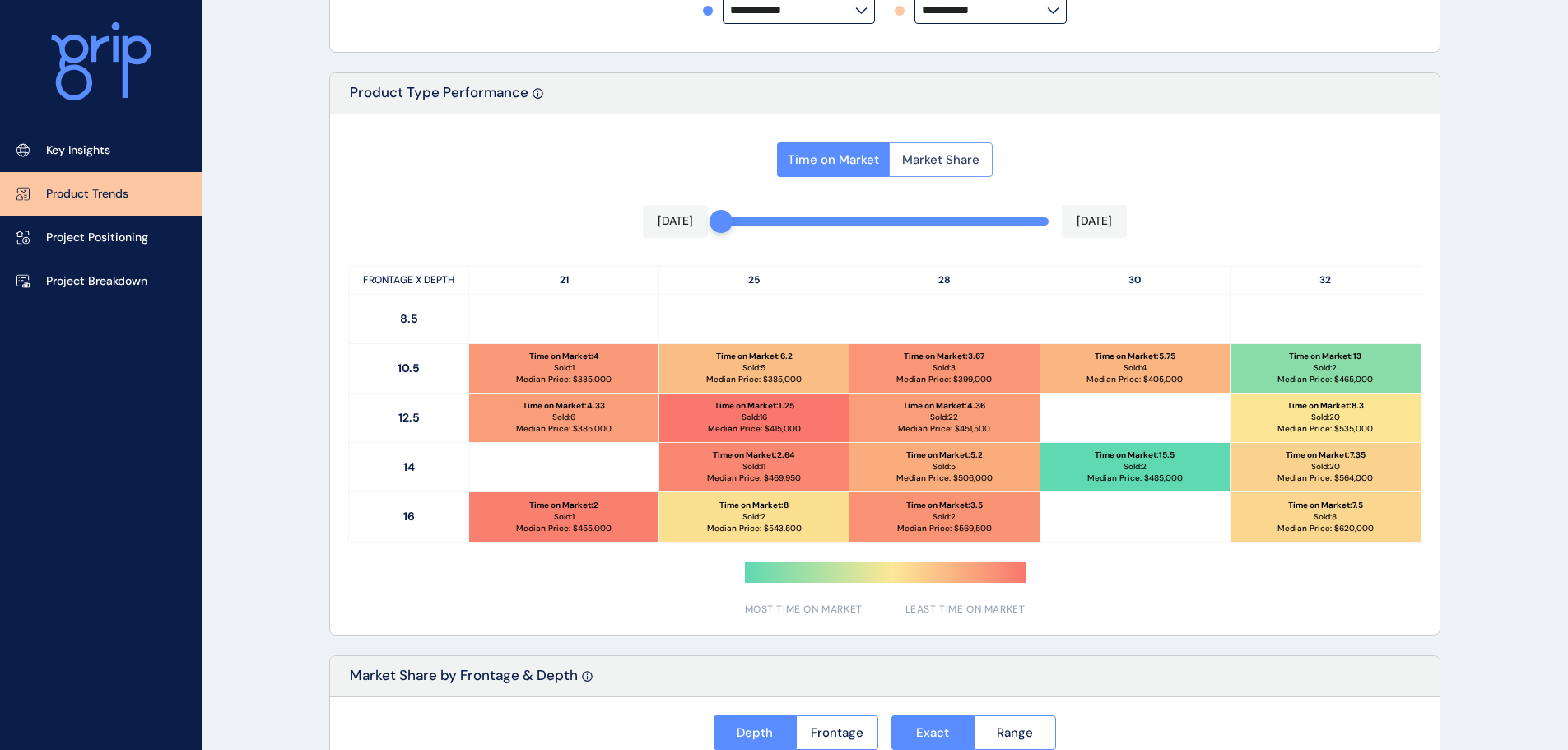
click at [912, 148] on button "Market Share" at bounding box center [940, 159] width 104 height 35
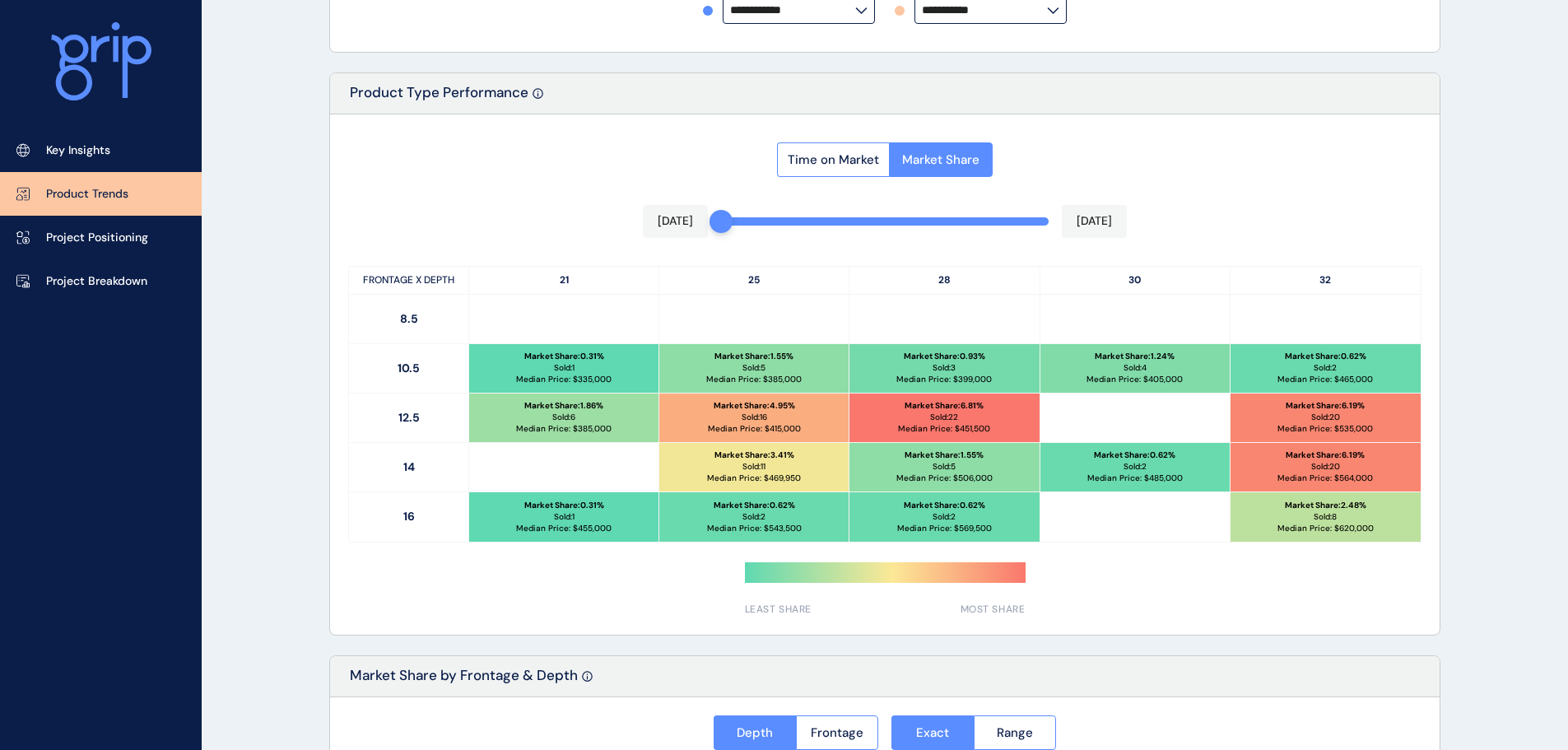
click at [725, 382] on p "Median Price: $ 385,000" at bounding box center [753, 379] width 95 height 11
drag, startPoint x: 716, startPoint y: 378, endPoint x: 789, endPoint y: 390, distance: 74.0
click at [789, 390] on div "Market Share : 1.55 % Sold: 5 Median Price: $ 385,000" at bounding box center [754, 368] width 189 height 49
click at [818, 445] on div "Market Share : 3.41 % Sold: 11 Median Price: $ 469,950" at bounding box center [754, 467] width 189 height 49
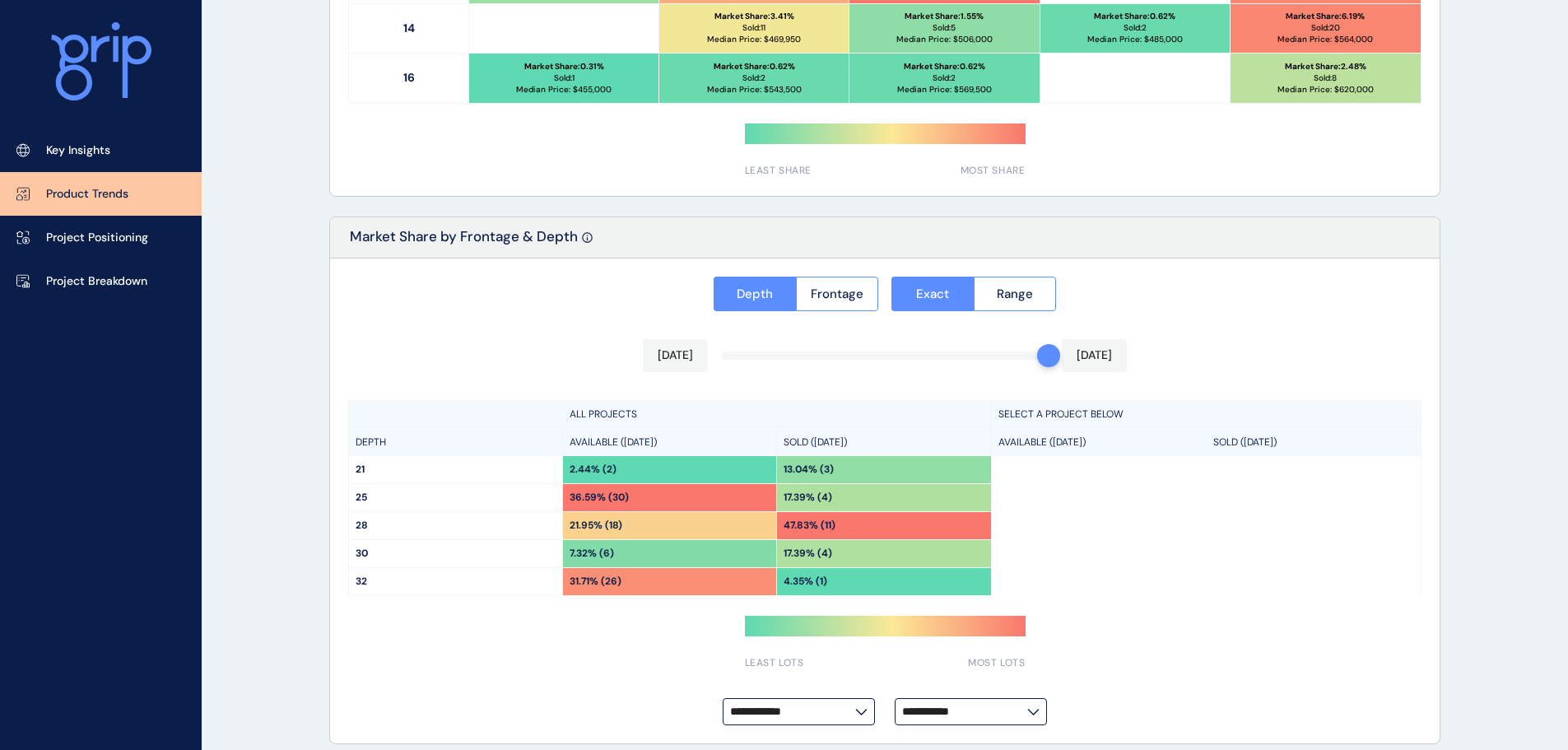
scroll to position [1176, 0]
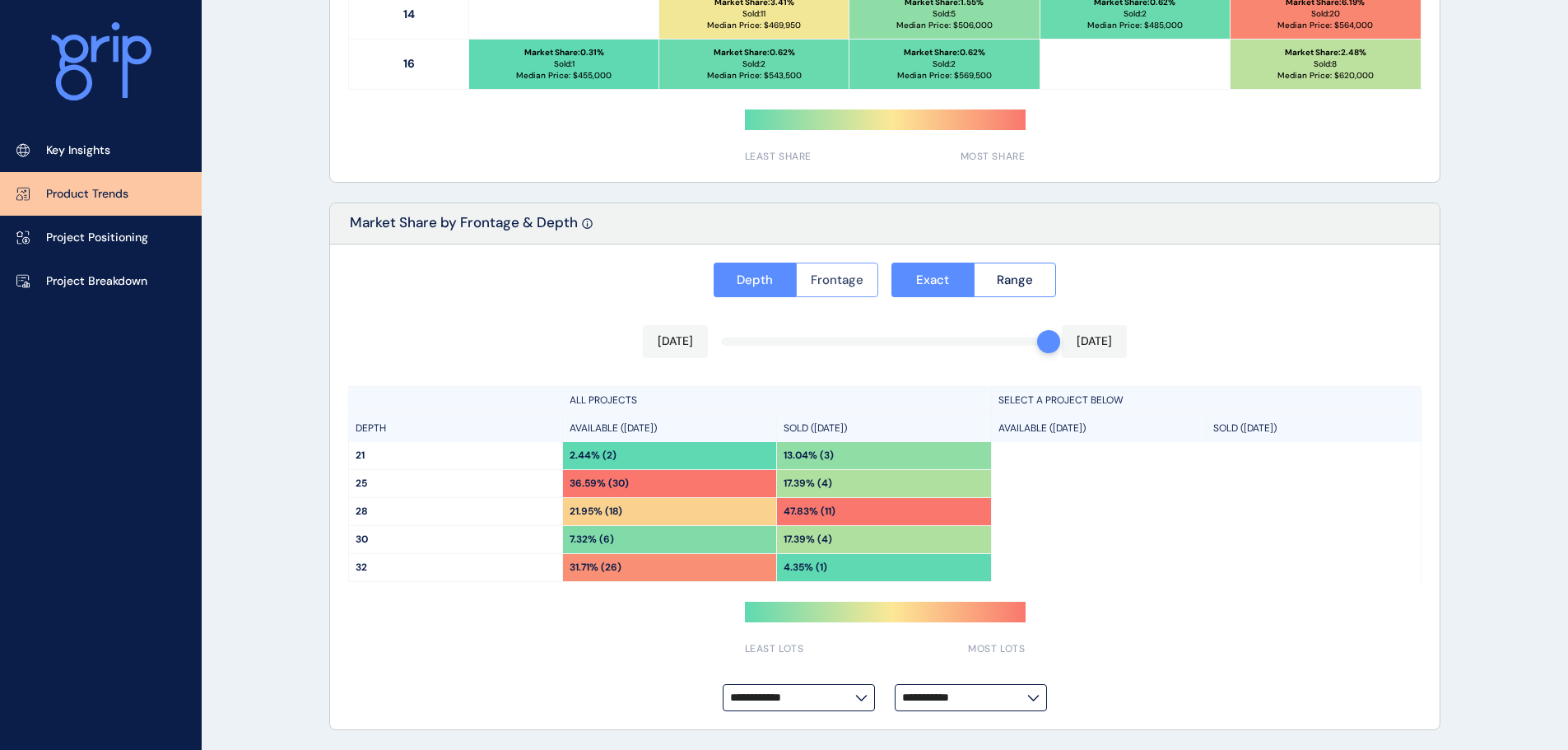
click at [830, 271] on span "Frontage" at bounding box center [837, 279] width 53 height 16
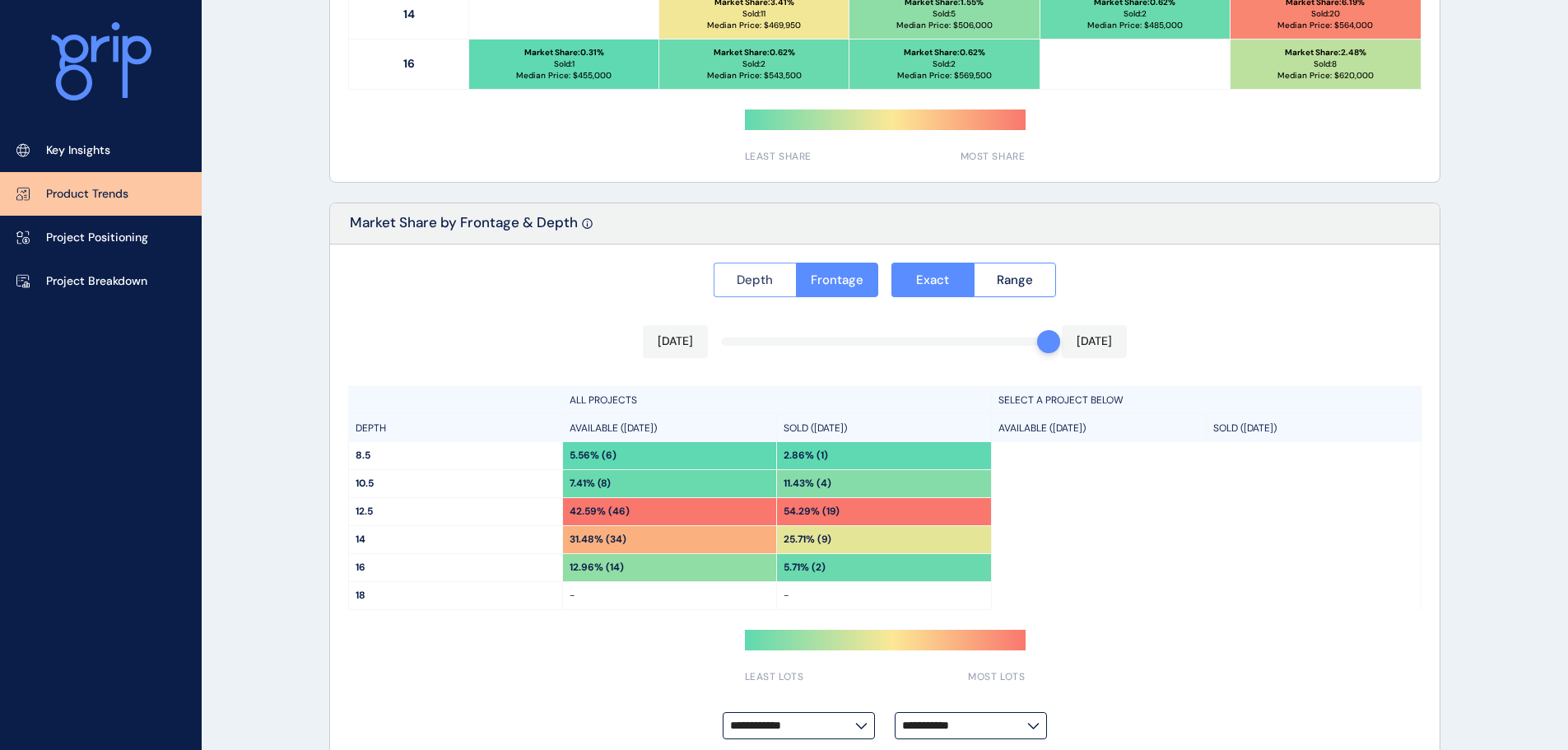
click at [769, 269] on button "Depth" at bounding box center [754, 280] width 82 height 35
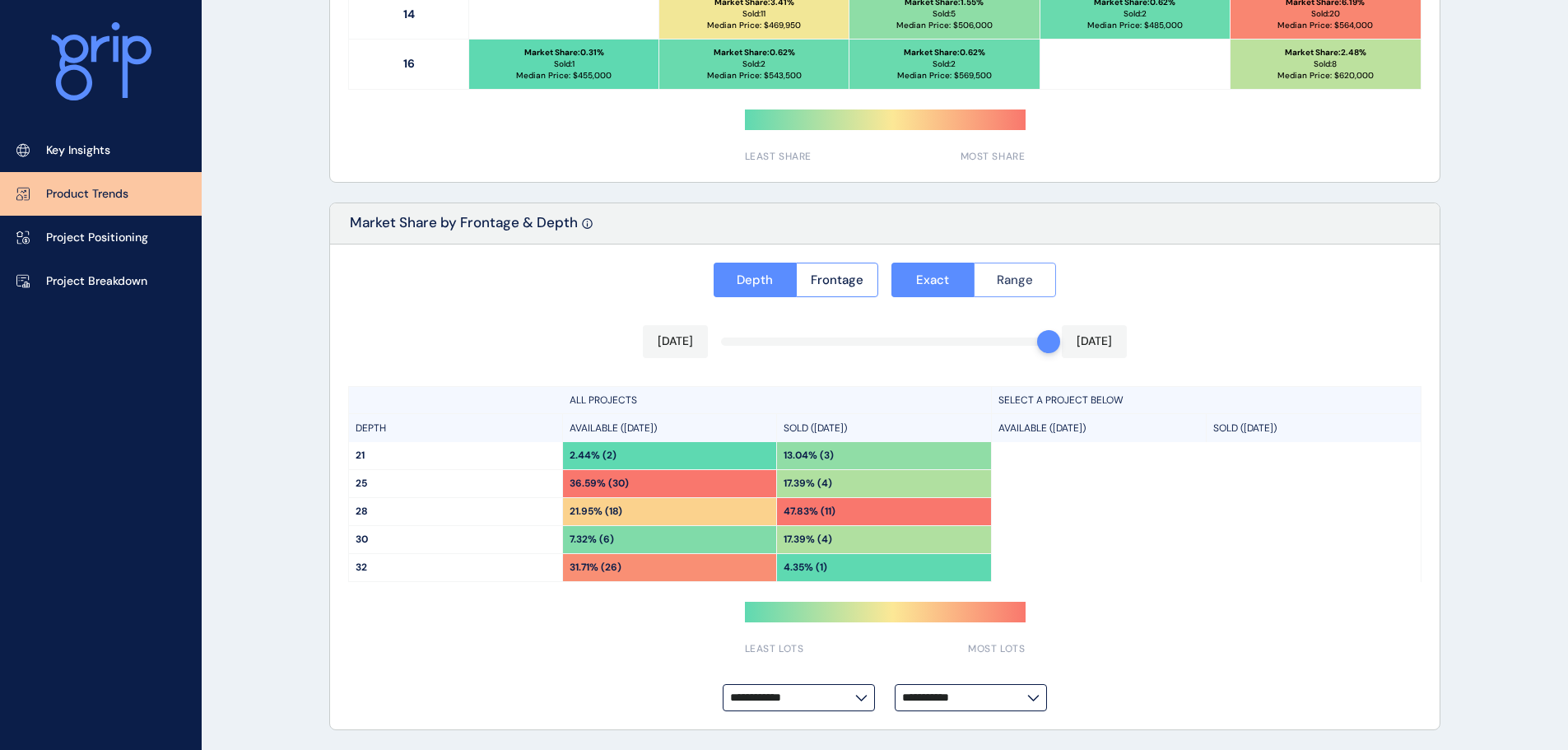
click at [997, 272] on span "Range" at bounding box center [1015, 279] width 36 height 16
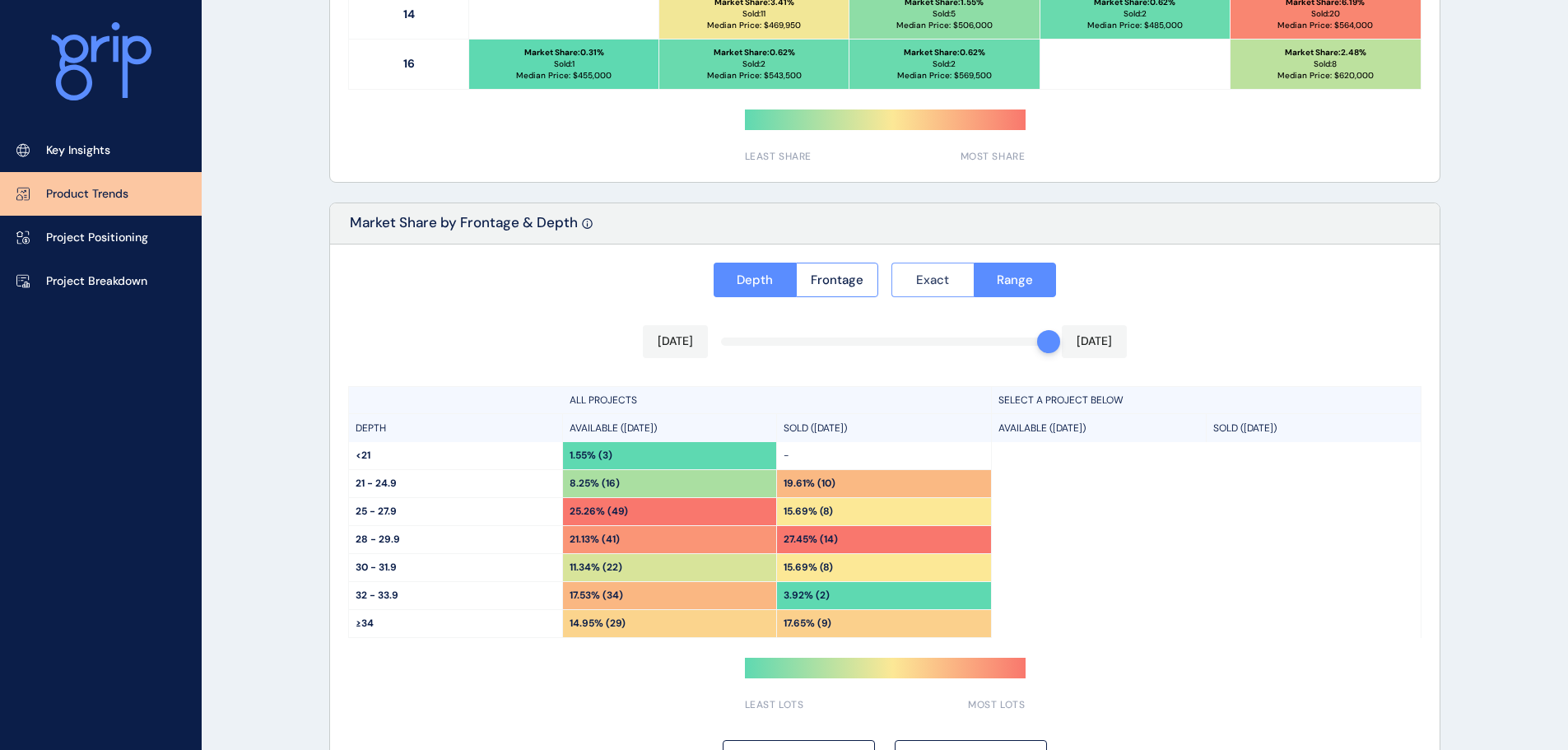
click at [921, 282] on span "Exact" at bounding box center [932, 279] width 33 height 16
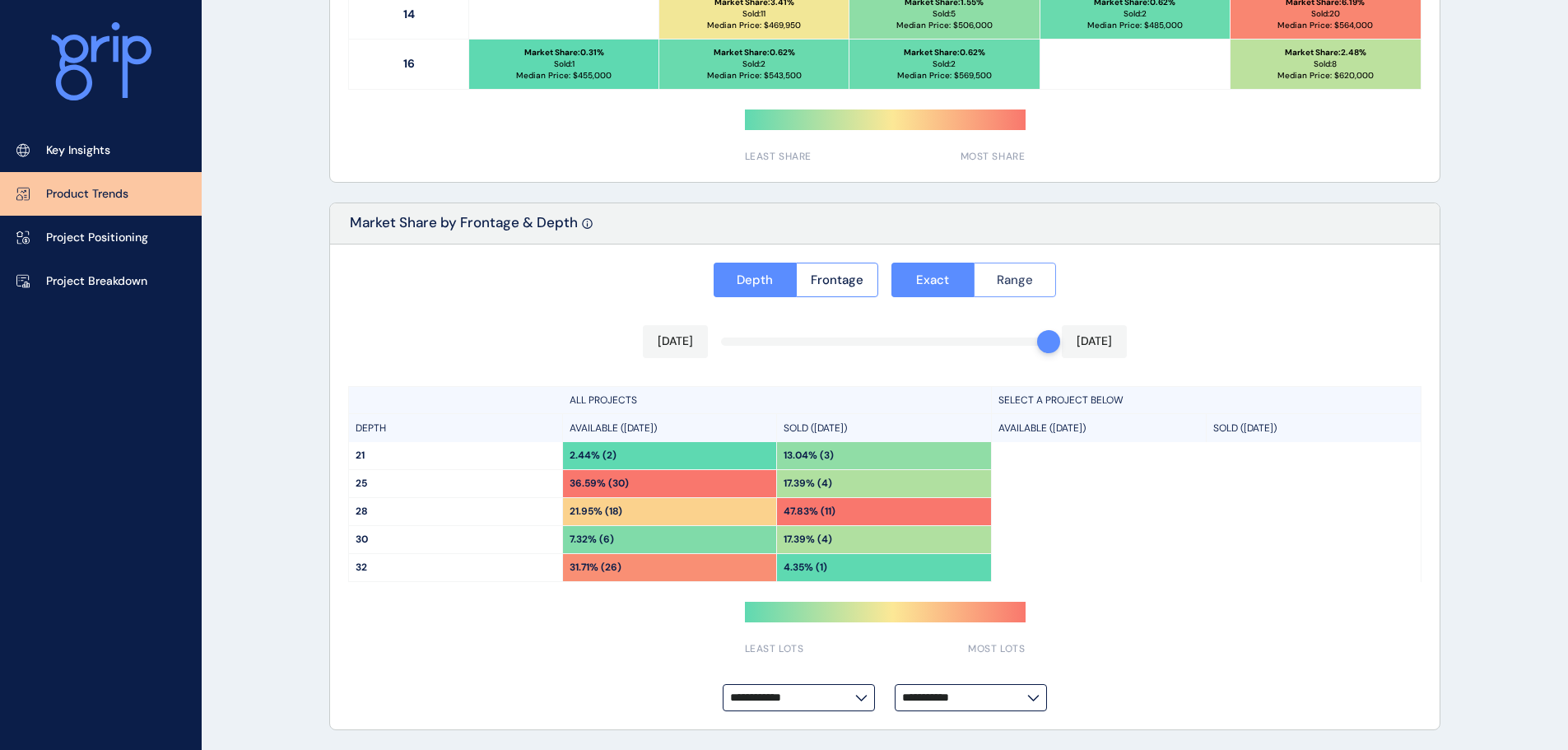
click at [974, 279] on button "Range" at bounding box center [1015, 280] width 83 height 35
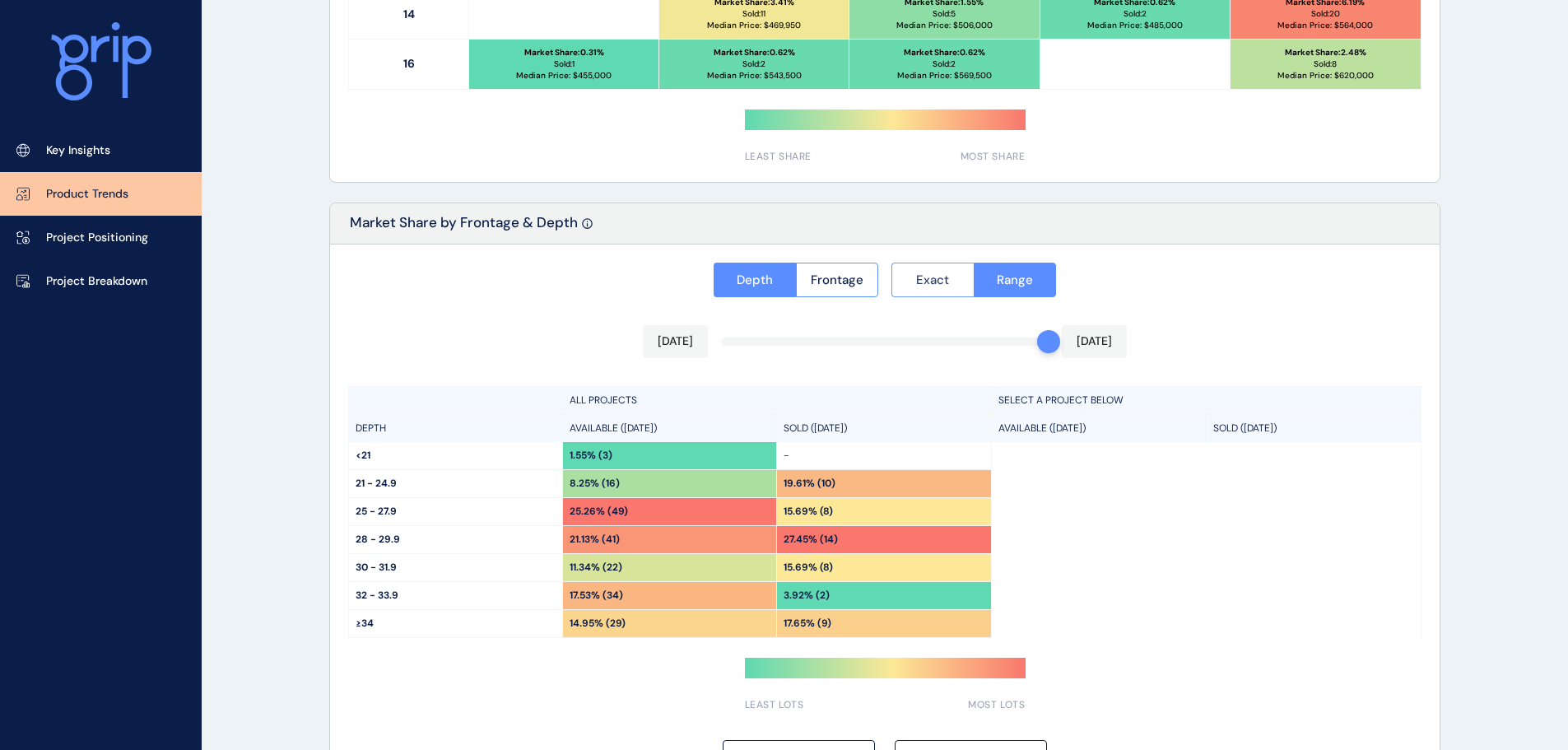
click at [922, 281] on span "Exact" at bounding box center [932, 279] width 33 height 16
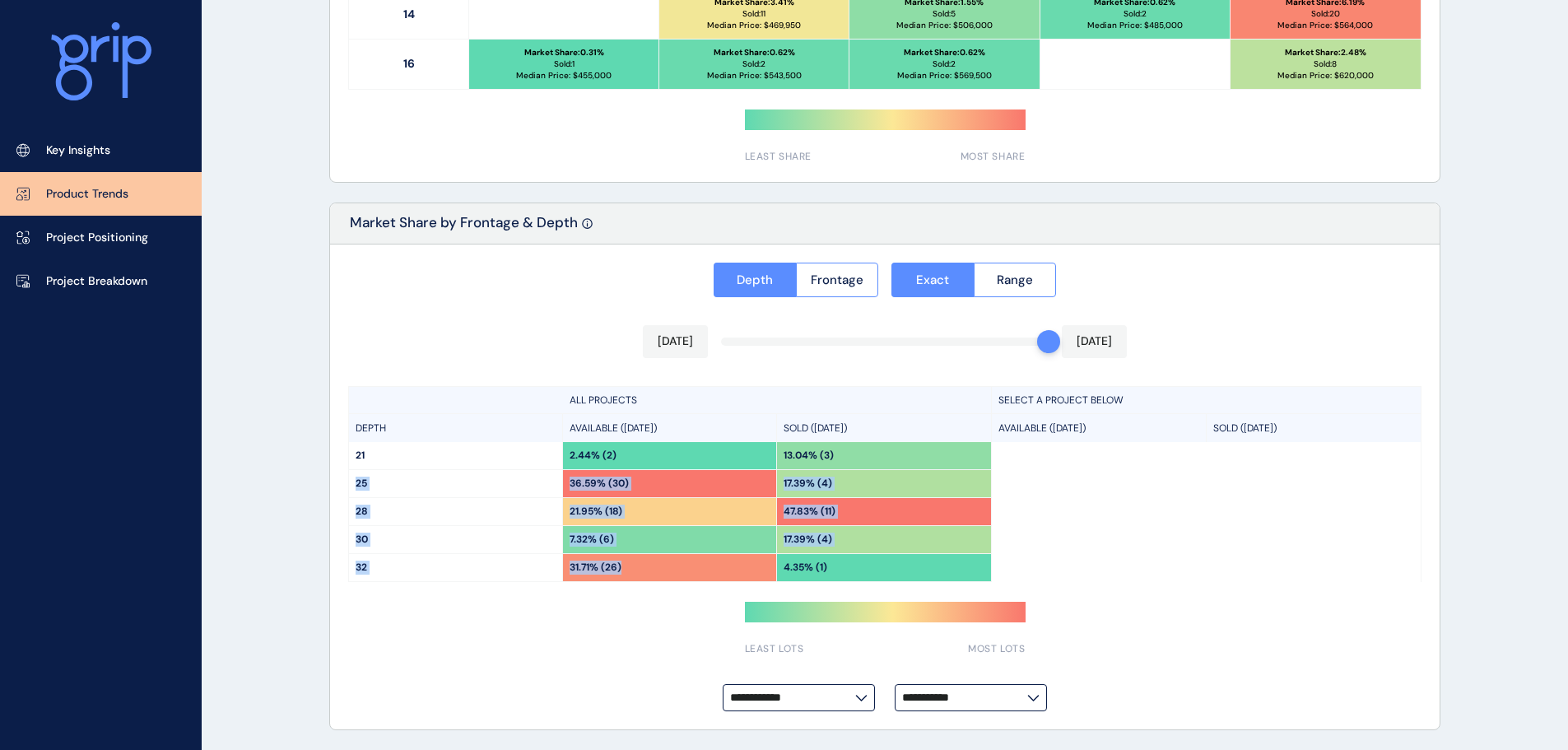
drag, startPoint x: 354, startPoint y: 484, endPoint x: 639, endPoint y: 574, distance: 298.9
click at [639, 574] on div "ALL PROJECTS DEPTH AVAILABLE ([DATE]) SOLD ([DATE]) 21 2.44% (2) 13.04% (3) 25 …" at bounding box center [669, 484] width 644 height 197
click at [607, 643] on div "**********" at bounding box center [884, 486] width 1109 height 485
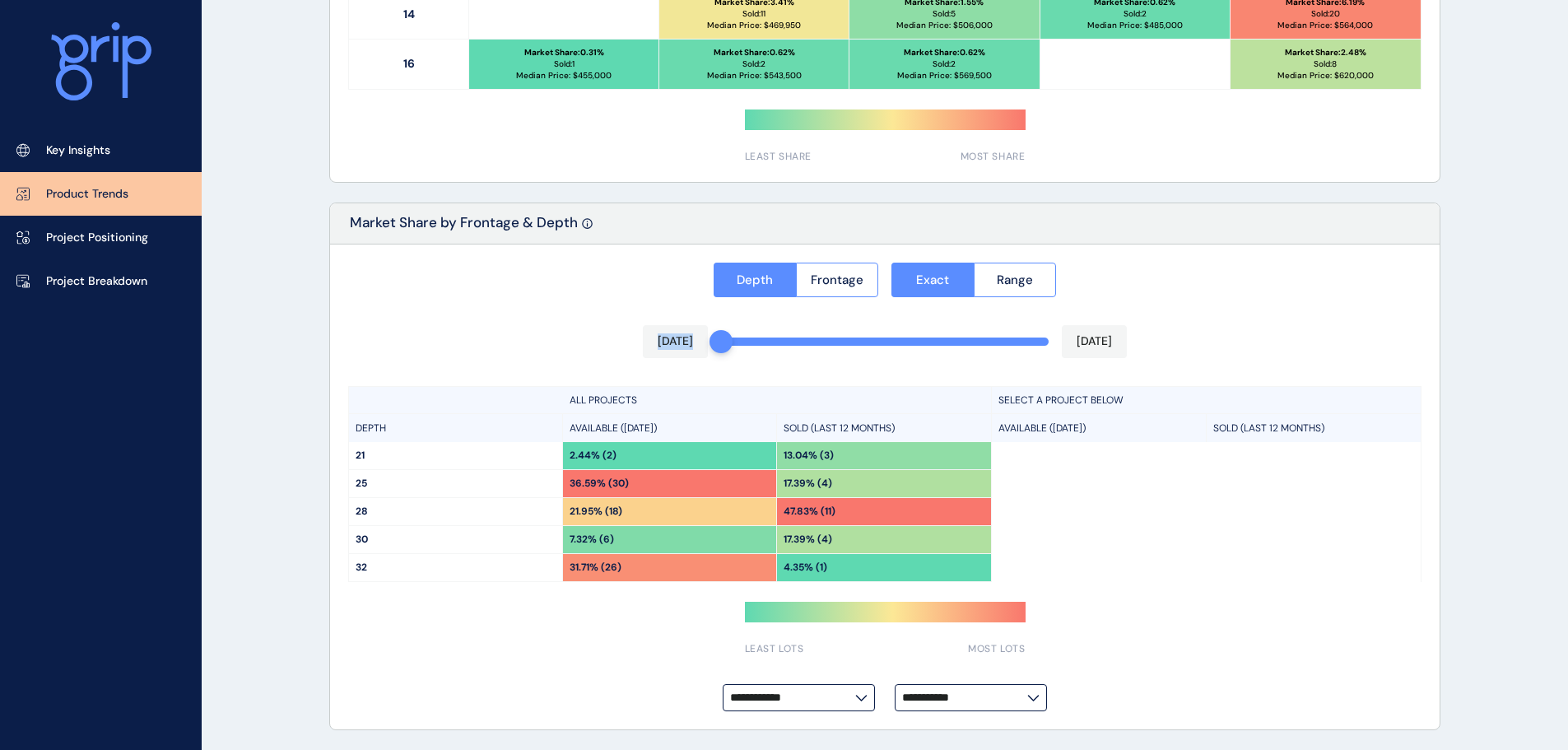
drag, startPoint x: 1043, startPoint y: 339, endPoint x: 703, endPoint y: 359, distance: 340.6
click at [703, 359] on div "**********" at bounding box center [884, 486] width 1109 height 485
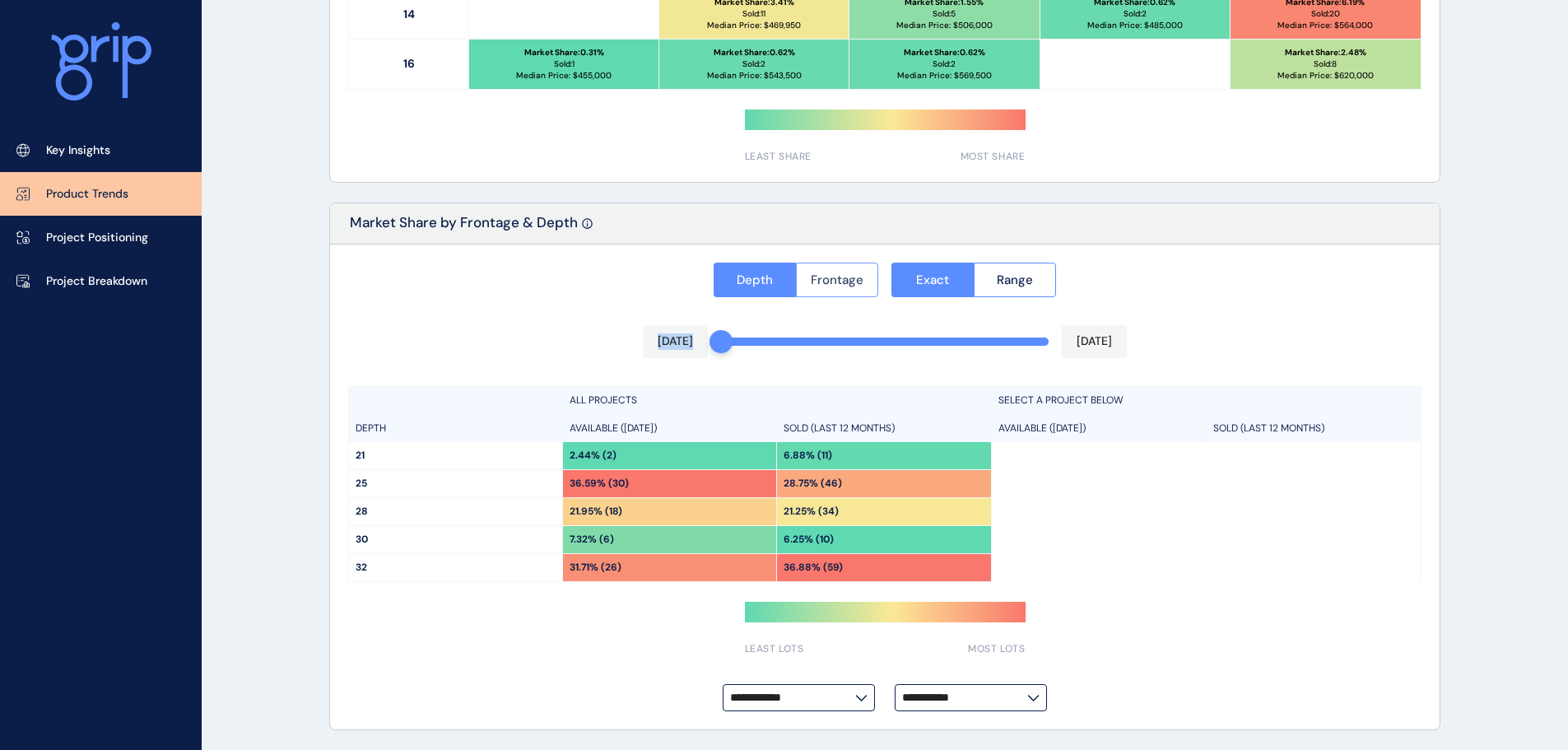
click at [855, 273] on span "Frontage" at bounding box center [837, 279] width 53 height 16
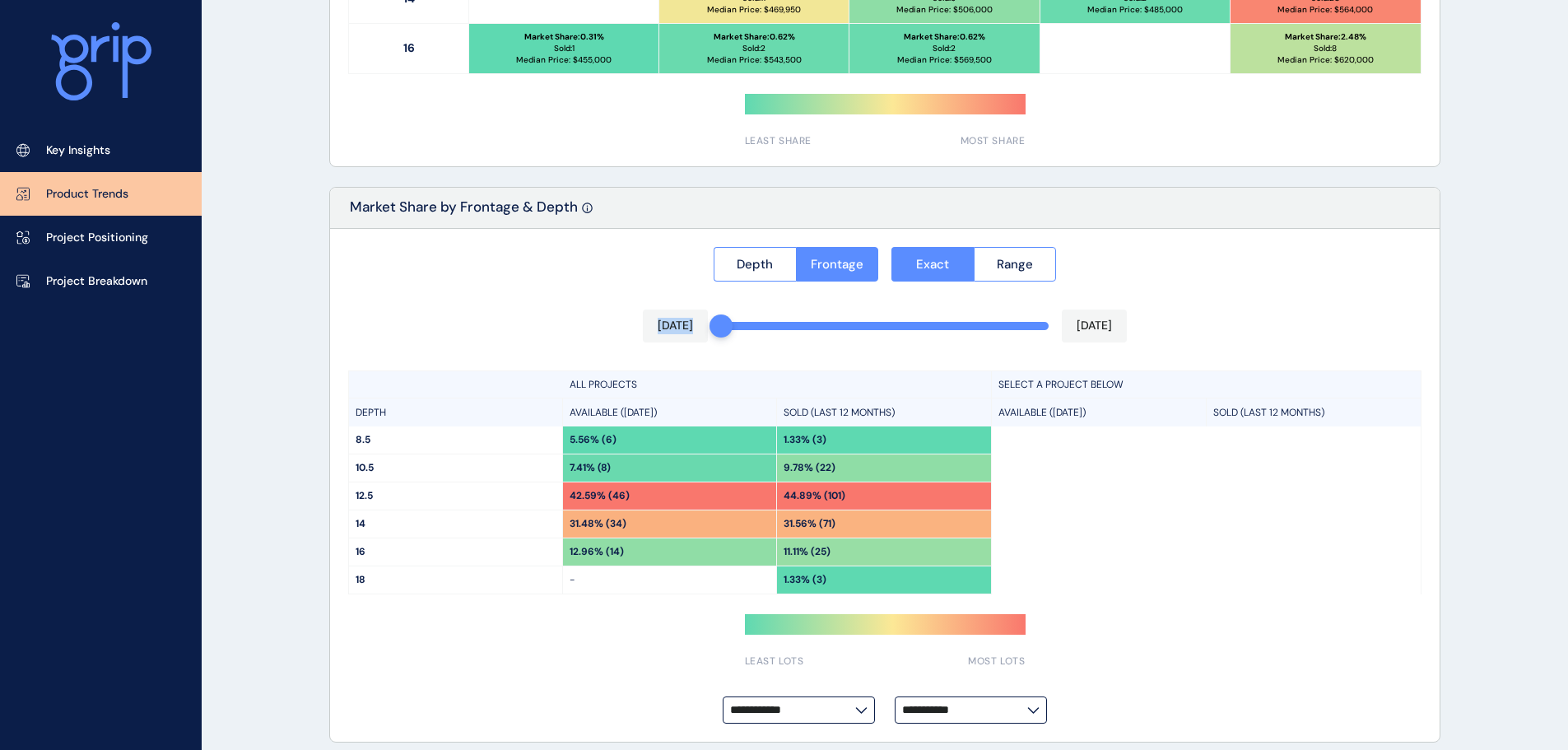
scroll to position [1204, 0]
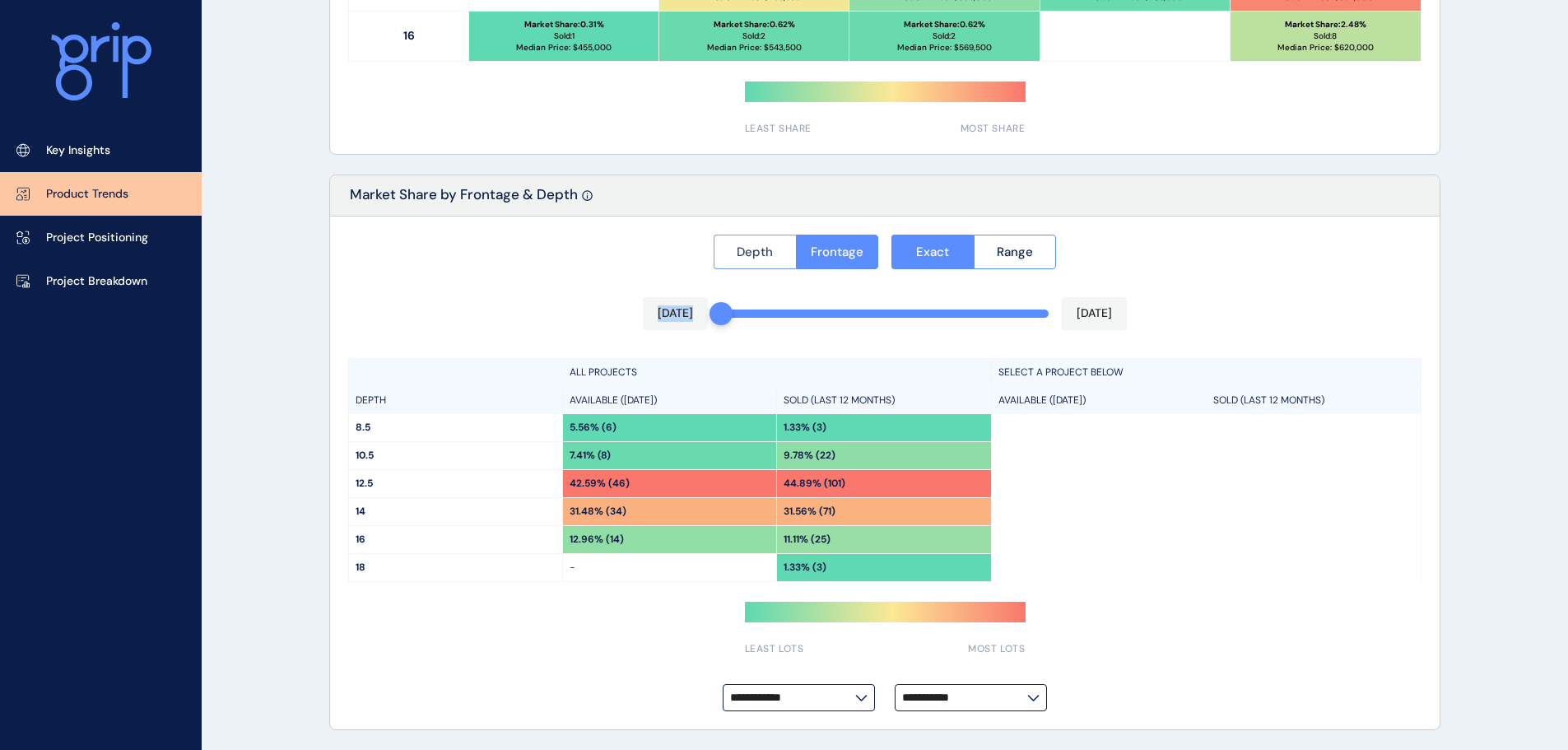
click at [763, 245] on span "Depth" at bounding box center [755, 251] width 36 height 16
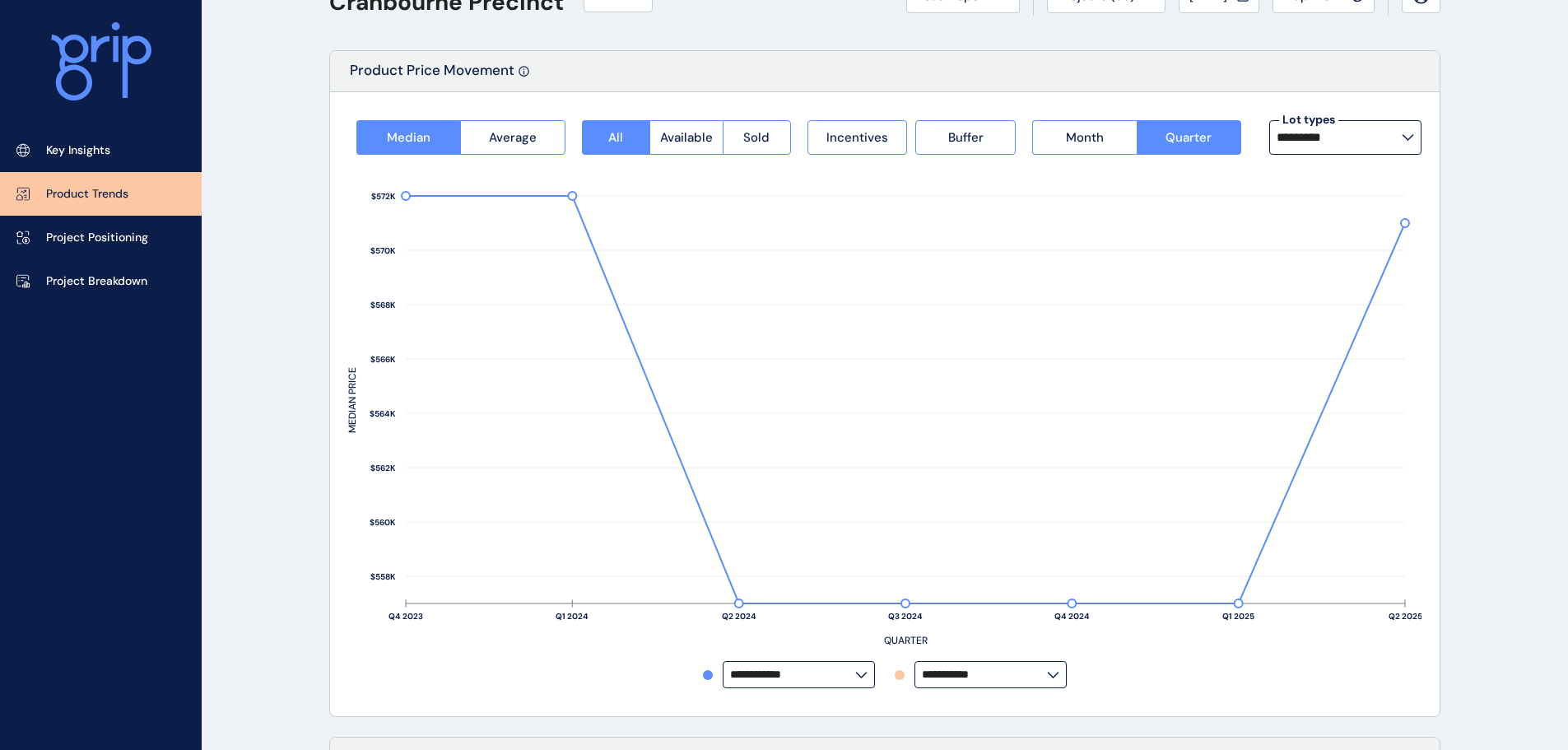
scroll to position [0, 0]
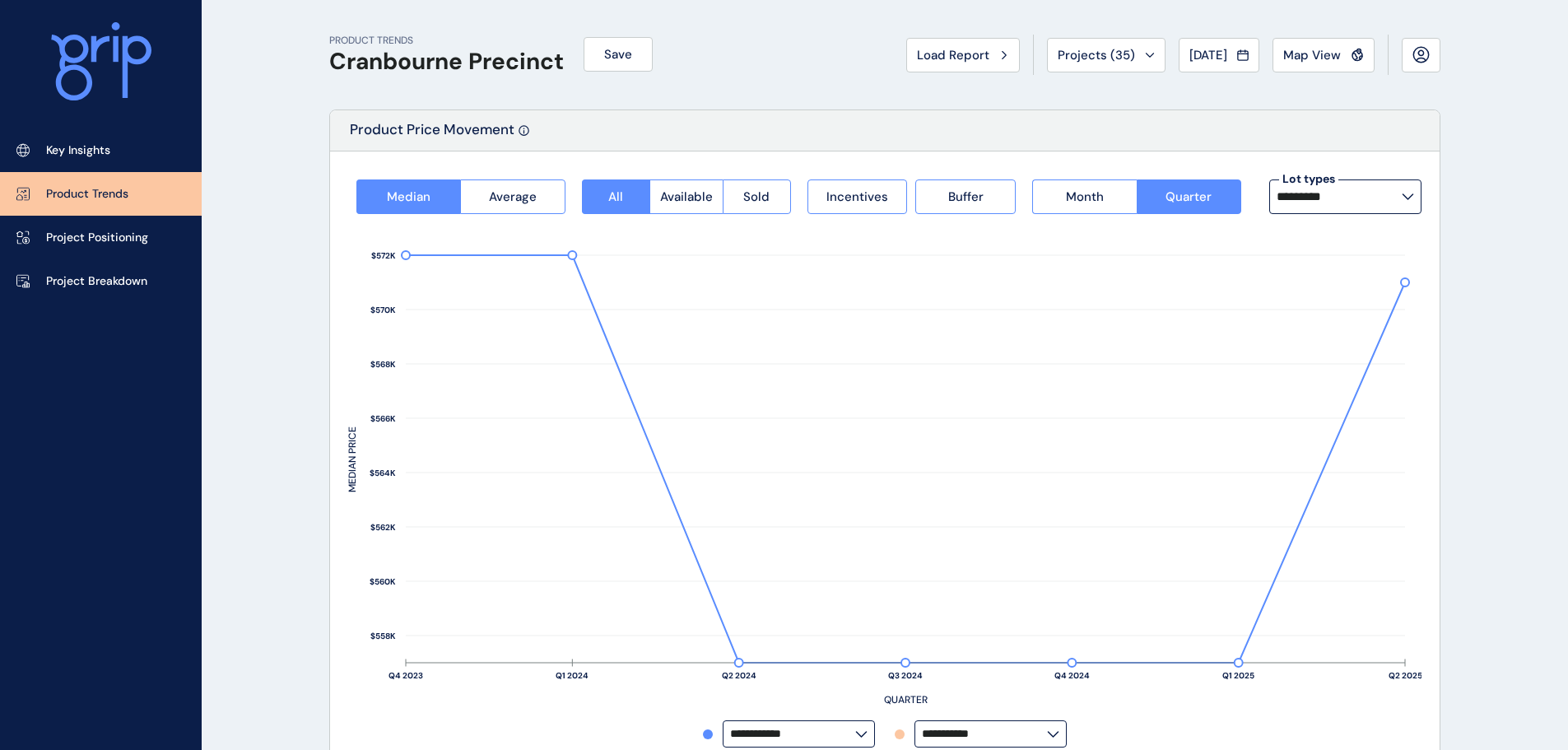
click at [1347, 194] on input "*********" at bounding box center [1338, 197] width 125 height 13
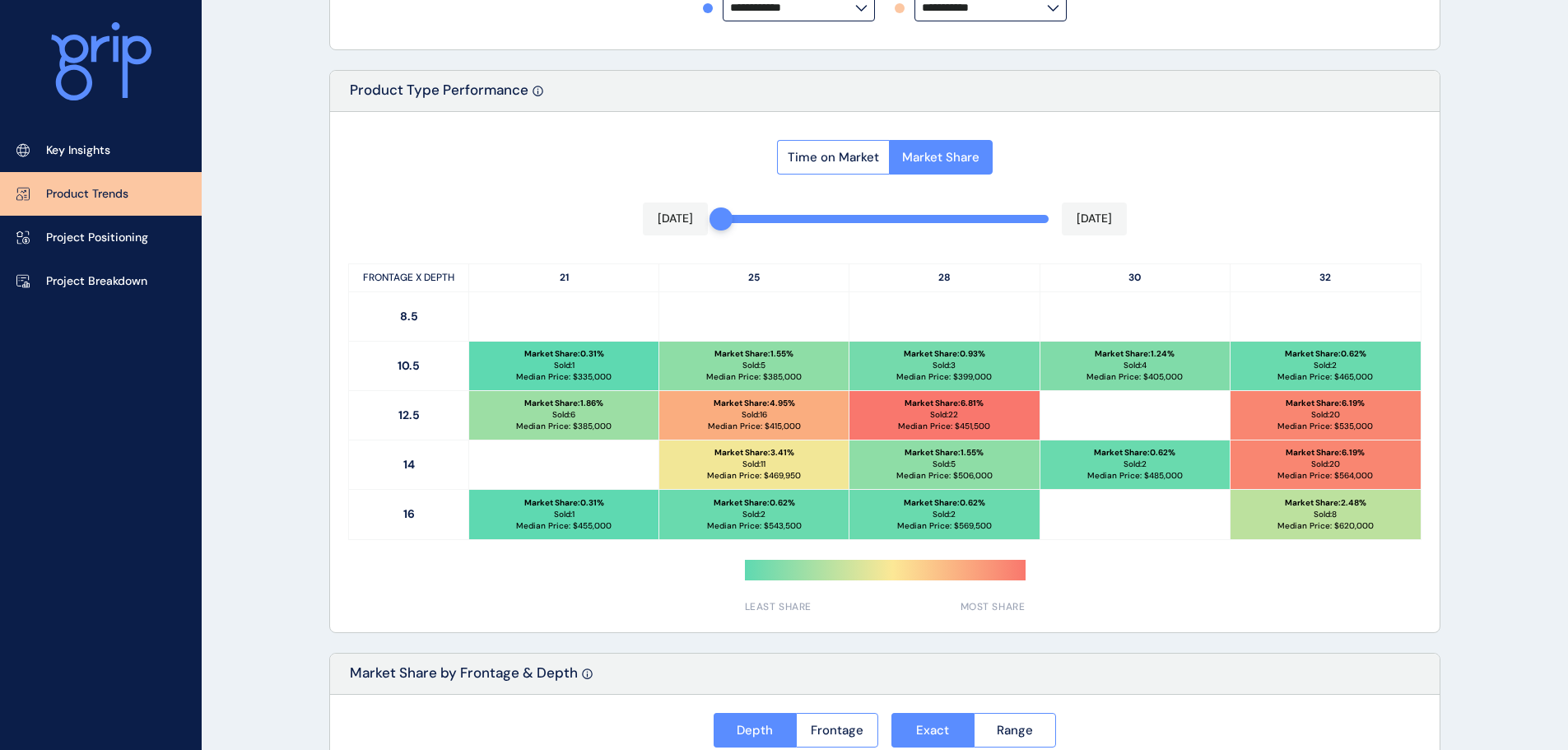
scroll to position [724, 0]
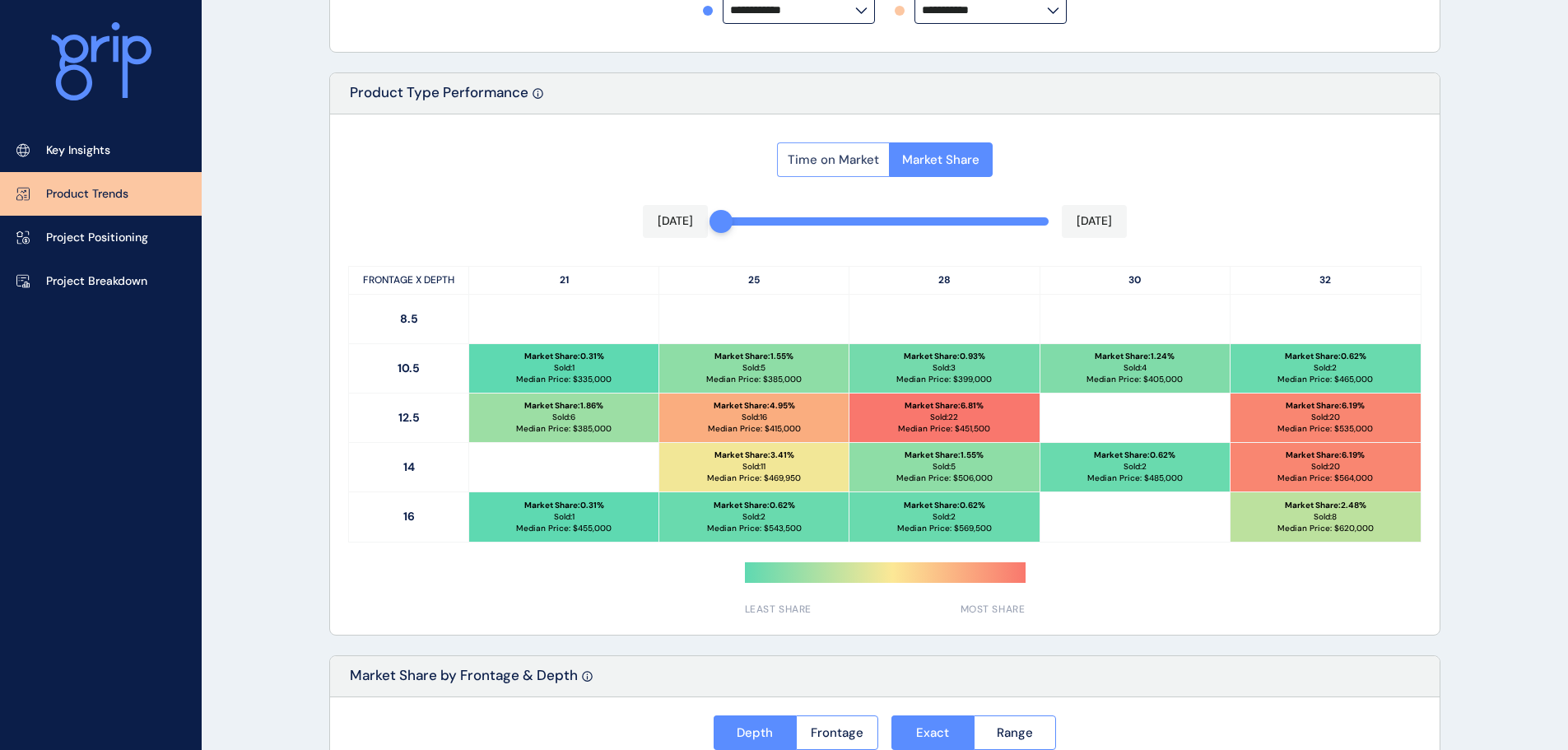
click at [868, 153] on span "Time on Market" at bounding box center [833, 159] width 91 height 16
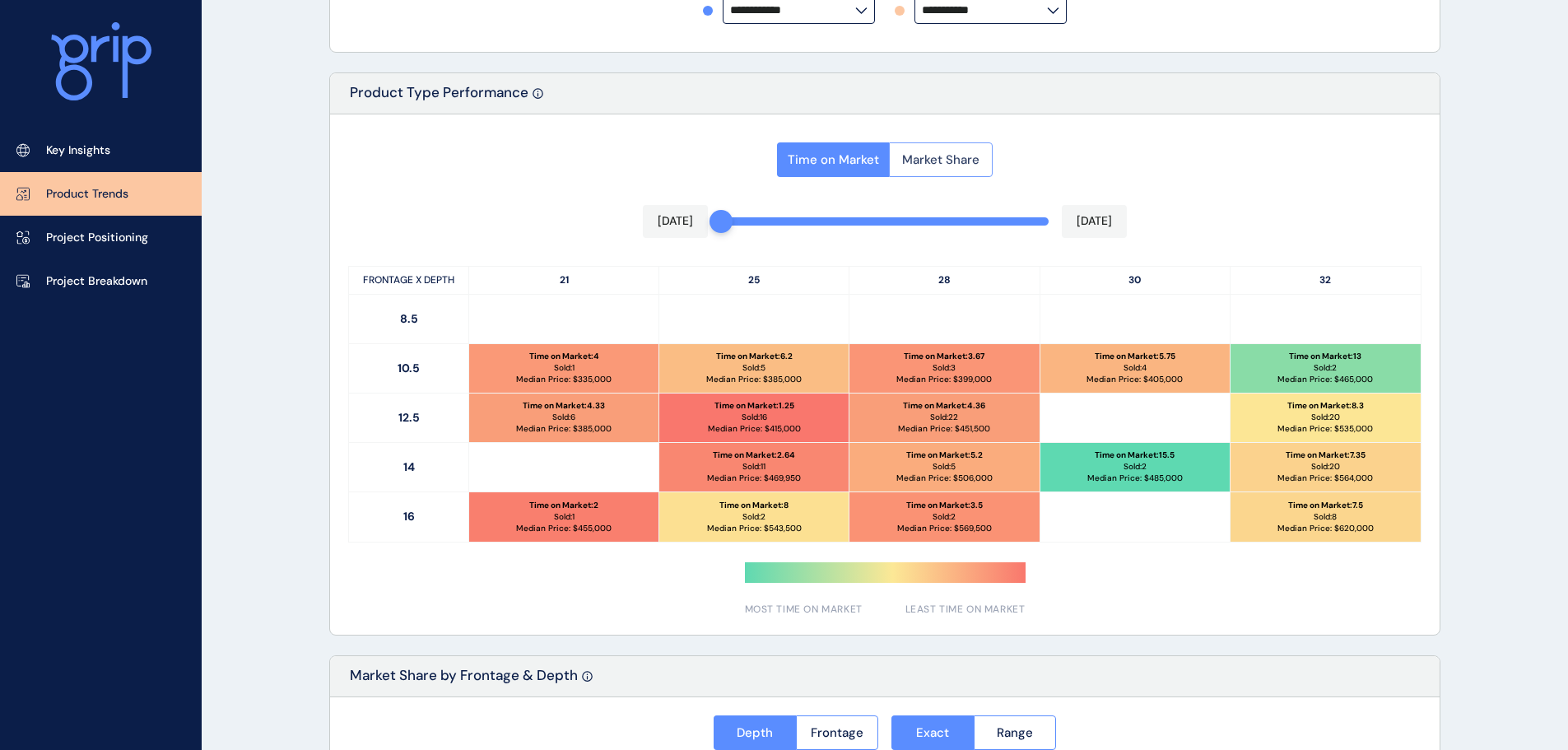
click at [932, 173] on button "Market Share" at bounding box center [940, 159] width 104 height 35
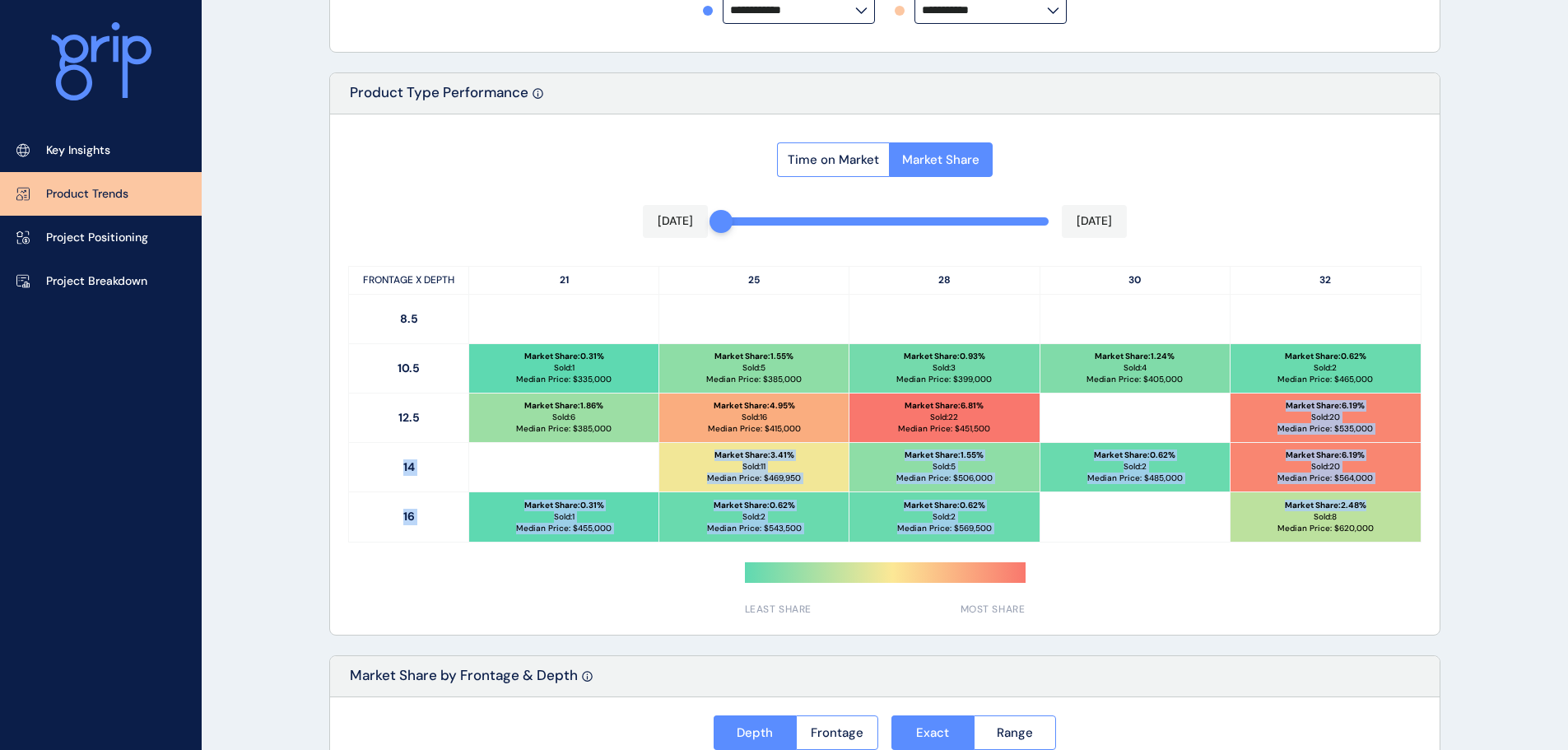
drag, startPoint x: 1278, startPoint y: 402, endPoint x: 1363, endPoint y: 509, distance: 136.7
click at [1363, 509] on div "FRONTAGE X DEPTH 21 25 28 30 32 8.5 10.5 Market Share : 0.31 % Sold: 1 Median P…" at bounding box center [884, 403] width 1073 height 276
click at [834, 169] on button "Time on Market" at bounding box center [832, 159] width 112 height 35
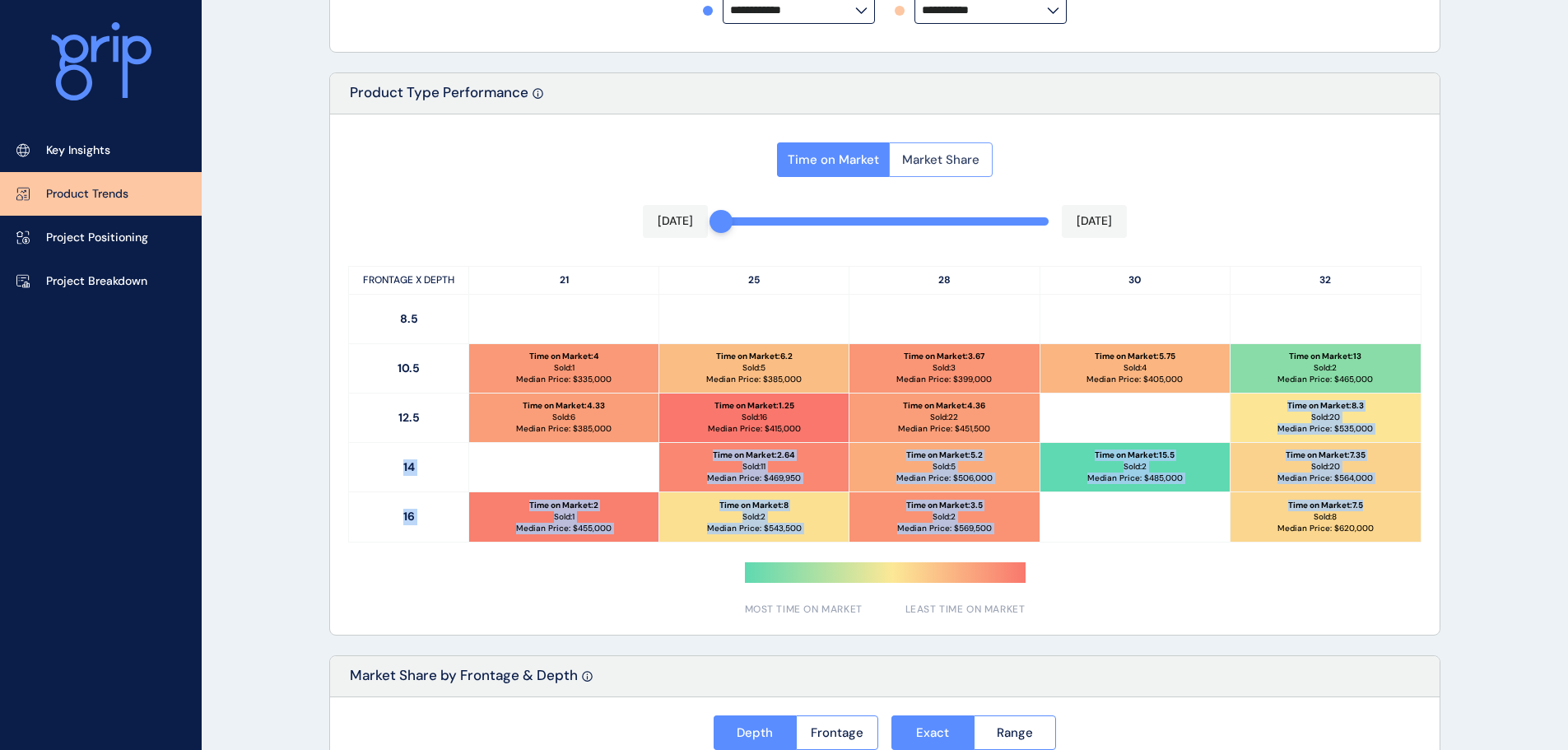
click at [935, 163] on span "Market Share" at bounding box center [940, 159] width 77 height 16
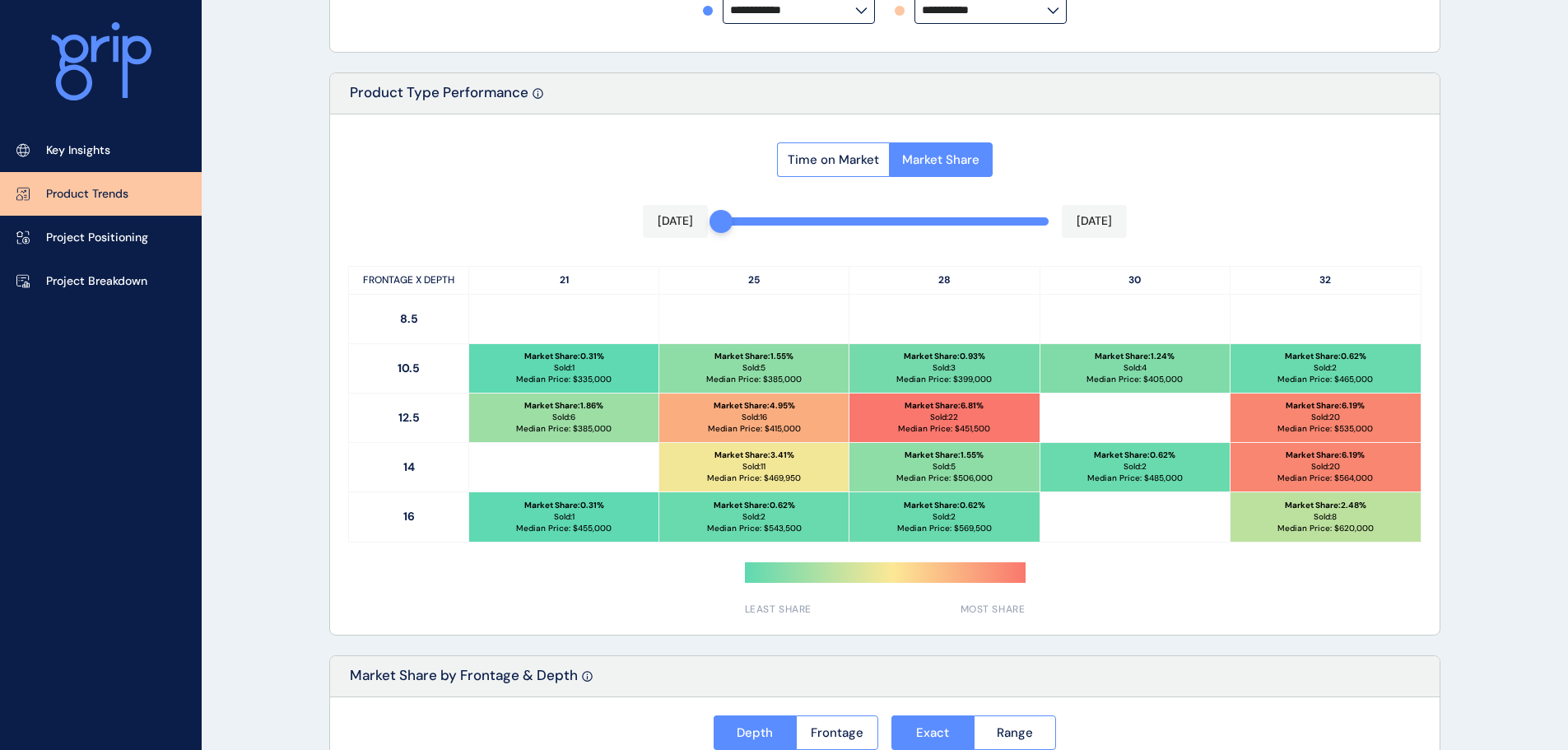
click at [113, 51] on icon at bounding box center [115, 48] width 5 height 25
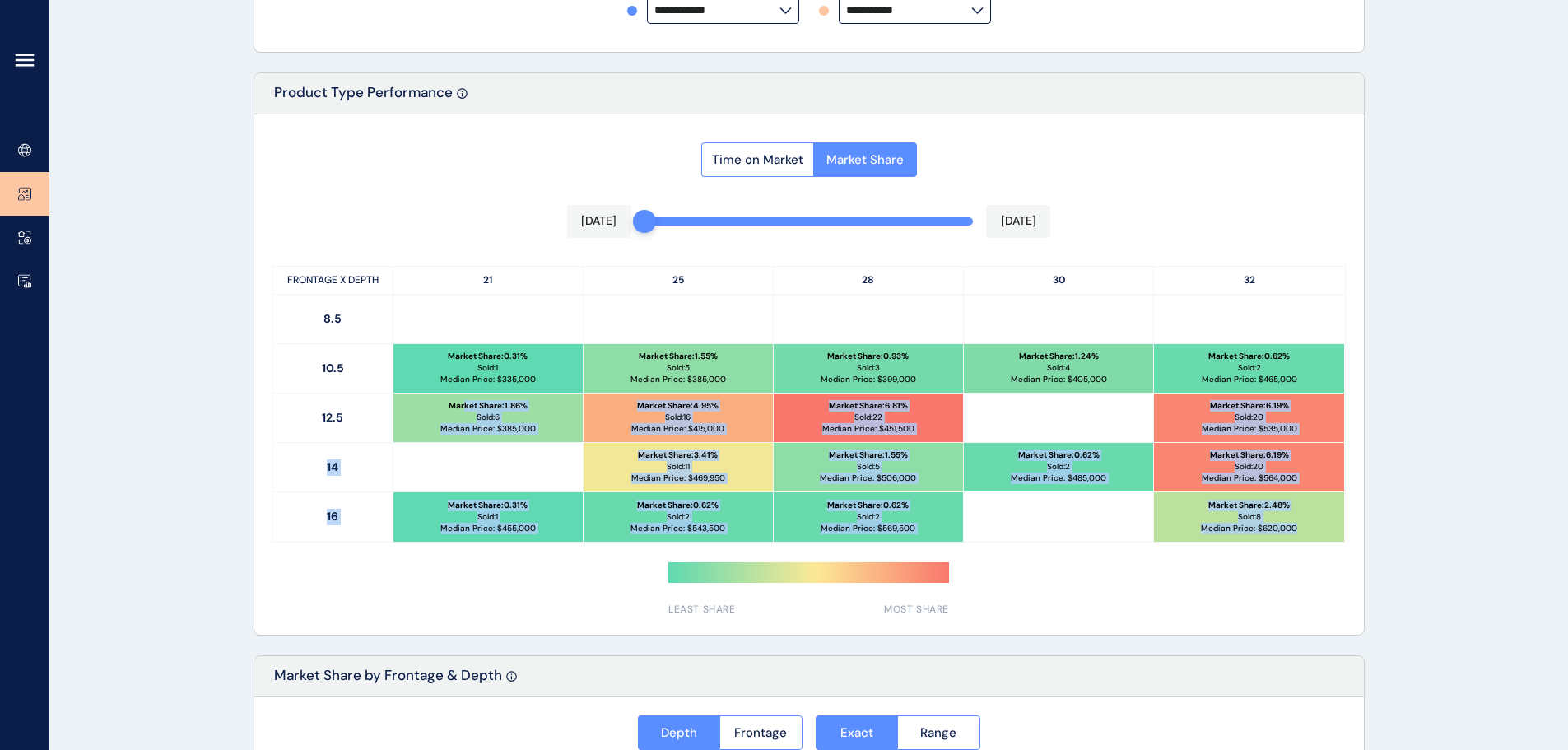
drag, startPoint x: 463, startPoint y: 402, endPoint x: 1296, endPoint y: 523, distance: 841.7
click at [1296, 523] on div "FRONTAGE X DEPTH 21 25 28 30 32 8.5 10.5 Market Share : 0.31 % Sold: 1 Median P…" at bounding box center [808, 403] width 1073 height 276
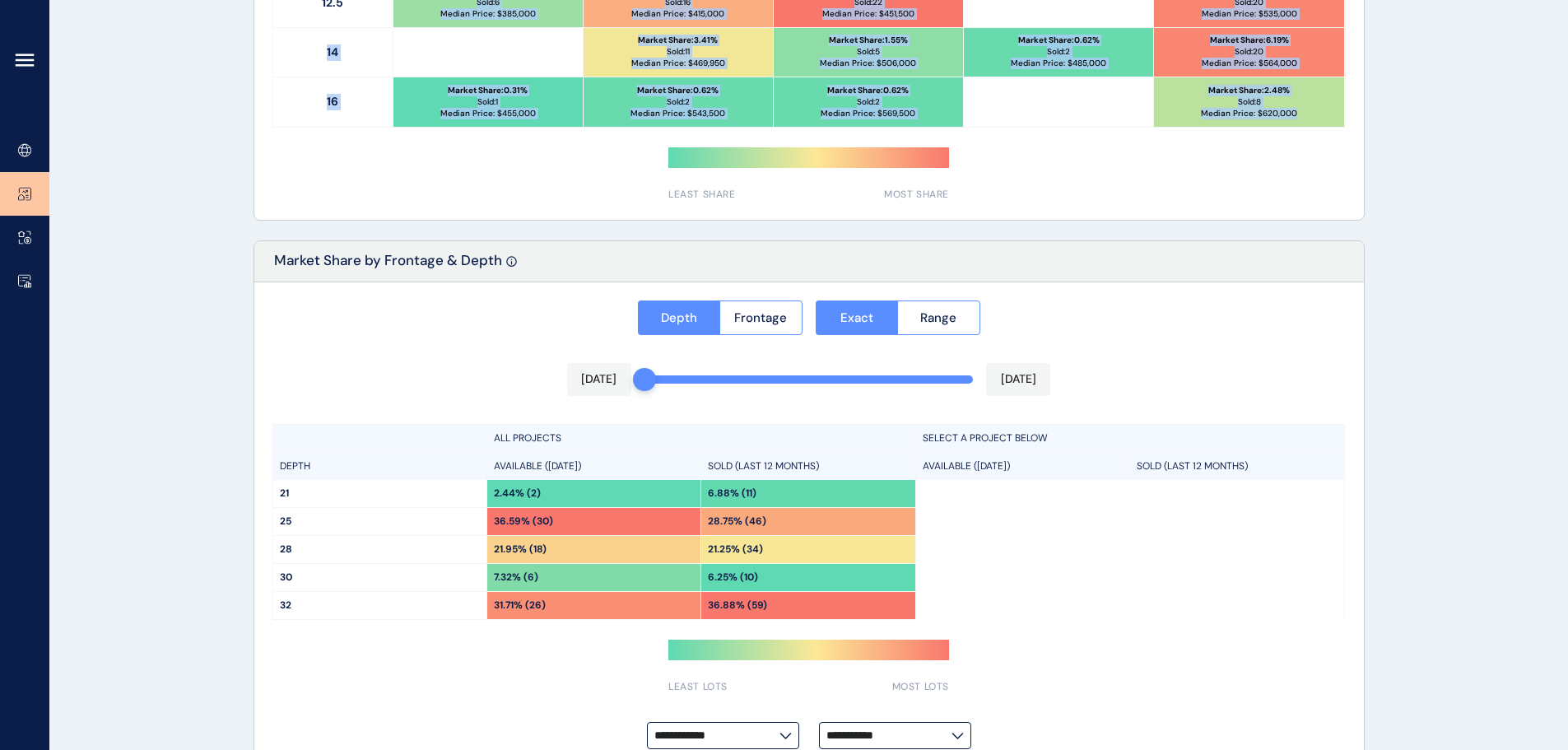
scroll to position [1176, 0]
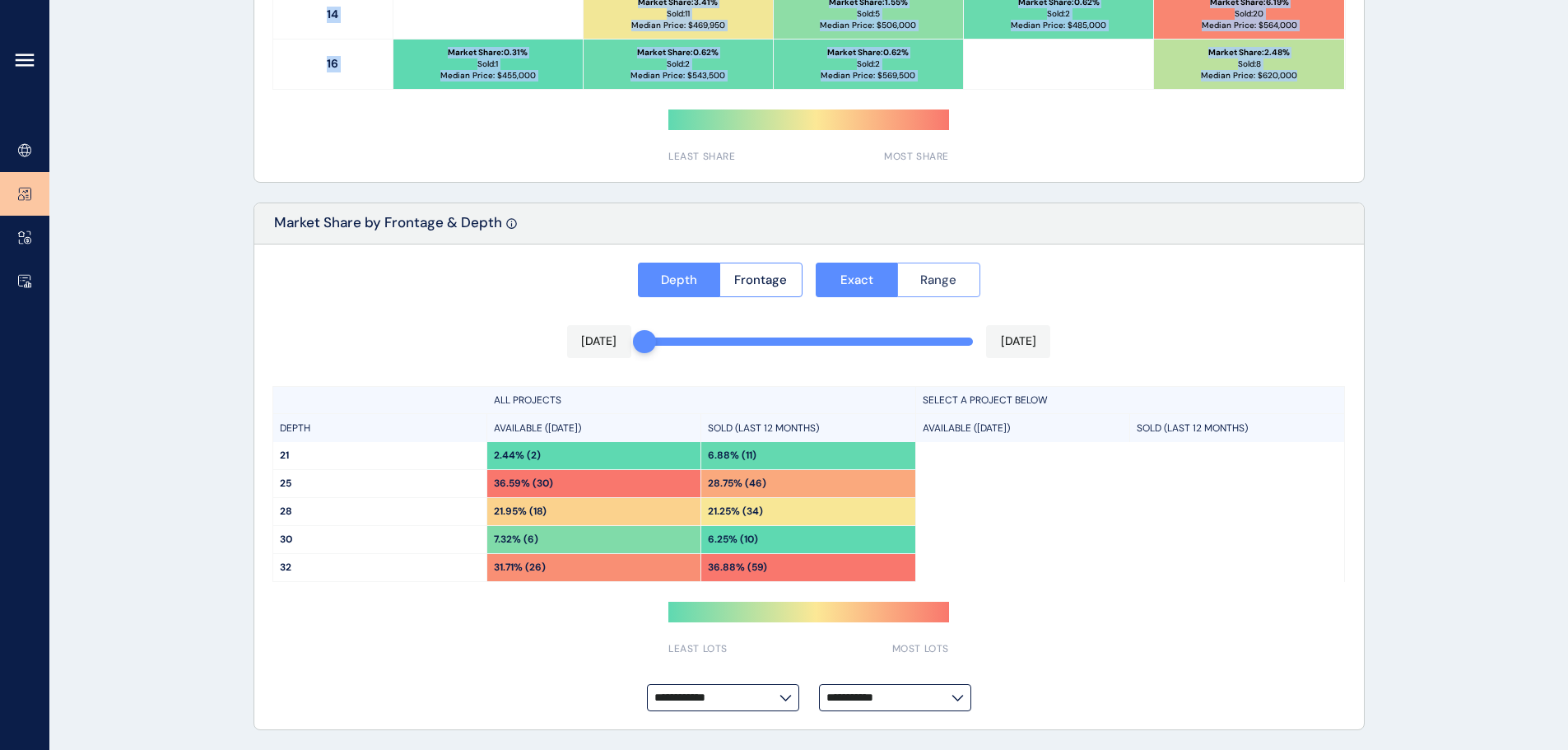
click at [935, 288] on button "Range" at bounding box center [939, 280] width 83 height 35
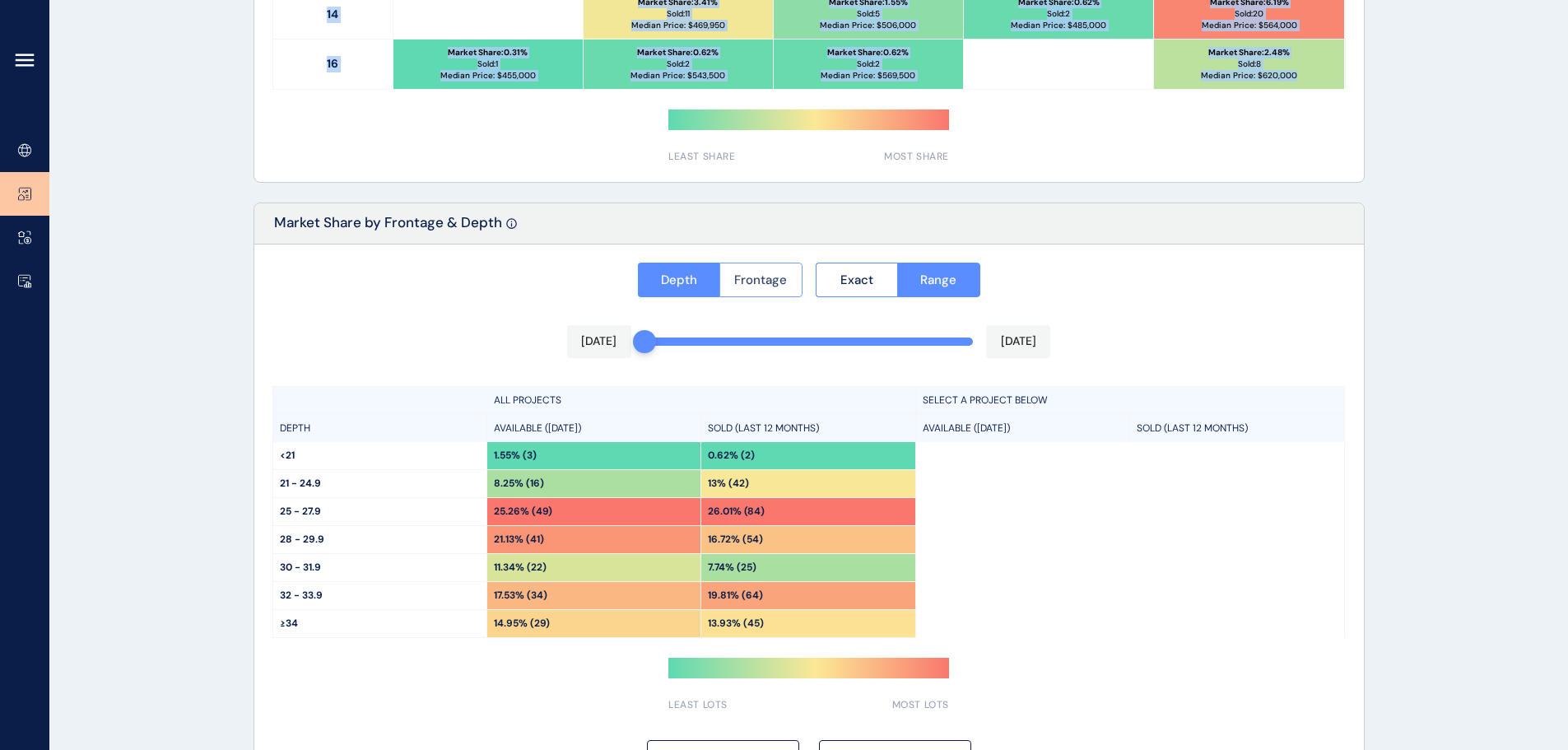
click at [767, 292] on button "Frontage" at bounding box center [760, 280] width 83 height 35
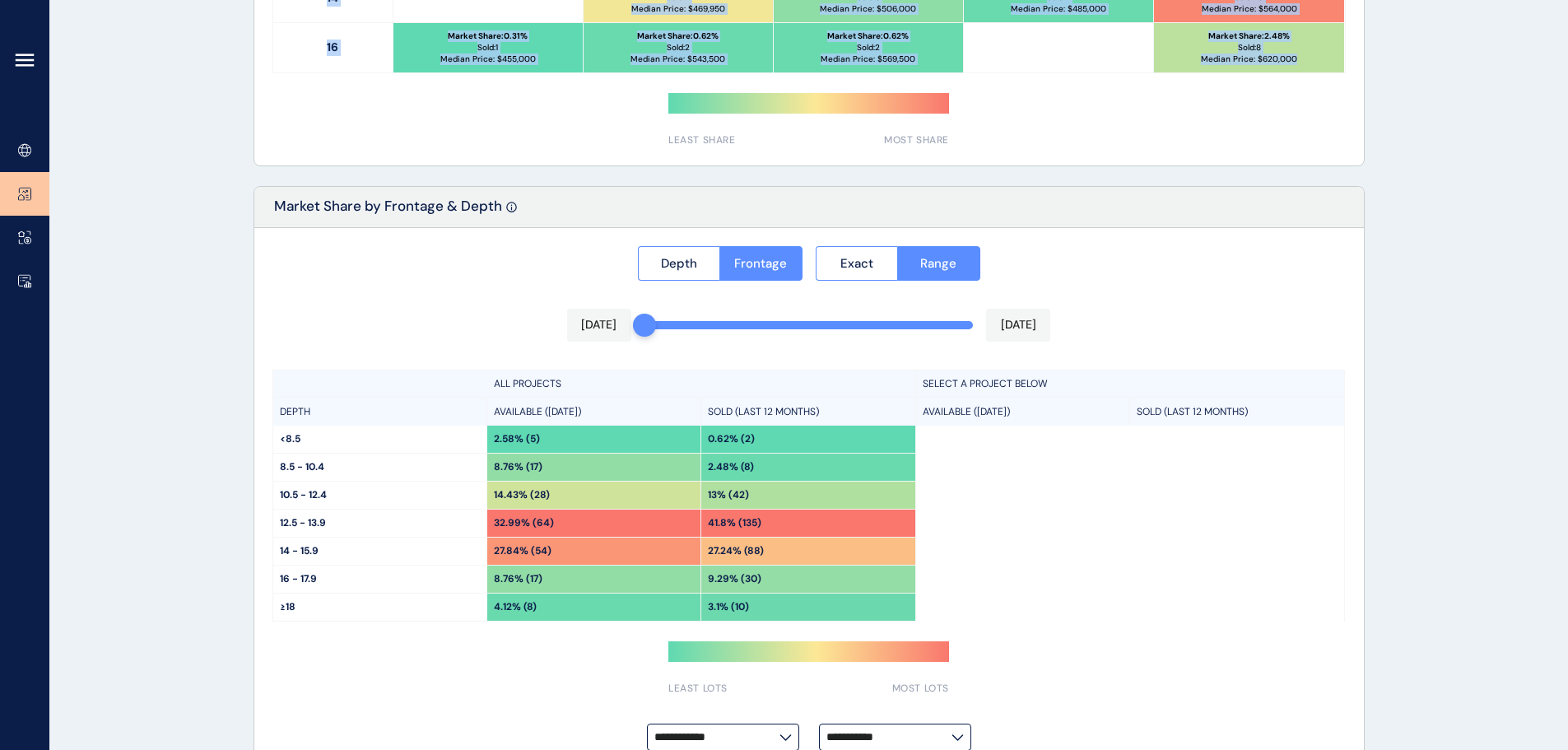
scroll to position [1191, 0]
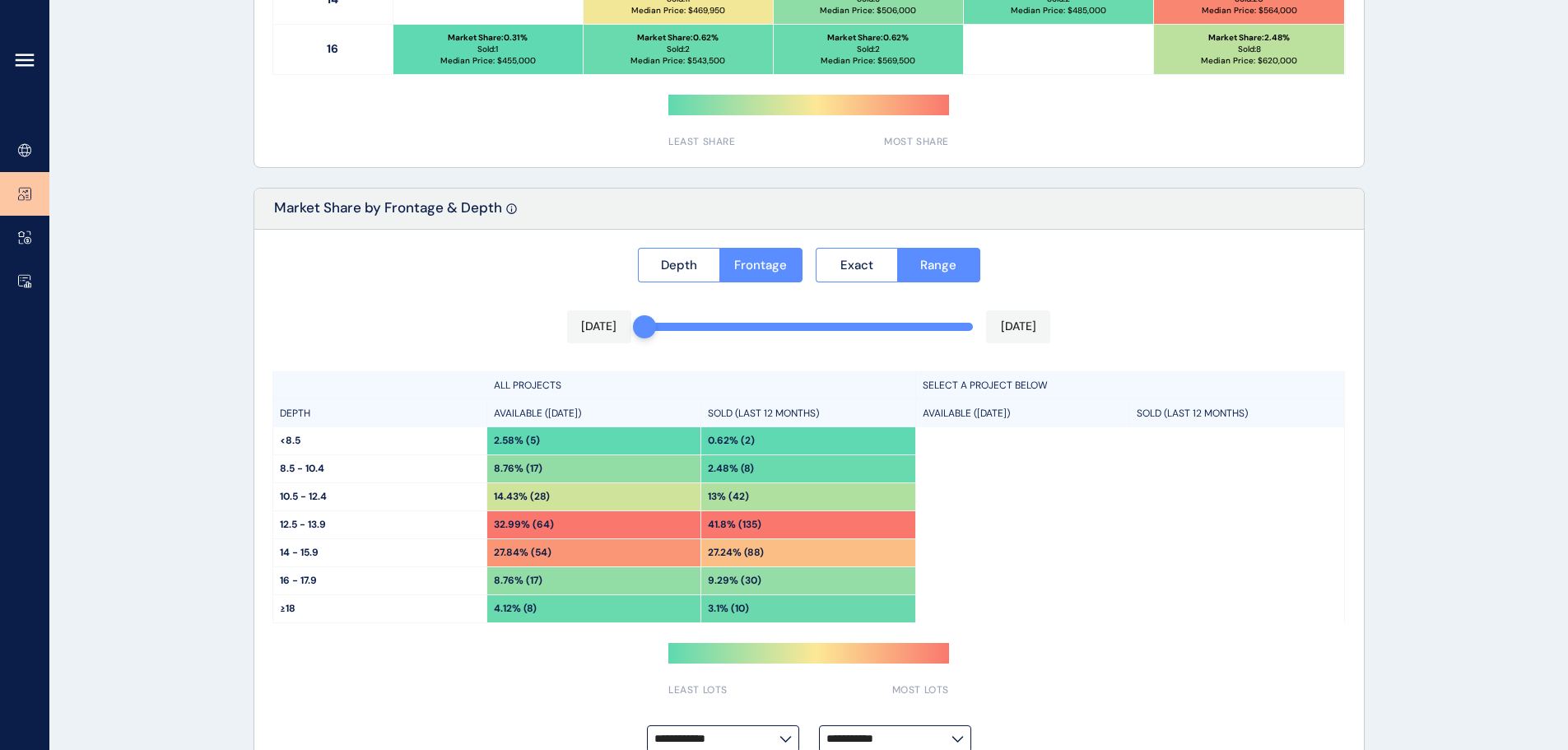
click at [460, 302] on div "**********" at bounding box center [808, 500] width 1109 height 542
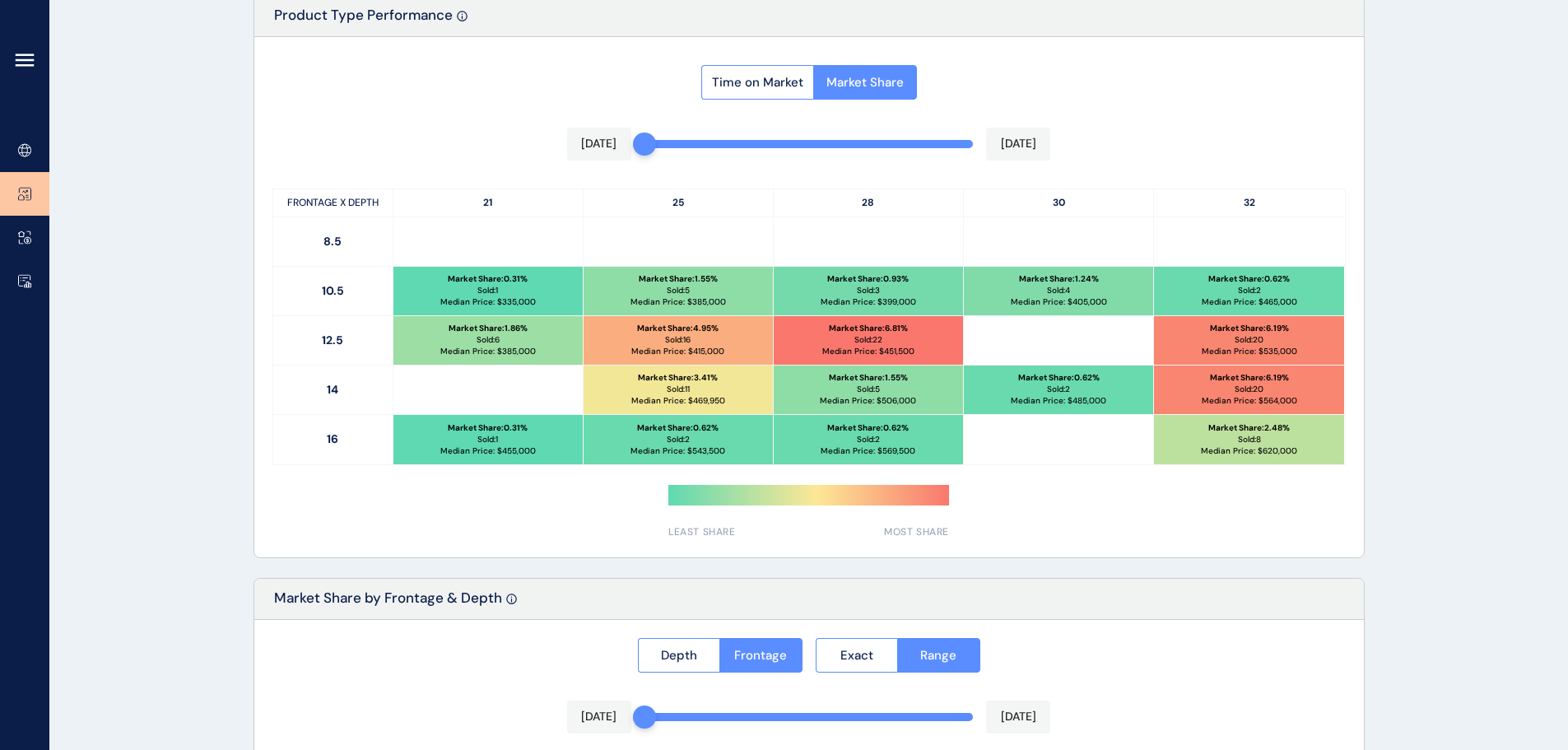
scroll to position [800, 0]
drag, startPoint x: 912, startPoint y: 331, endPoint x: 879, endPoint y: 333, distance: 33.1
click at [879, 333] on div "Market Share : 6.81 % Sold: 22 Median Price: $ 451,500" at bounding box center [868, 341] width 189 height 49
click at [841, 335] on div "Market Share : 6.81 % Sold: 22 Median Price: $ 451,500" at bounding box center [868, 341] width 189 height 49
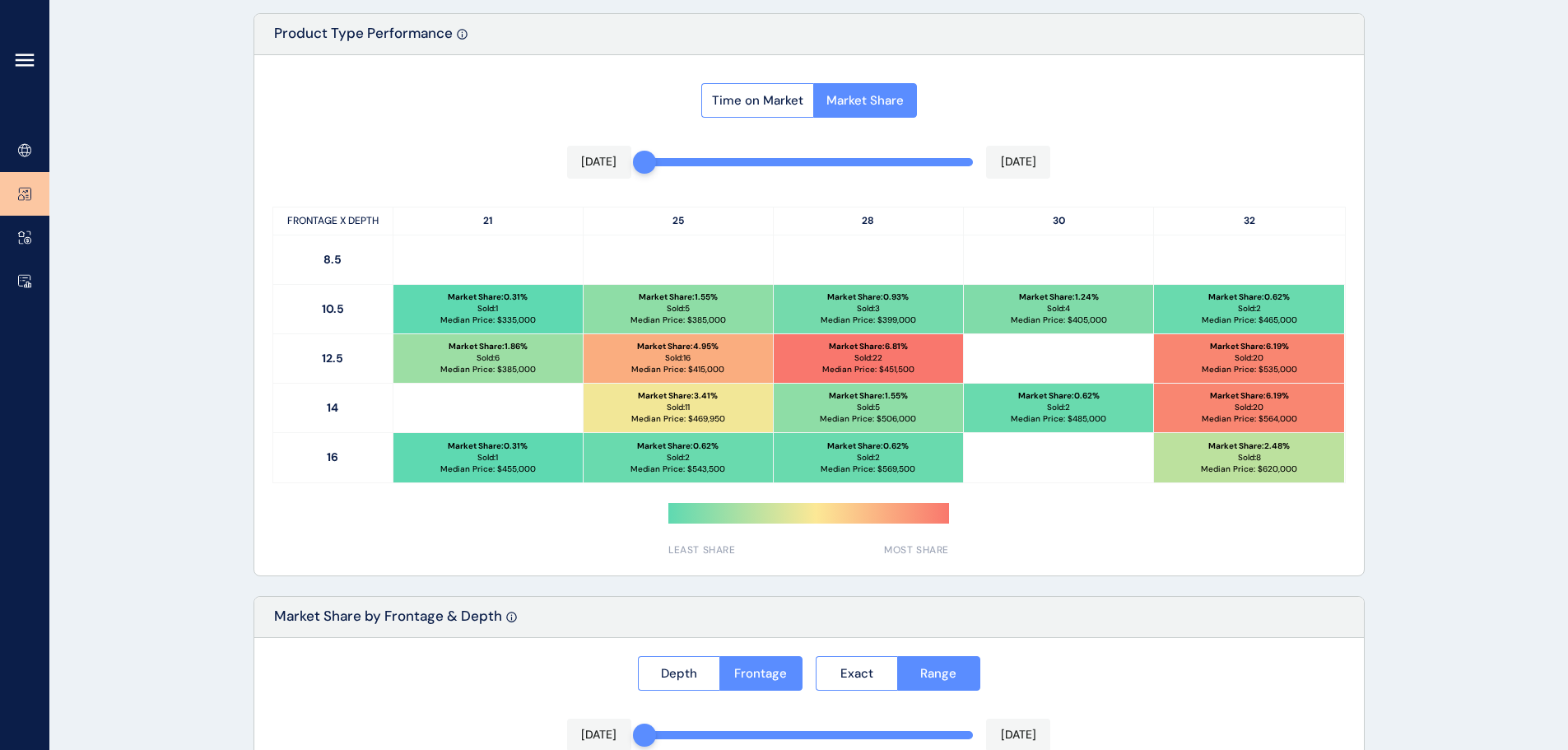
scroll to position [779, 0]
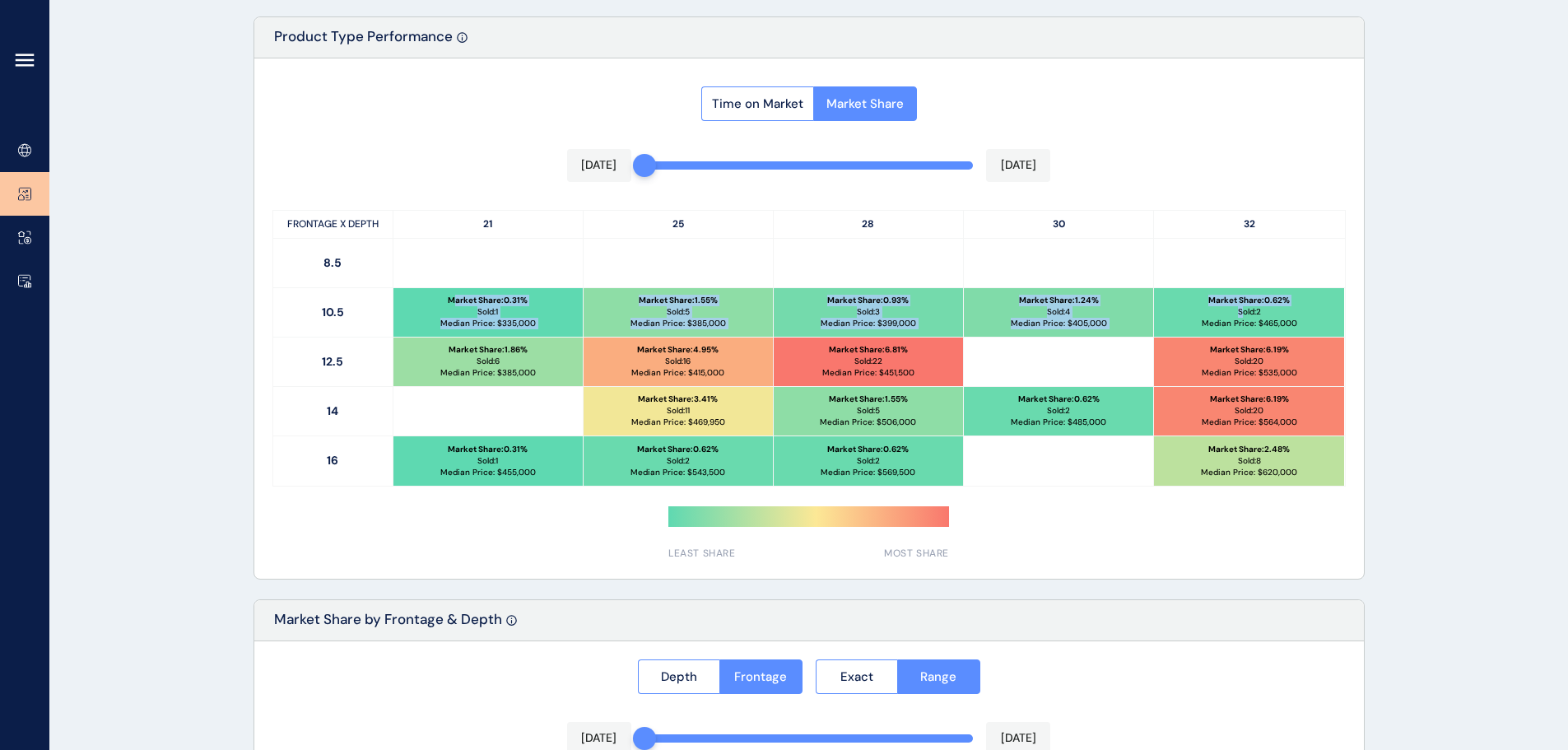
drag, startPoint x: 451, startPoint y: 296, endPoint x: 1240, endPoint y: 315, distance: 789.2
click at [1240, 315] on div "10.5 Market Share : 0.31 % Sold: 1 Median Price: $ 335,000 Market Share : 1.55 …" at bounding box center [808, 313] width 1071 height 49
click at [765, 87] on button "Time on Market" at bounding box center [757, 104] width 112 height 35
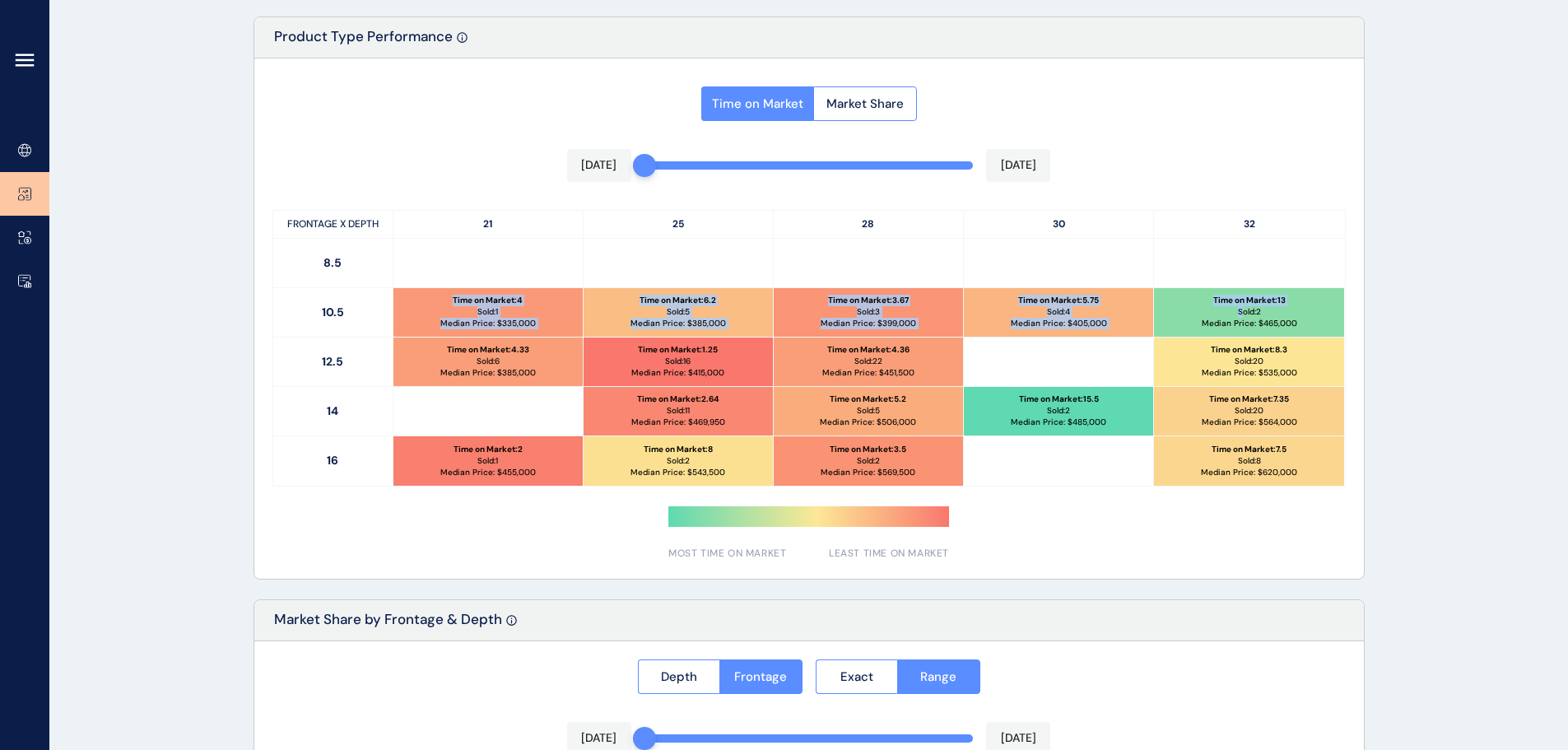
click at [615, 313] on div "Time on Market : 6.2 Sold: 5 Median Price: $ 385,000" at bounding box center [678, 313] width 189 height 49
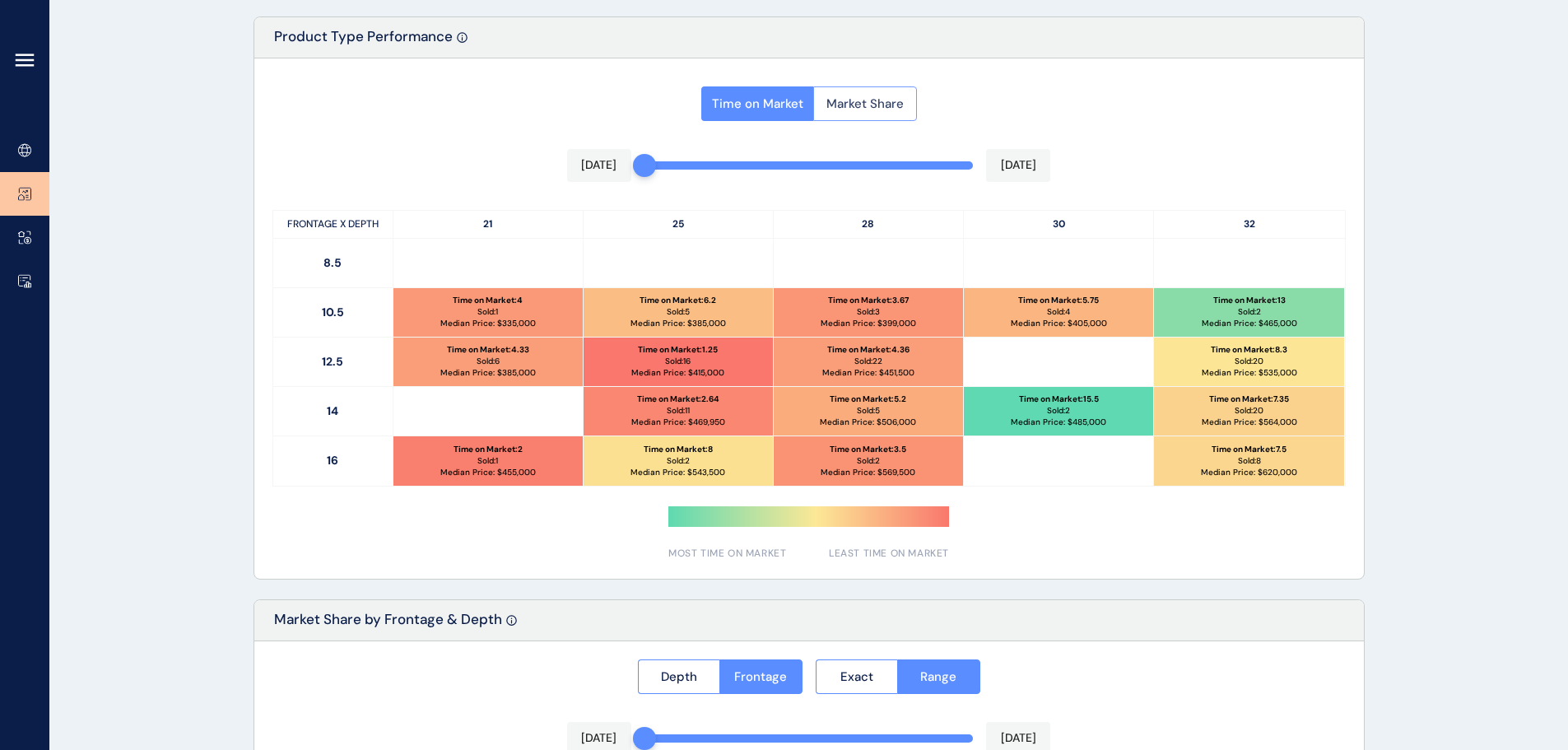
click at [848, 114] on button "Market Share" at bounding box center [865, 104] width 104 height 35
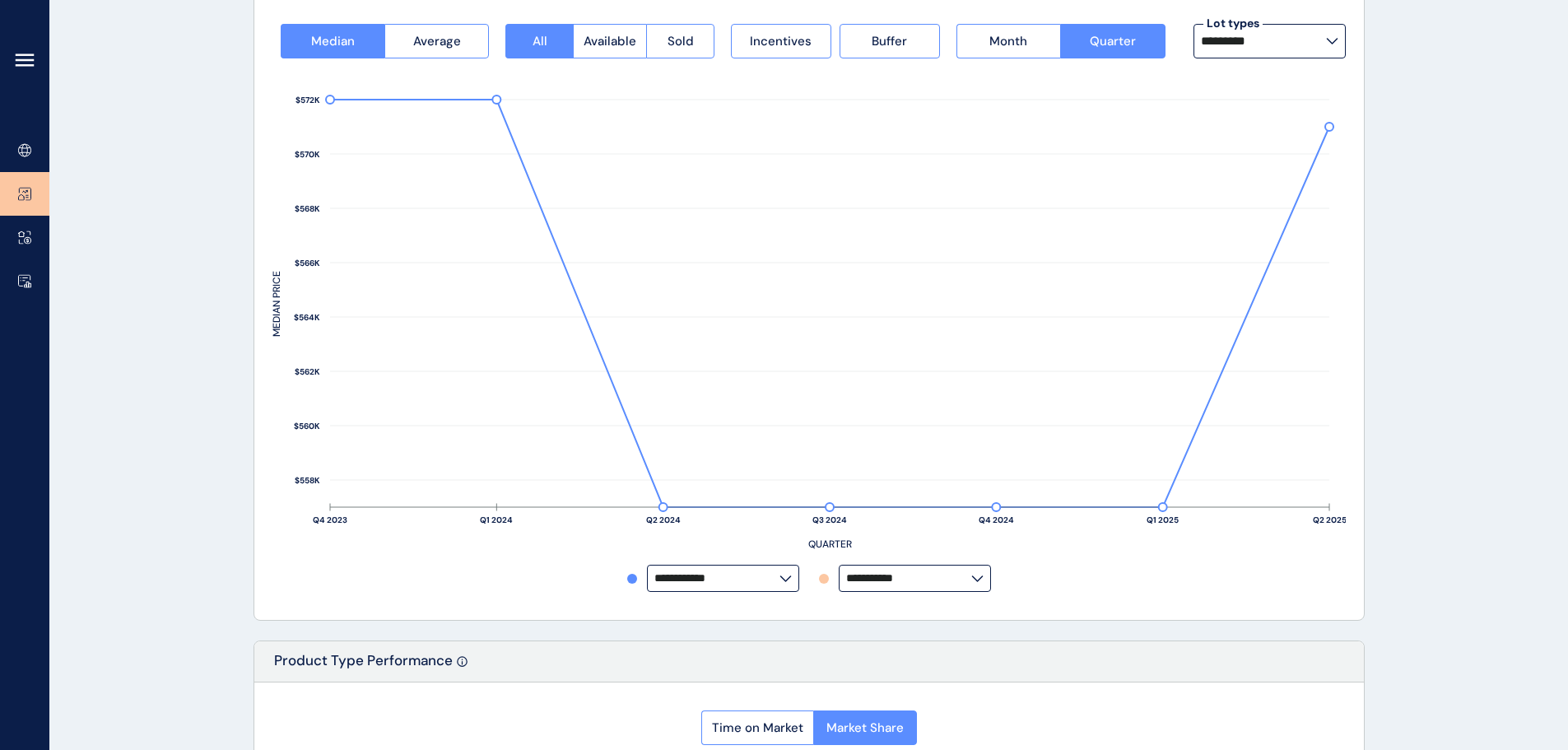
scroll to position [0, 0]
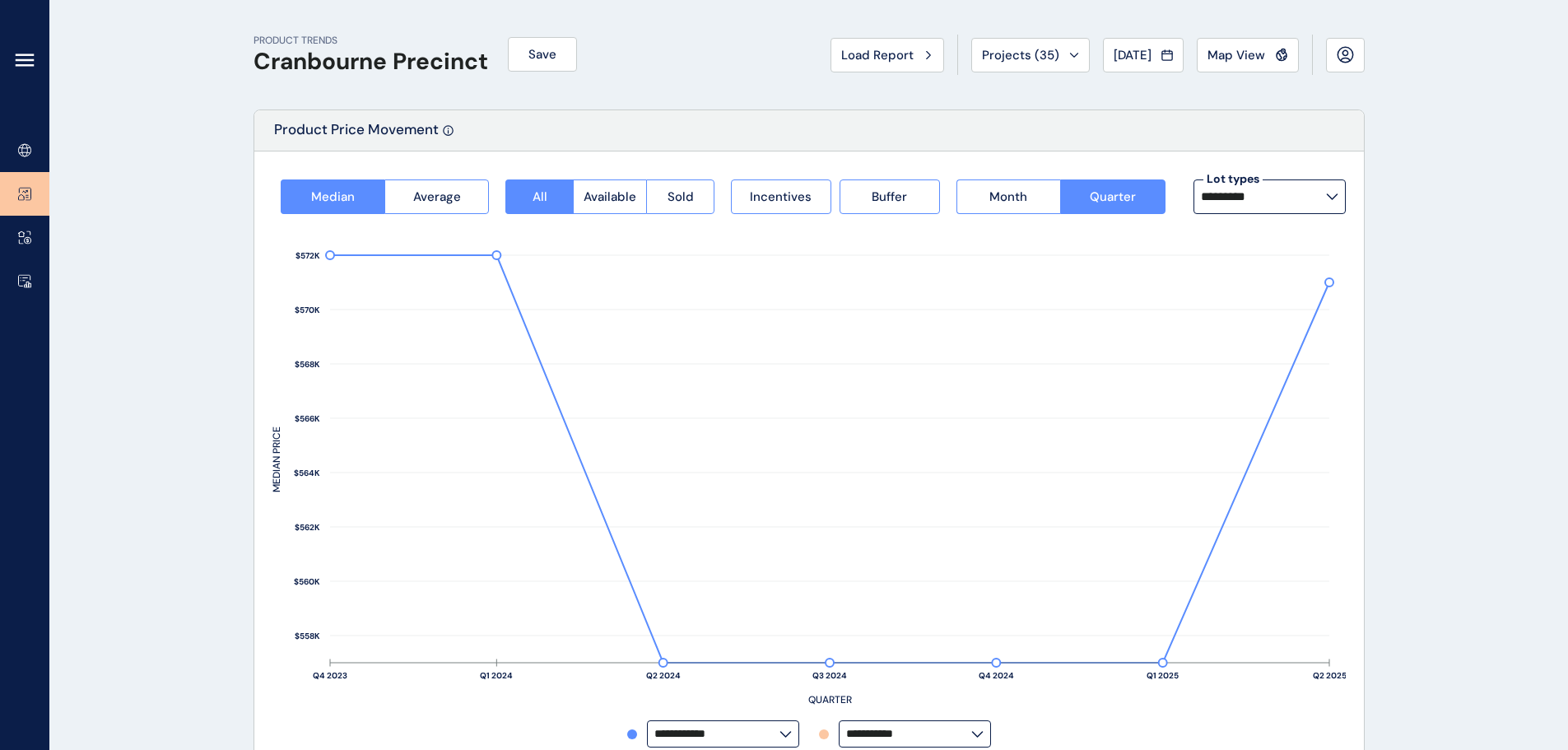
click at [15, 237] on link at bounding box center [24, 237] width 49 height 43
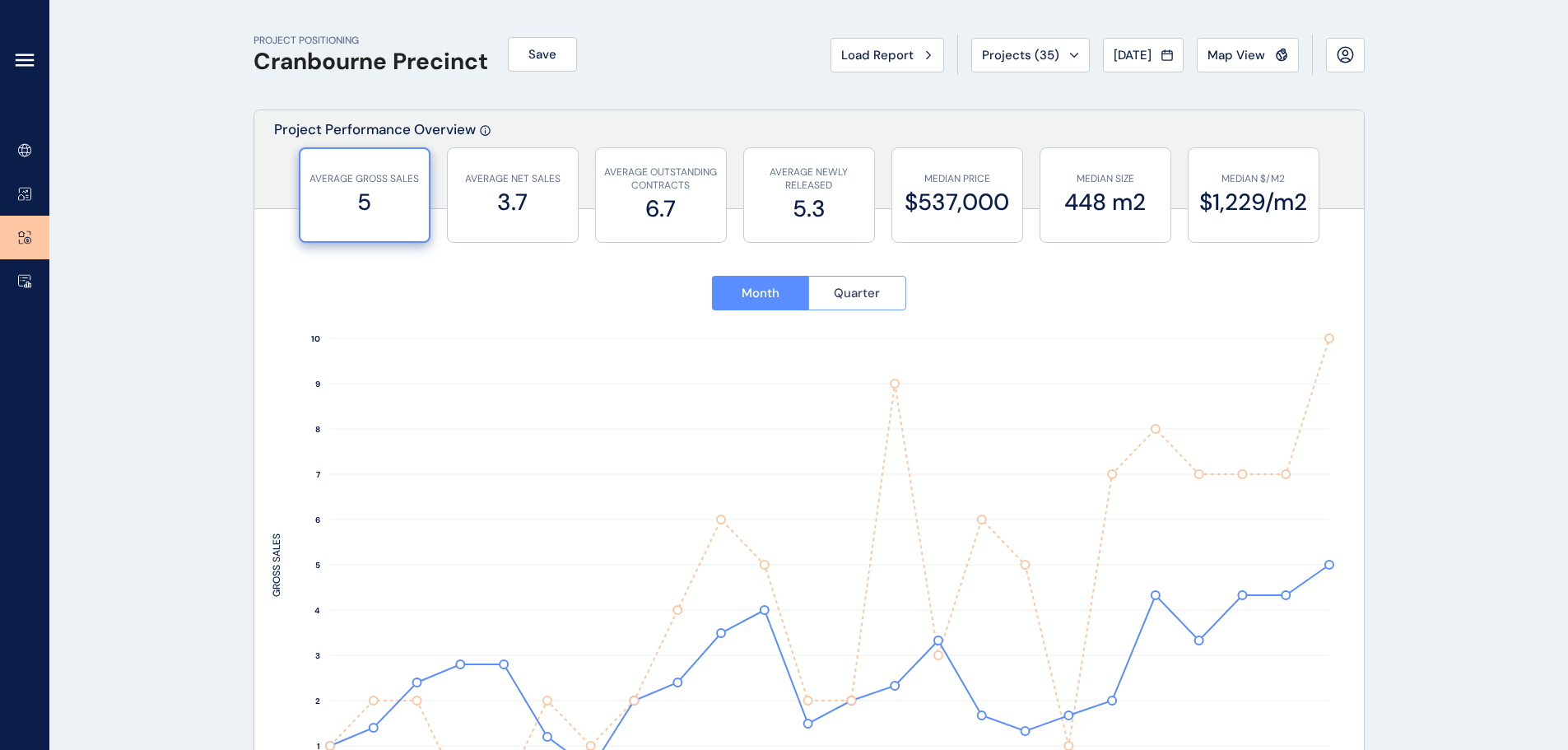
click at [863, 304] on button "Quarter" at bounding box center [858, 293] width 98 height 35
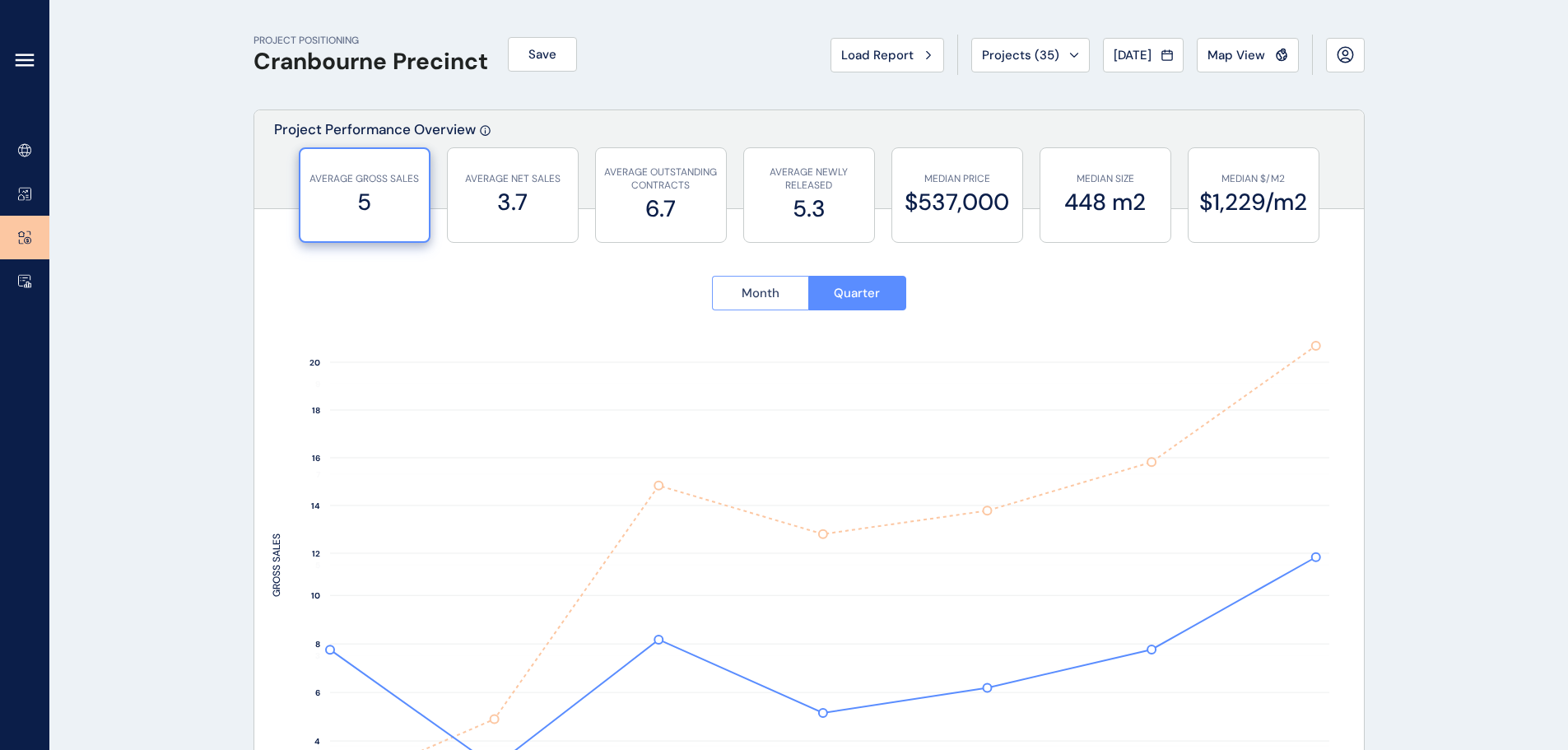
click at [780, 301] on button "Month" at bounding box center [760, 293] width 97 height 35
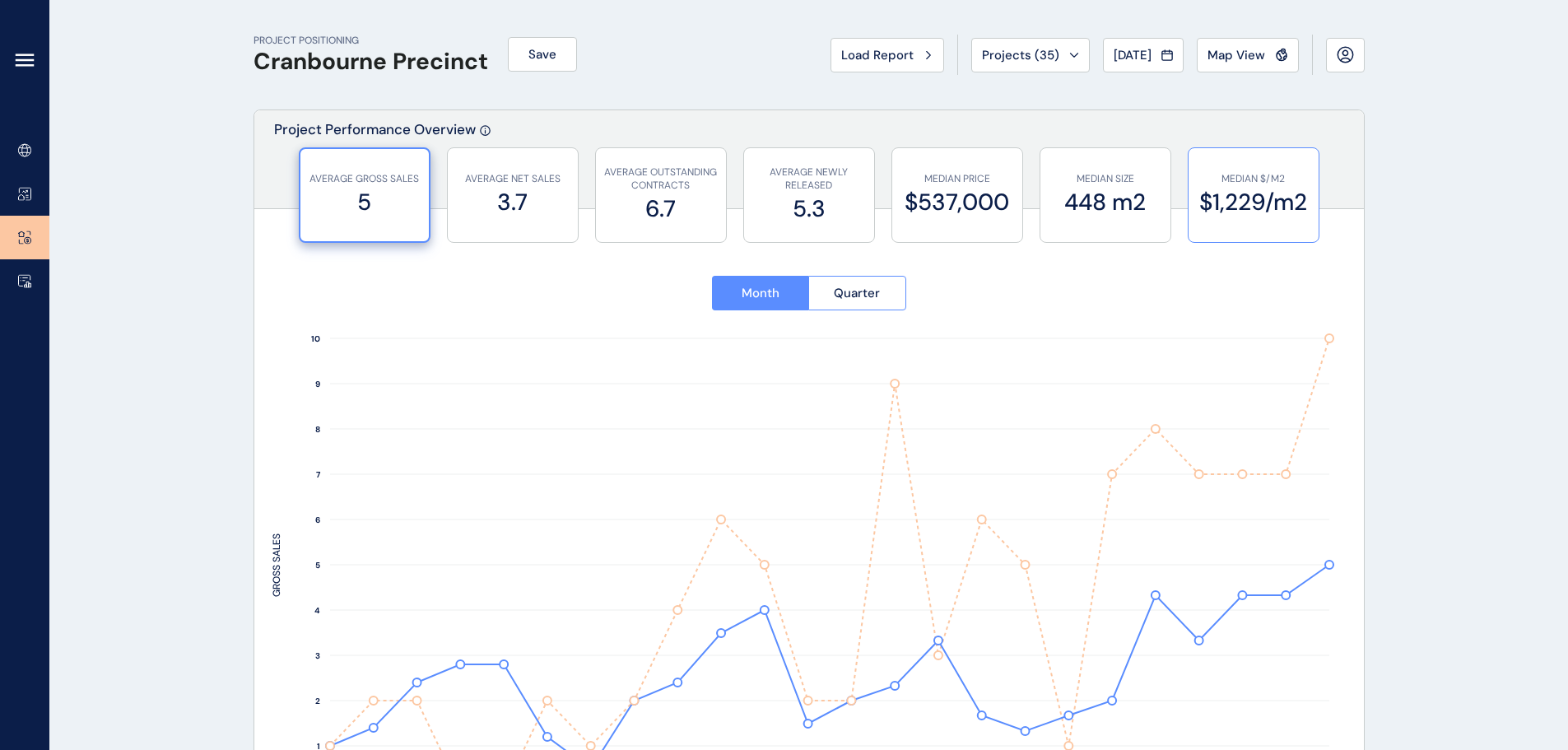
click at [1225, 200] on label "$1,229/m2" at bounding box center [1253, 202] width 114 height 32
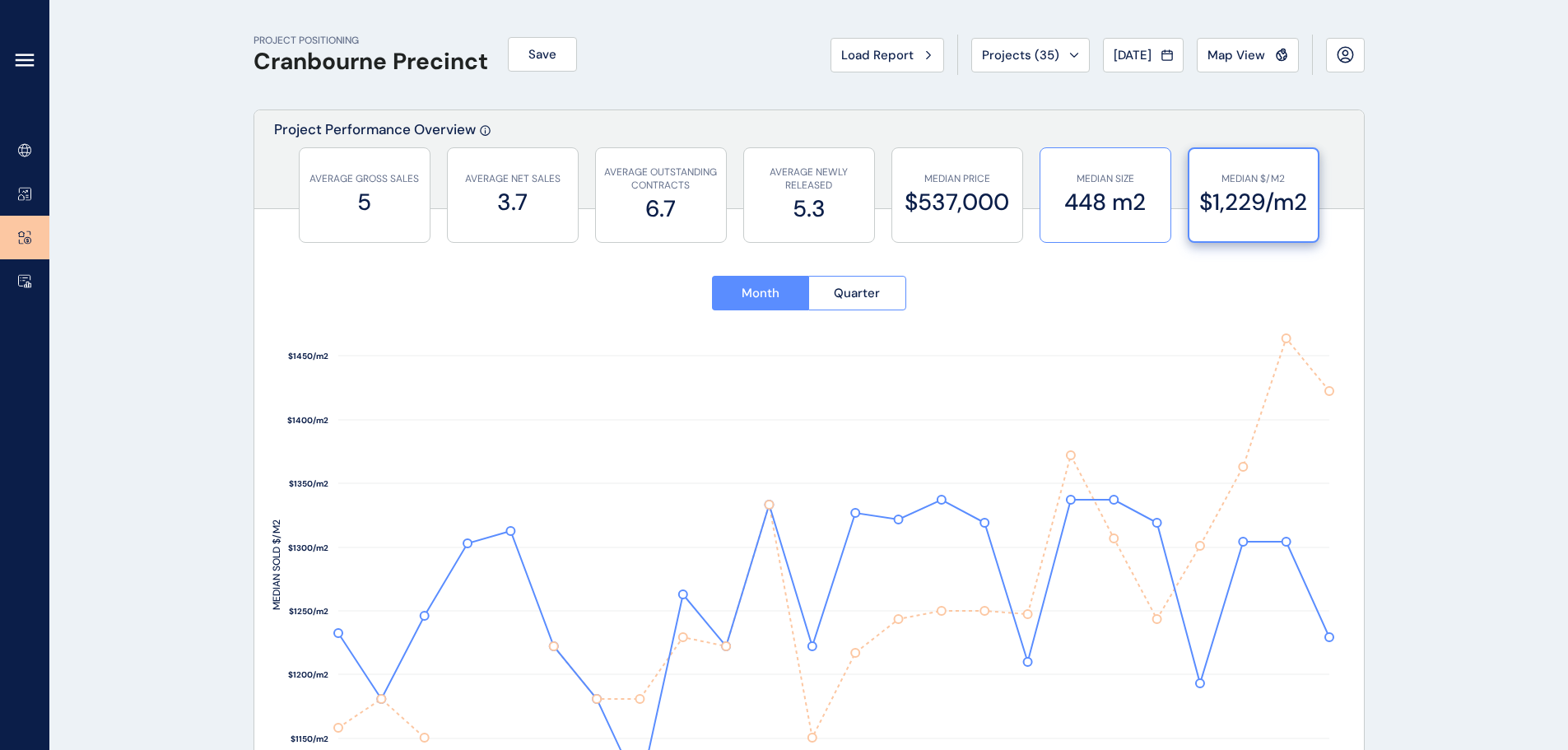
click at [1119, 210] on label "448 m2" at bounding box center [1105, 202] width 114 height 32
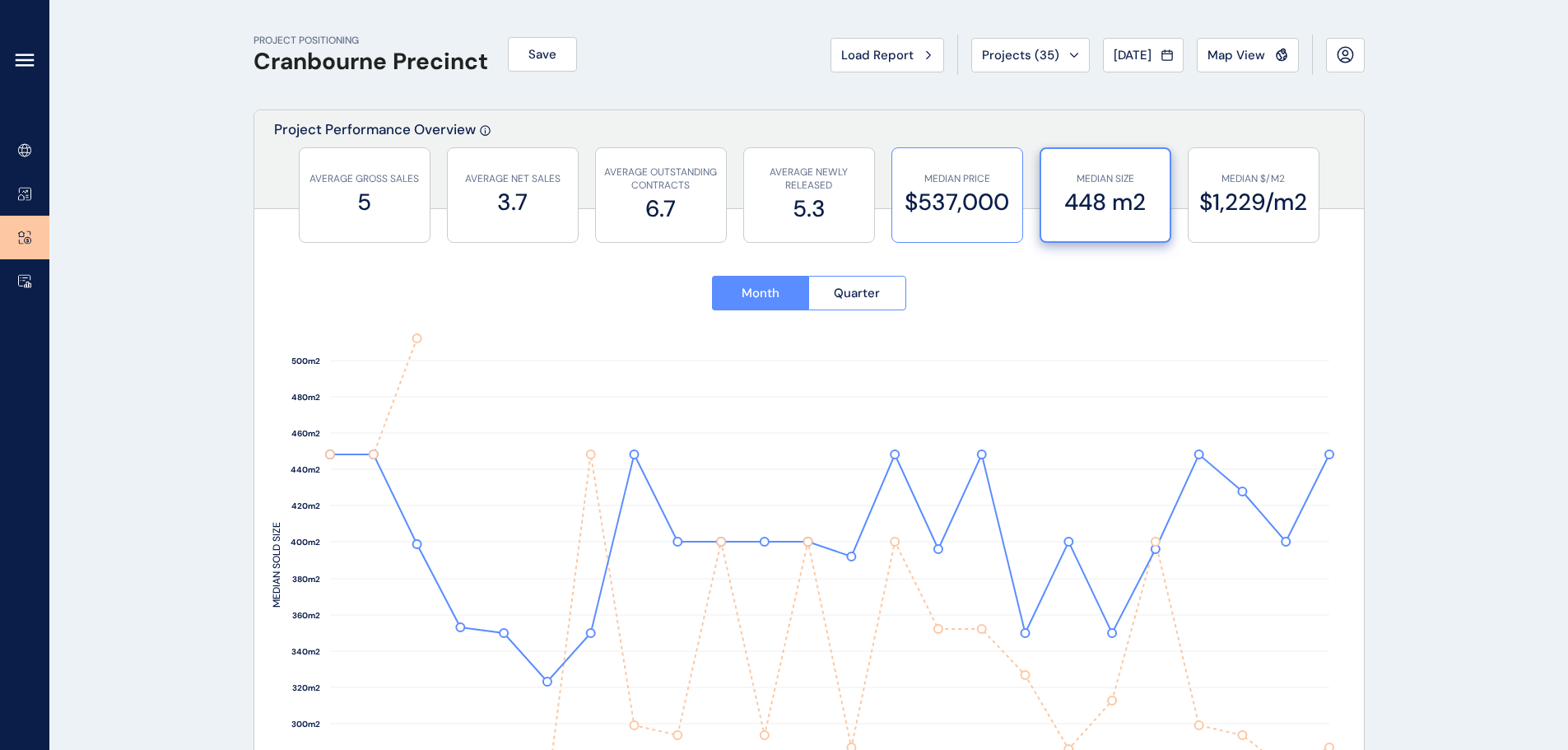
click at [961, 209] on label "$537,000" at bounding box center [956, 202] width 114 height 32
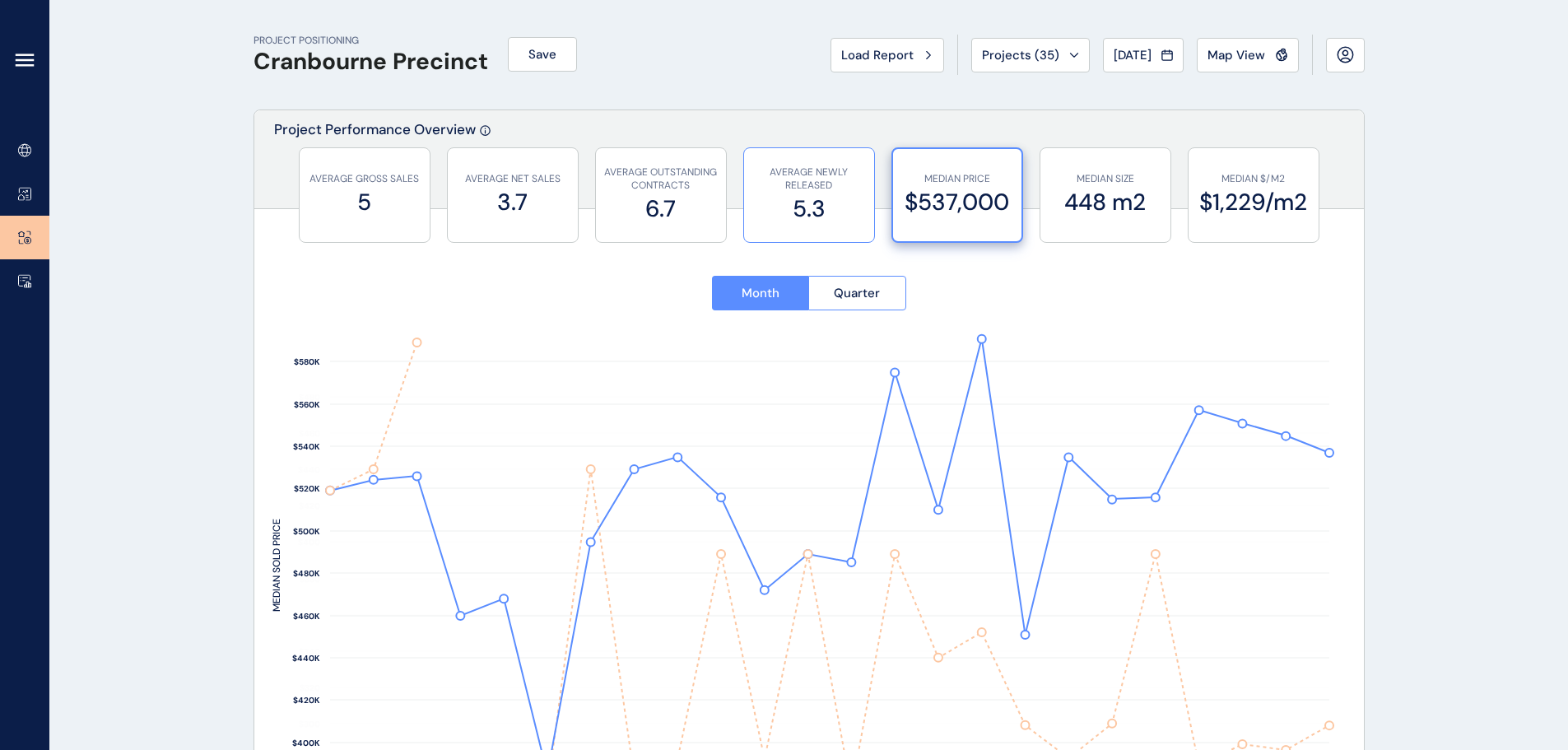
click at [795, 208] on label "5.3" at bounding box center [808, 208] width 114 height 32
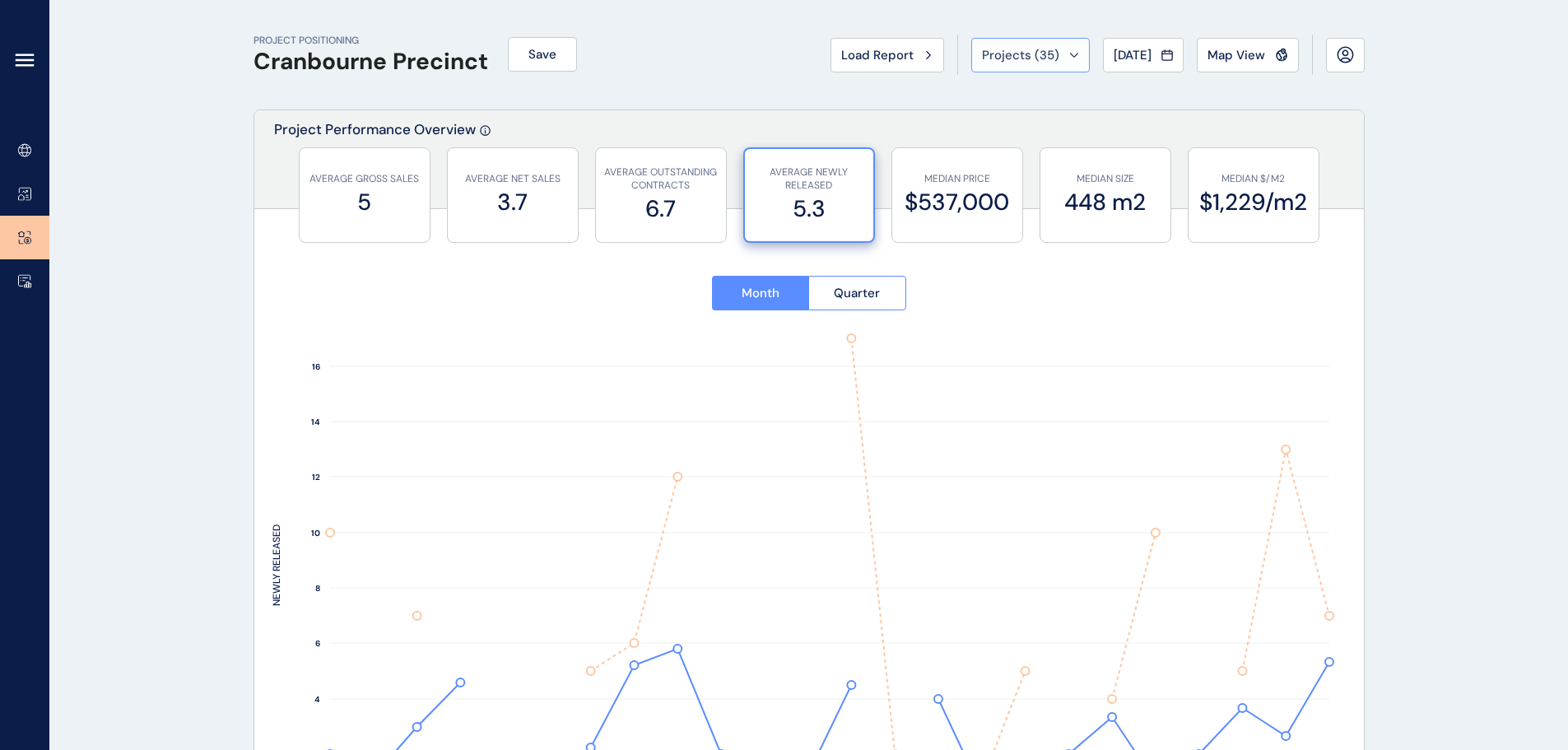
click at [1029, 55] on span "Projects ( 35 )" at bounding box center [1021, 55] width 77 height 16
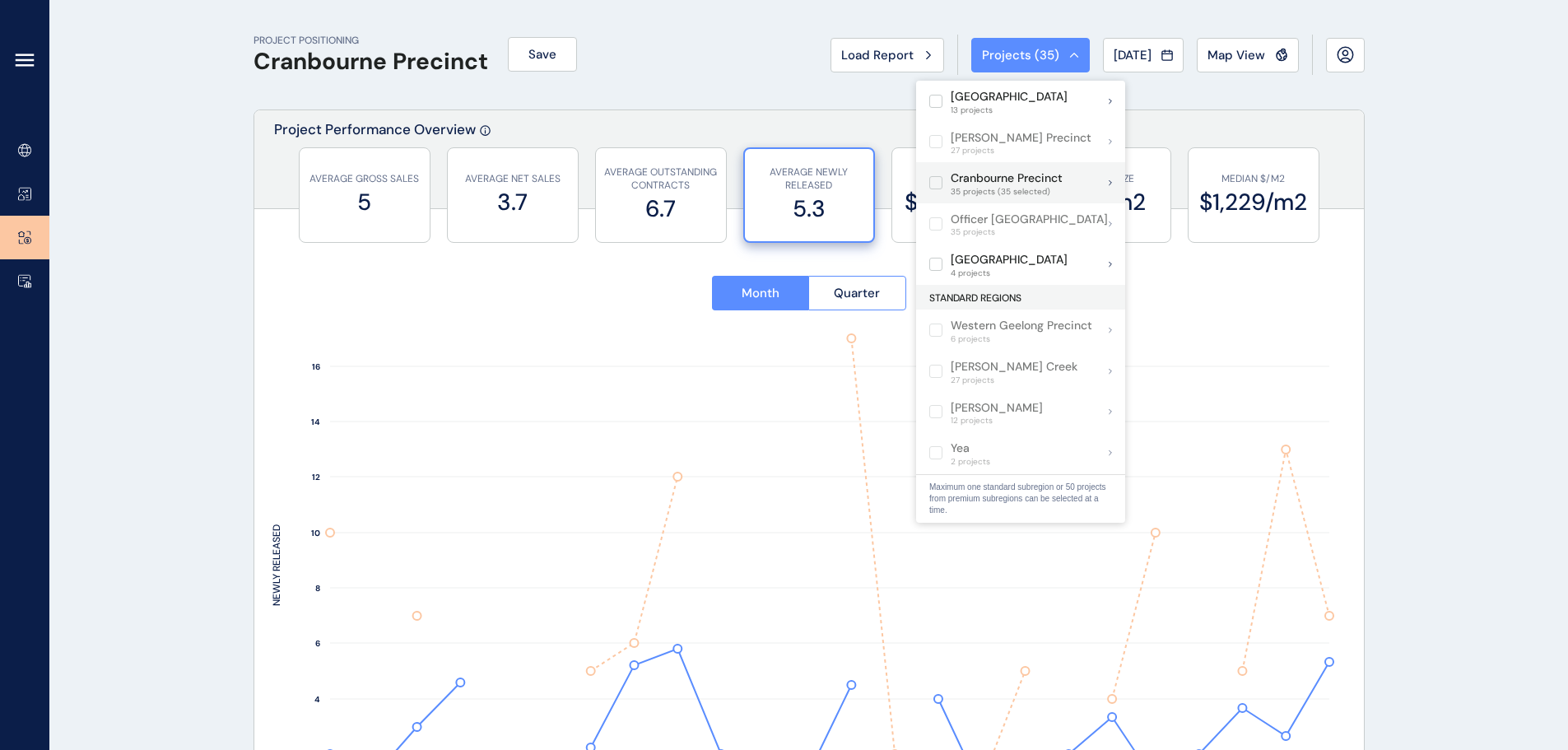
click at [936, 180] on label at bounding box center [936, 183] width 13 height 13
click at [1102, 182] on div "Cranbourne Precinct 35 projects" at bounding box center [1021, 183] width 209 height 41
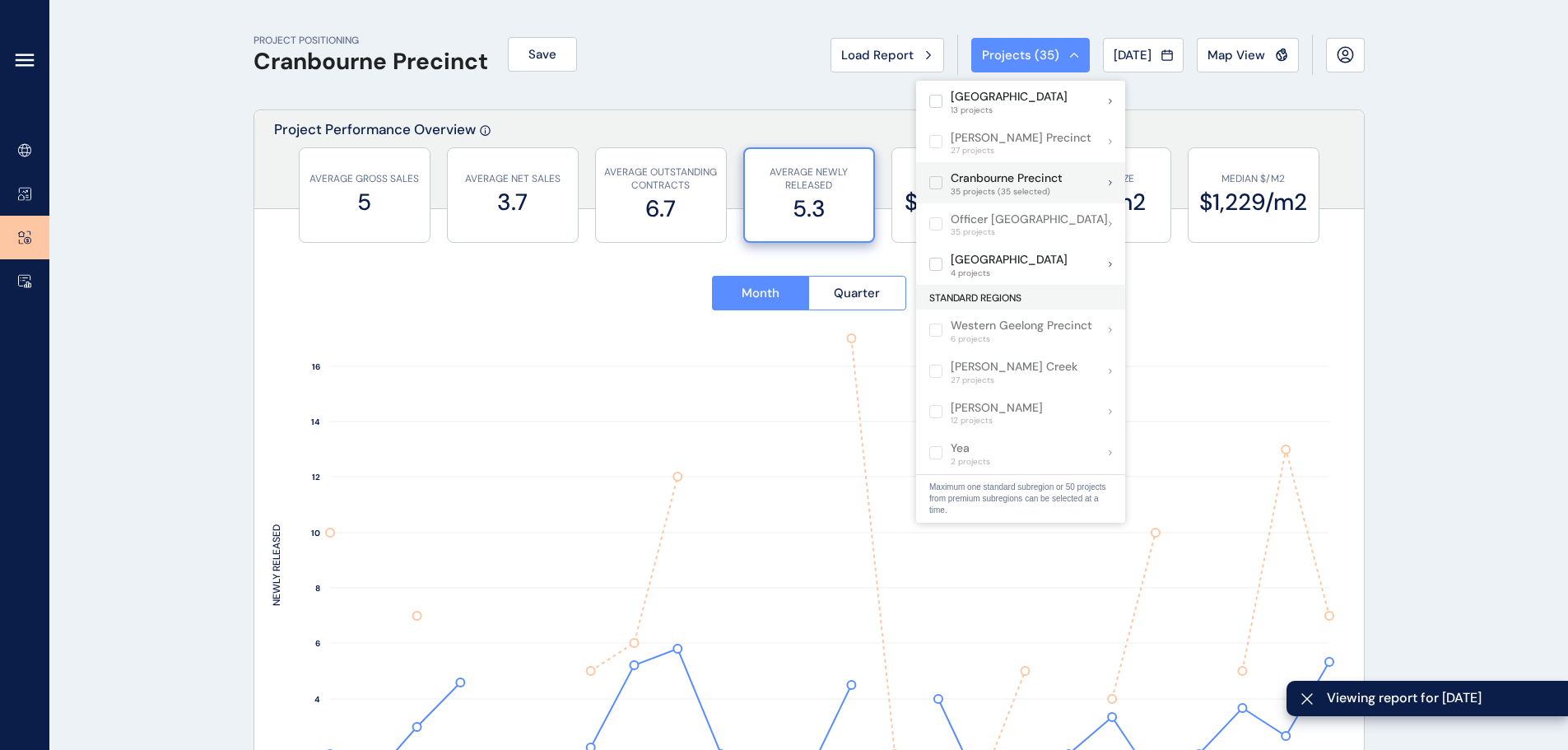
click at [936, 179] on label at bounding box center [936, 183] width 13 height 13
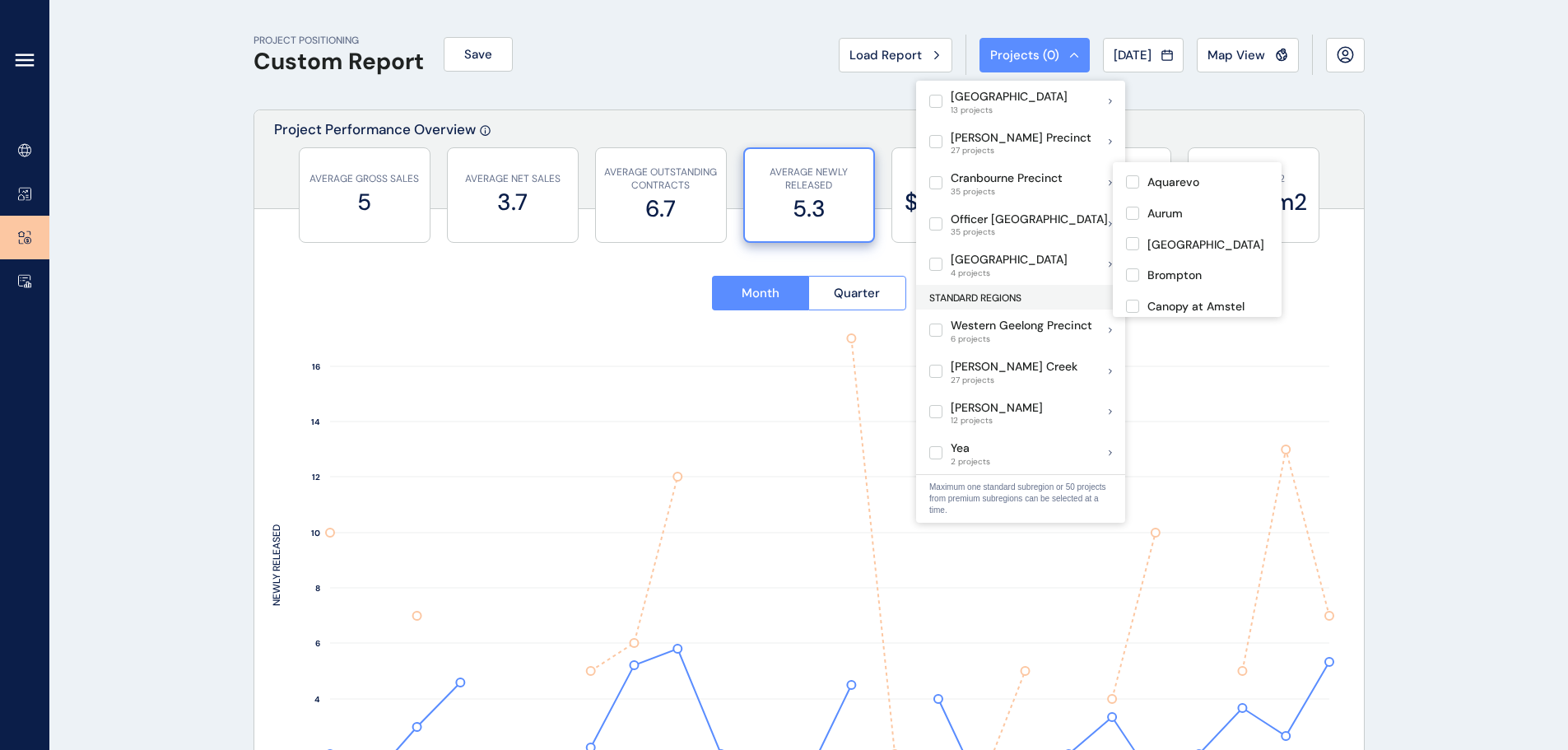
scroll to position [123, 0]
click at [1167, 237] on p "[GEOGRAPHIC_DATA]" at bounding box center [1205, 240] width 117 height 16
type input "**********"
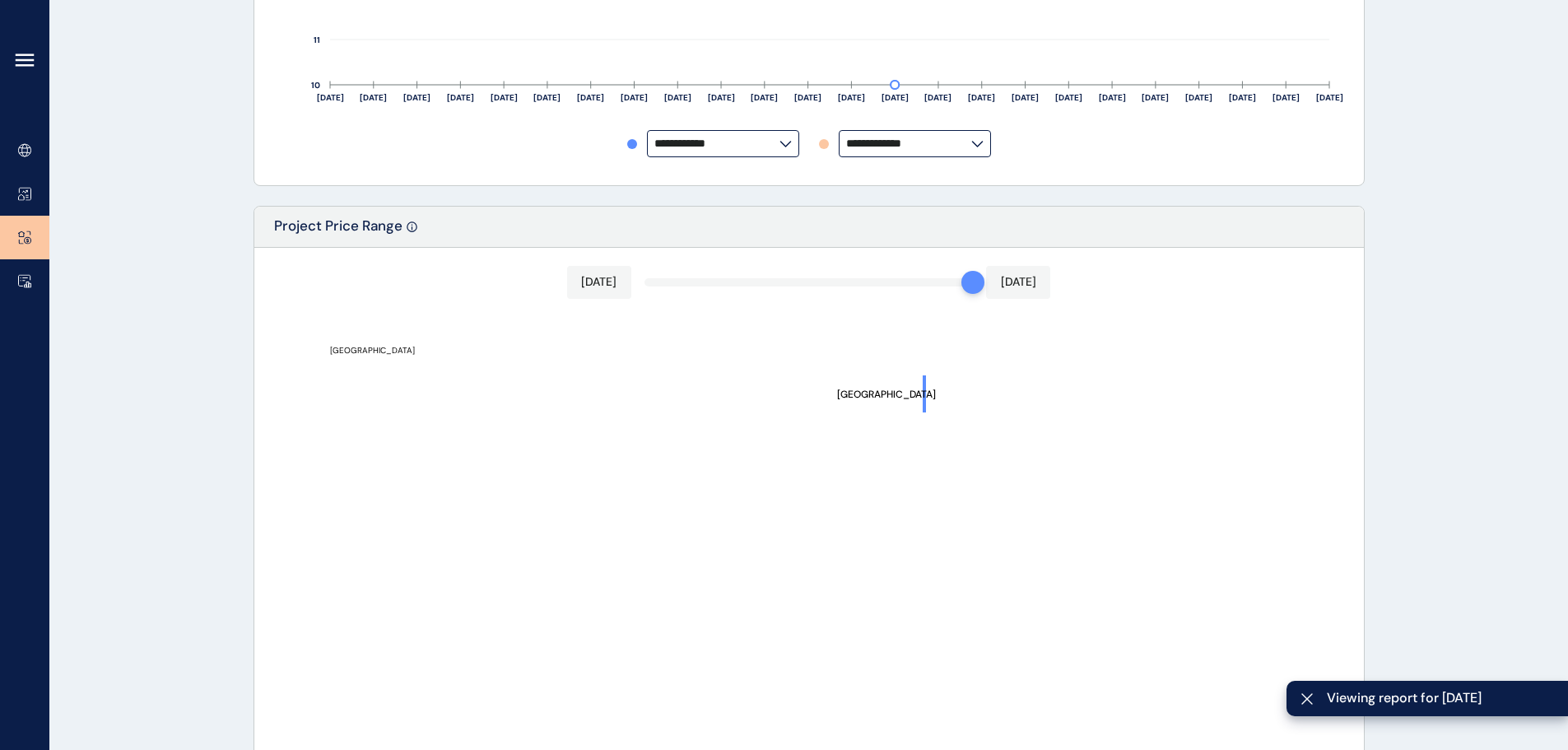
scroll to position [741, 0]
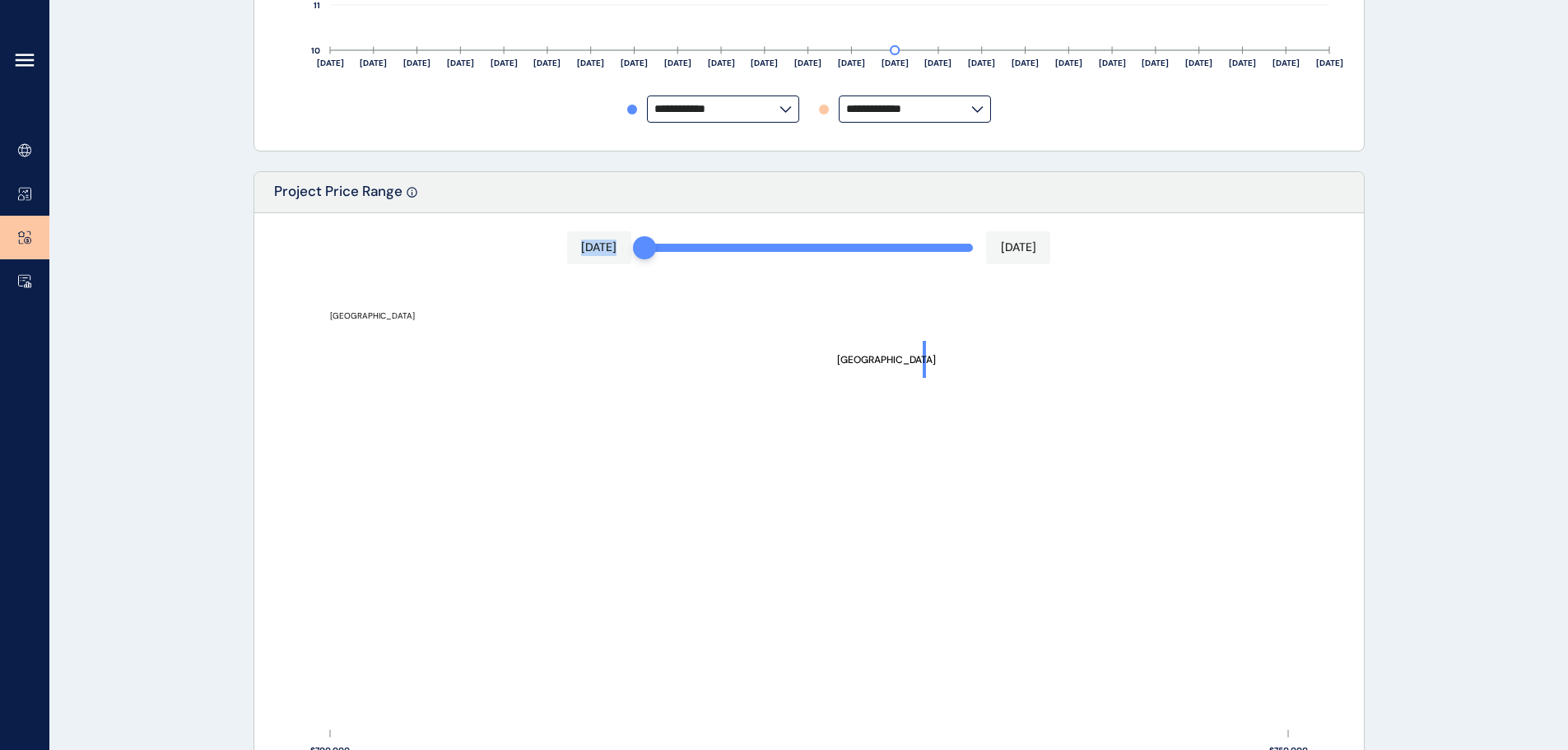
drag, startPoint x: 966, startPoint y: 242, endPoint x: 660, endPoint y: 224, distance: 306.5
click at [660, 224] on div "[DATE] [DATE] [GEOGRAPHIC_DATA] $700,000 $750,000 PRICE" at bounding box center [808, 506] width 1109 height 587
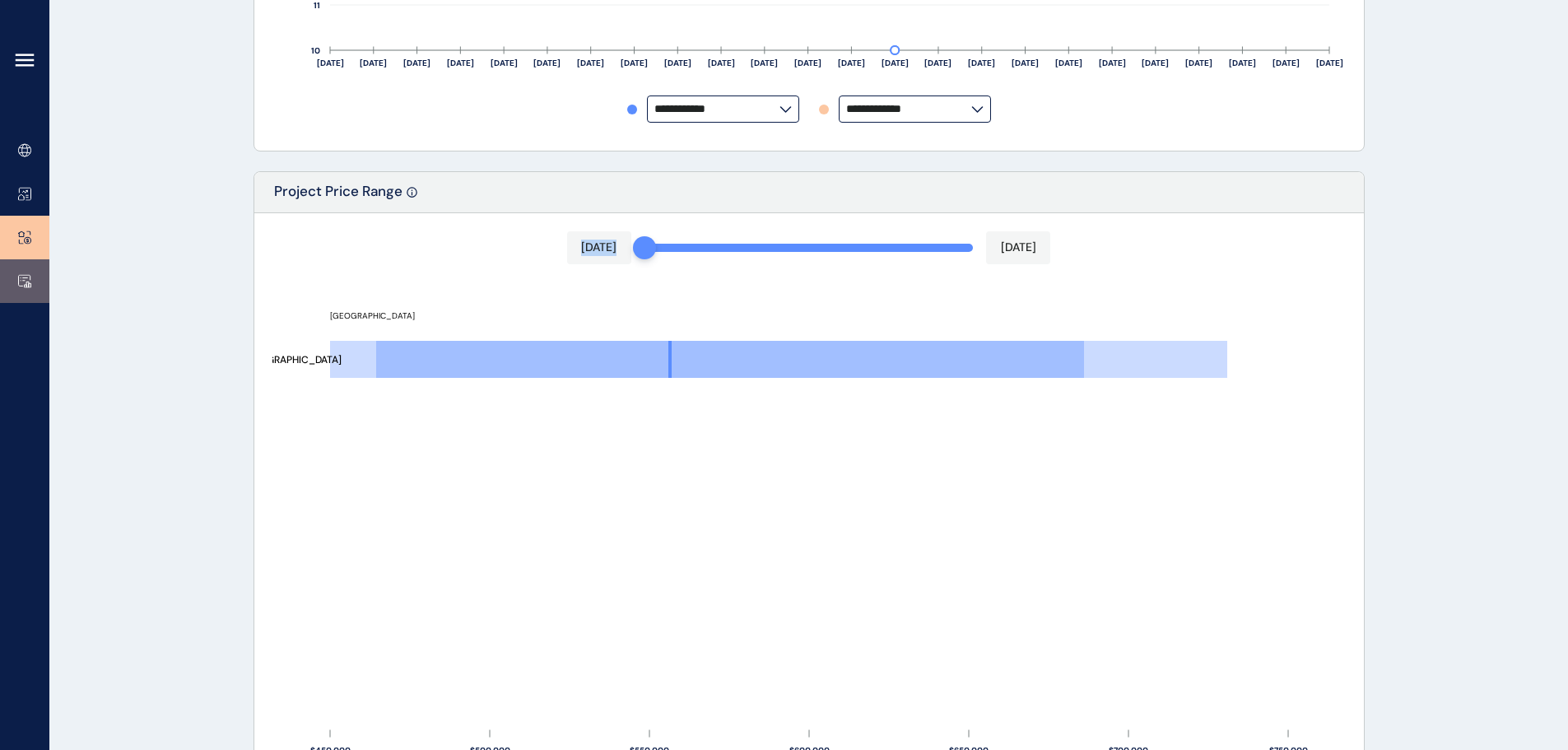
click at [20, 280] on icon at bounding box center [24, 281] width 13 height 14
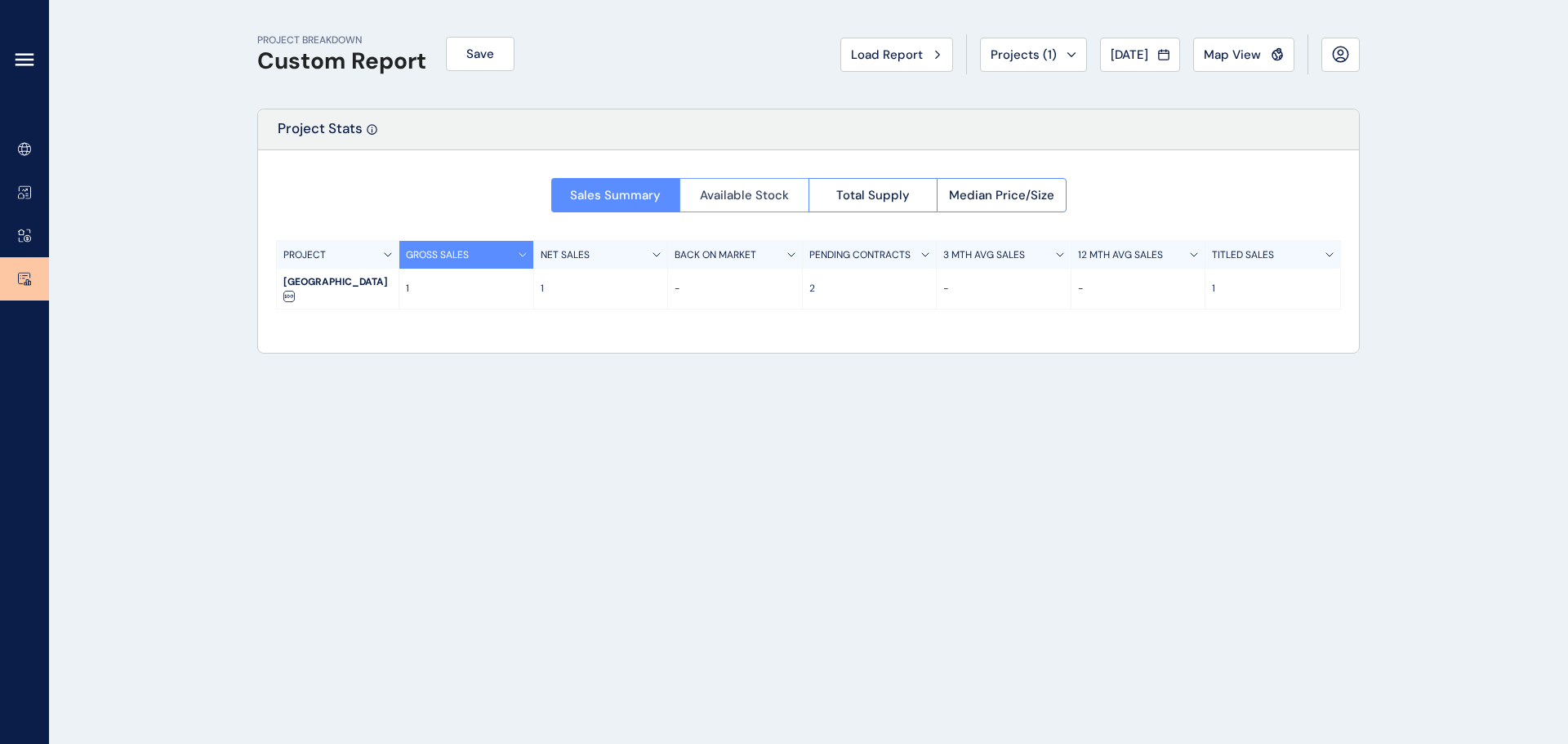
click at [757, 190] on span "Available Stock" at bounding box center [743, 194] width 89 height 16
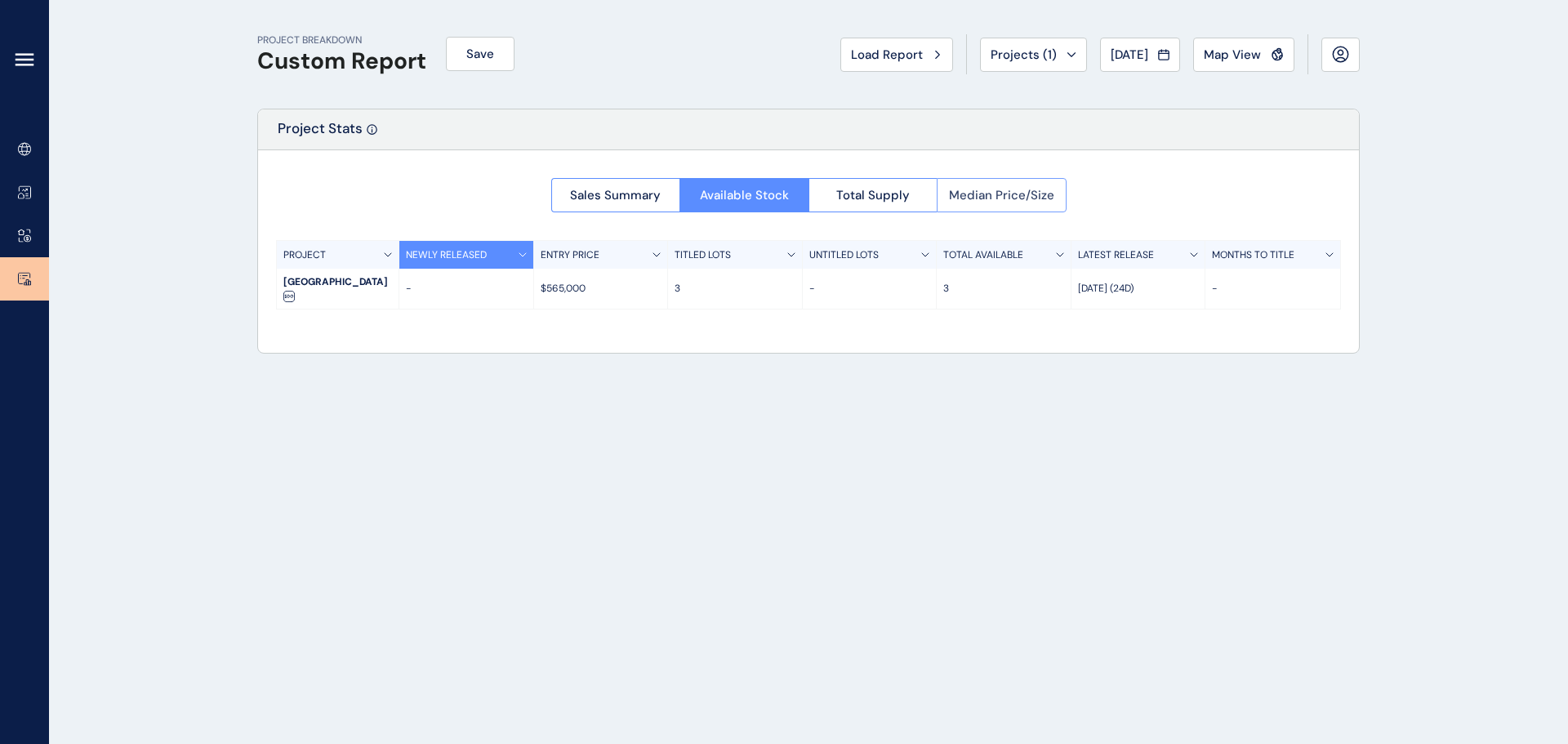
click at [976, 200] on span "Median Price/Size" at bounding box center [1001, 194] width 106 height 16
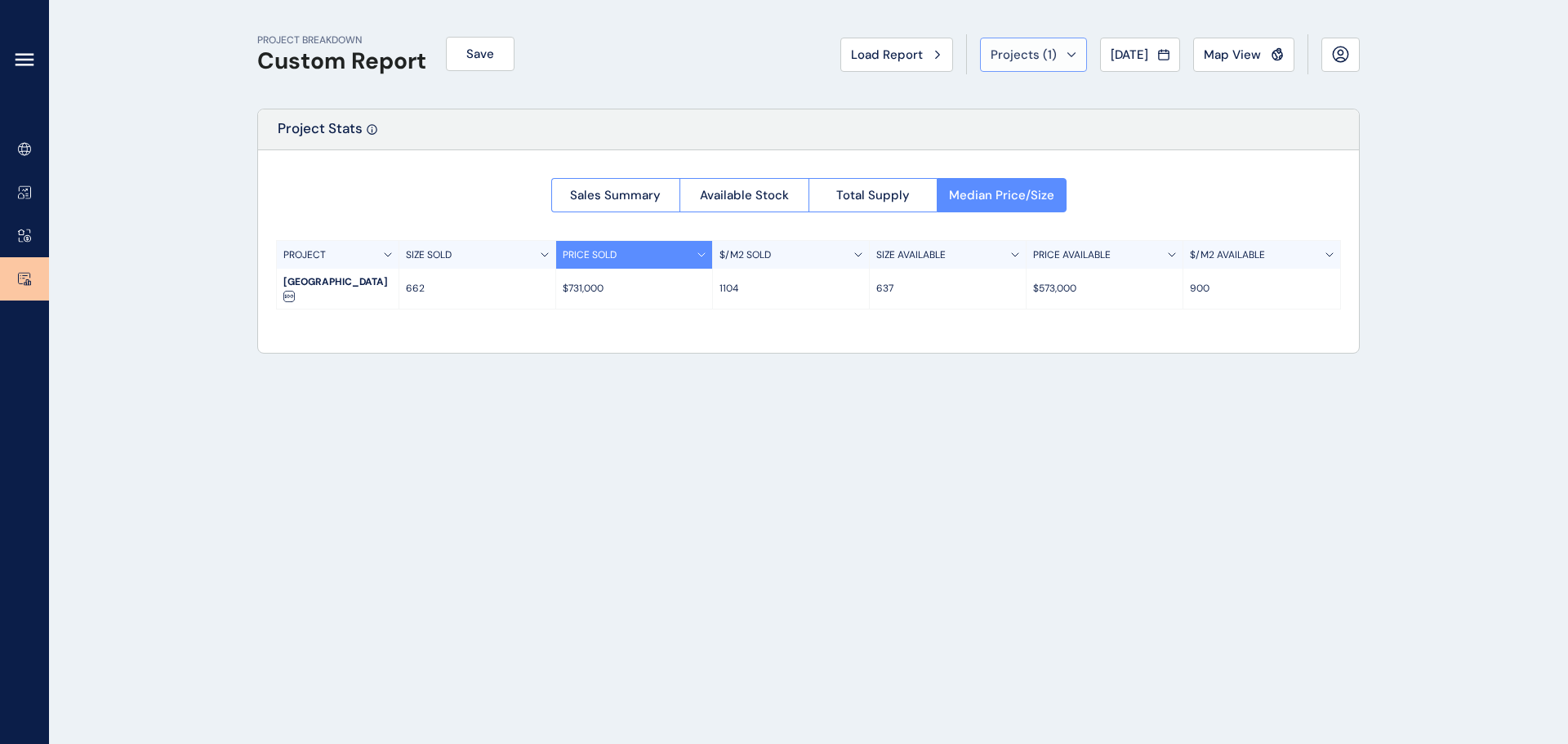
click at [1016, 47] on span "Projects ( 1 )" at bounding box center [1023, 54] width 66 height 16
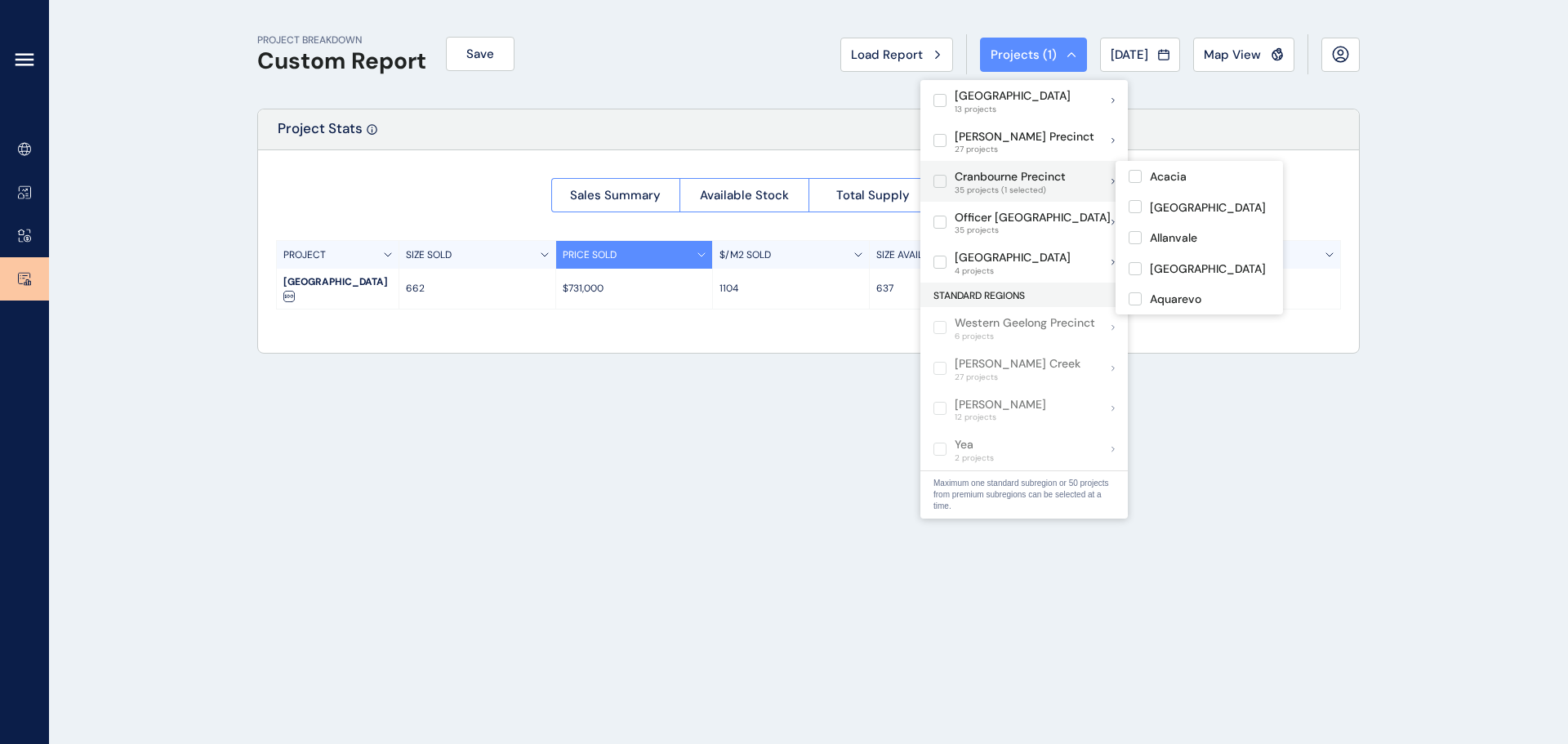
click at [938, 183] on label at bounding box center [940, 181] width 13 height 13
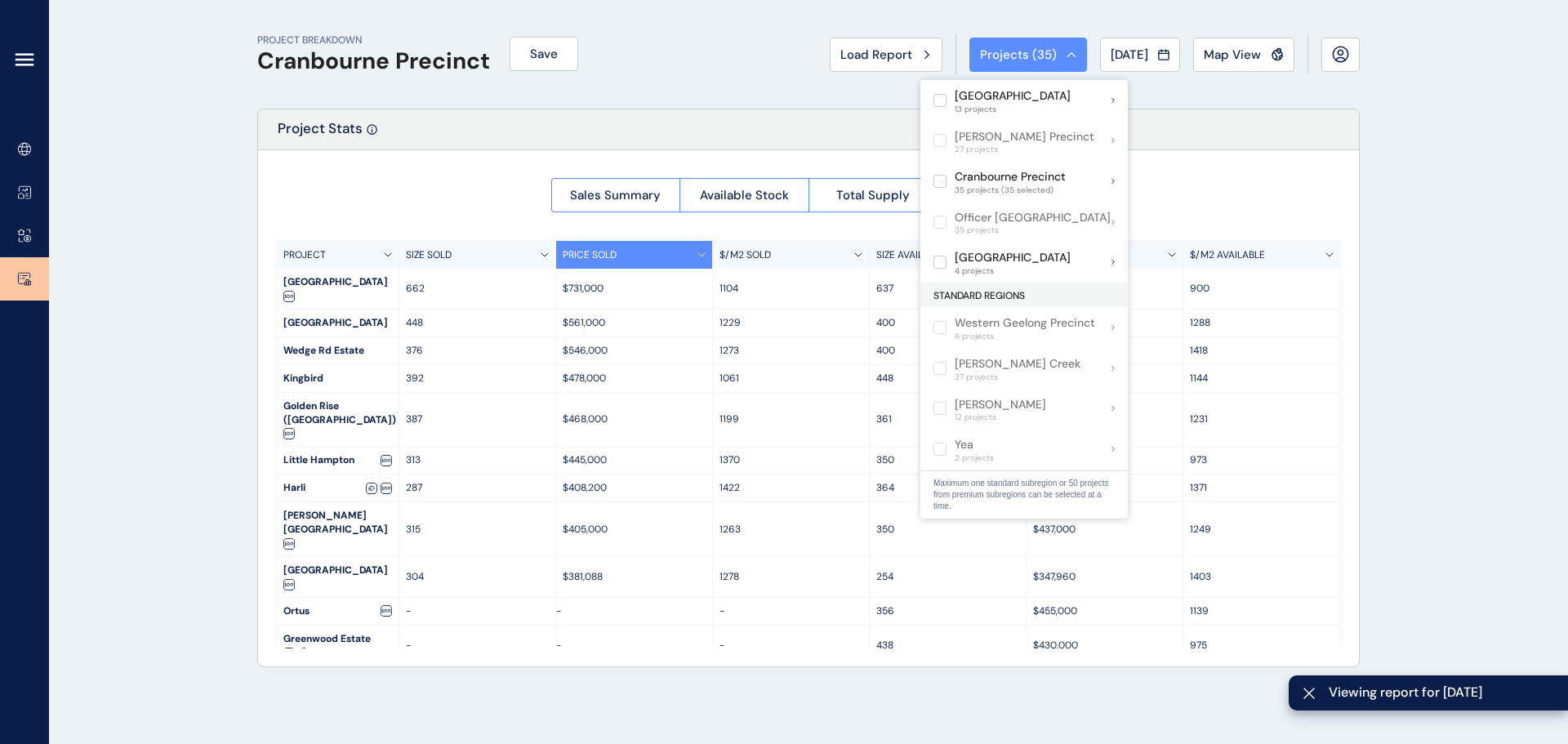
click at [1451, 224] on div "PROJECT BREAKDOWN Cranbourne Precinct Save Load Report Projects ( 35 ) [DATE] 2…" at bounding box center [784, 372] width 1568 height 744
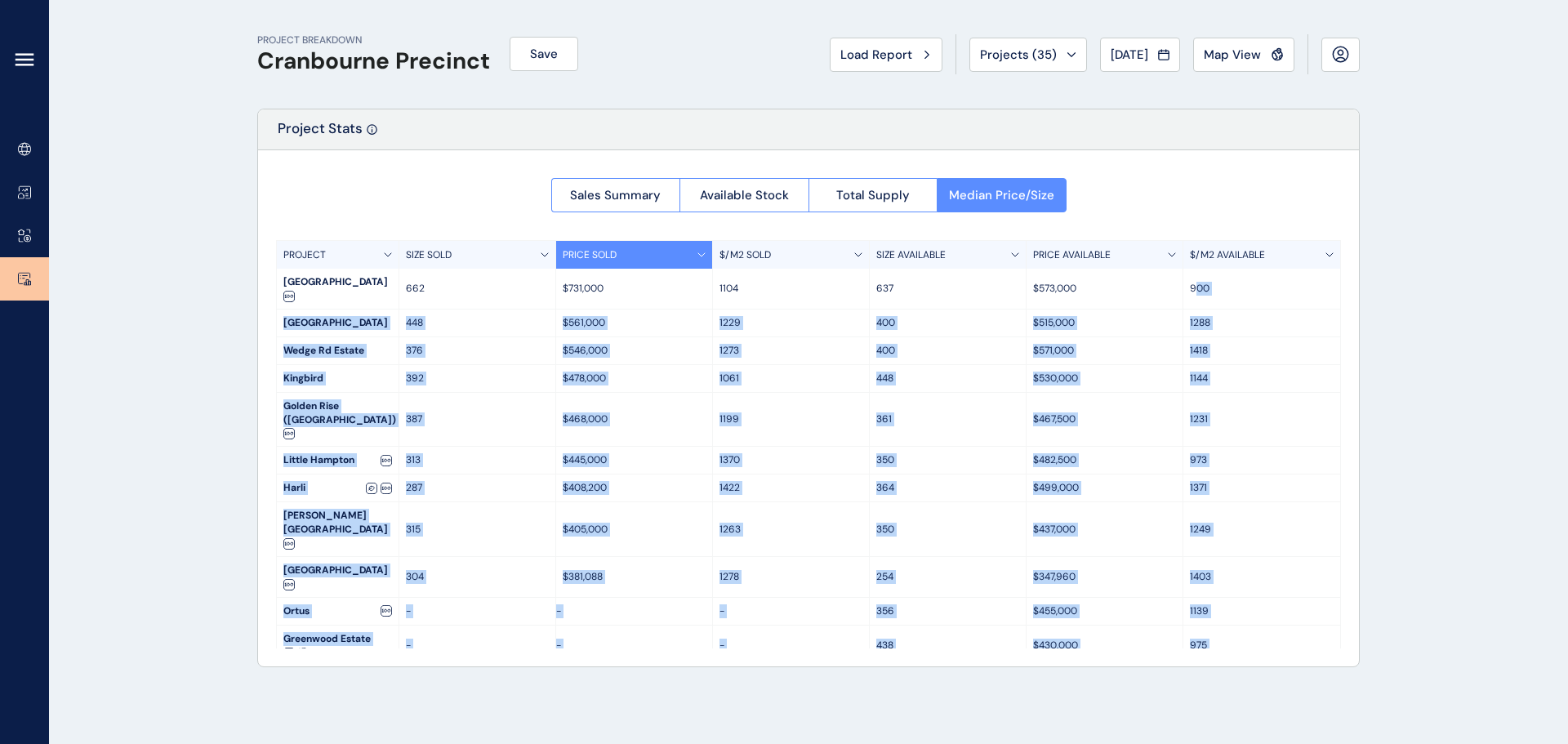
drag, startPoint x: 1216, startPoint y: 634, endPoint x: 1191, endPoint y: 284, distance: 350.9
click at [1191, 284] on div "PROJECT SIZE SOLD PRICE SOLD $/M2 SOLD SIZE AVAILABLE PRICE AVAILABLE $/M2 AVAI…" at bounding box center [808, 444] width 1065 height 408
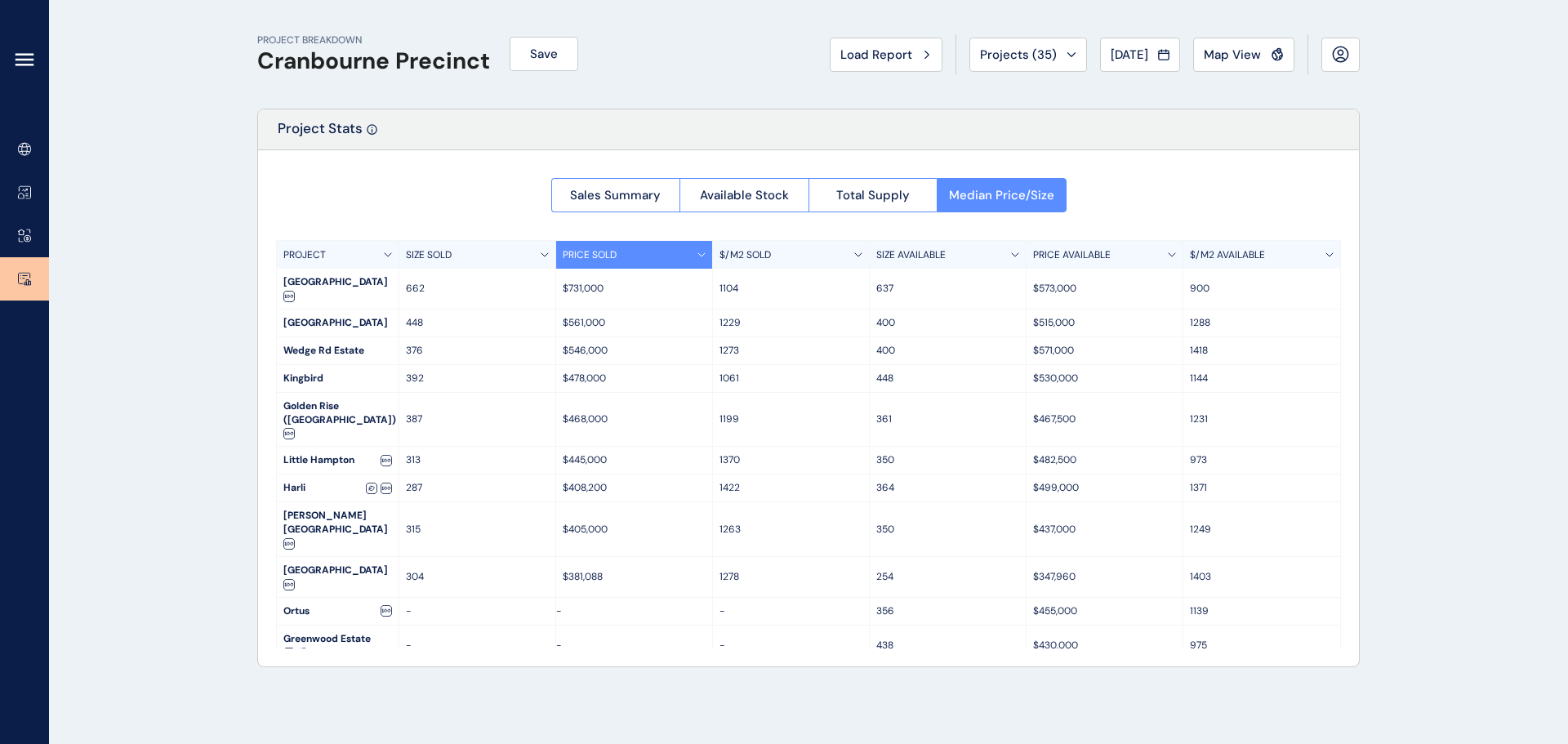
click at [1176, 190] on div "Sales Summary Available Stock Total Supply Median Price/Size PROJECT SIZE SOLD …" at bounding box center [808, 408] width 1100 height 516
click at [875, 199] on span "Total Supply" at bounding box center [872, 194] width 74 height 16
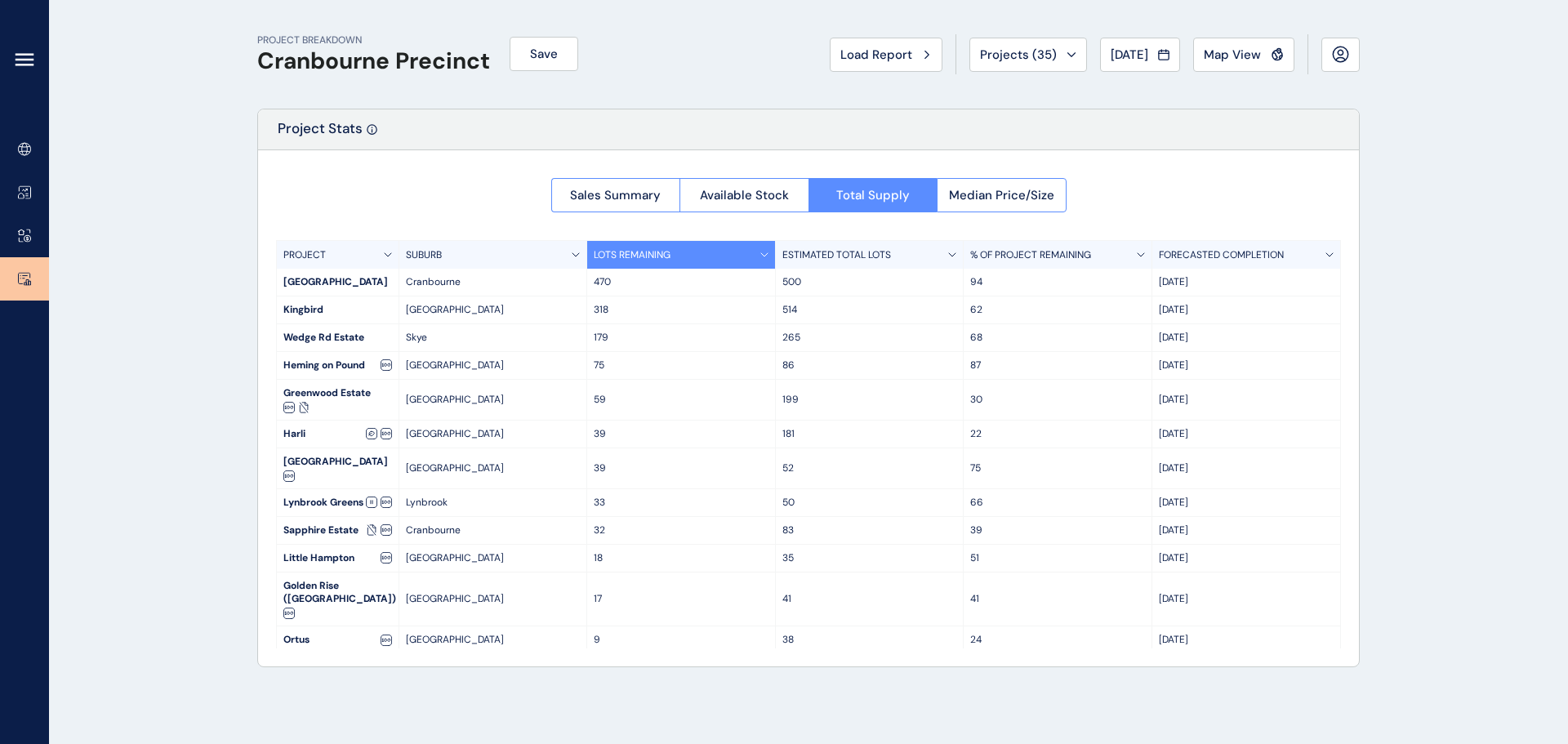
click at [776, 188] on span "Available Stock" at bounding box center [743, 194] width 89 height 16
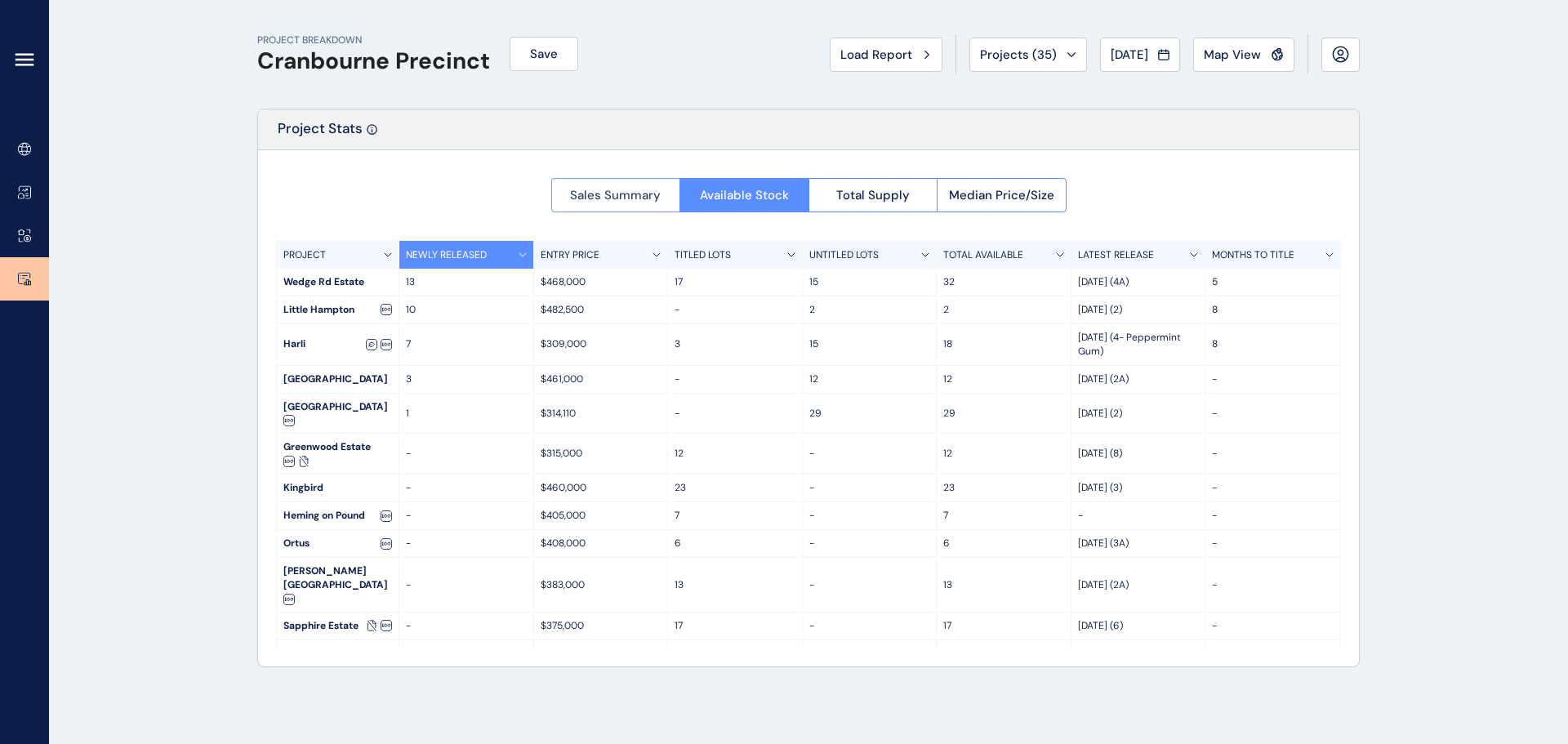
click at [627, 190] on span "Sales Summary" at bounding box center [615, 194] width 91 height 16
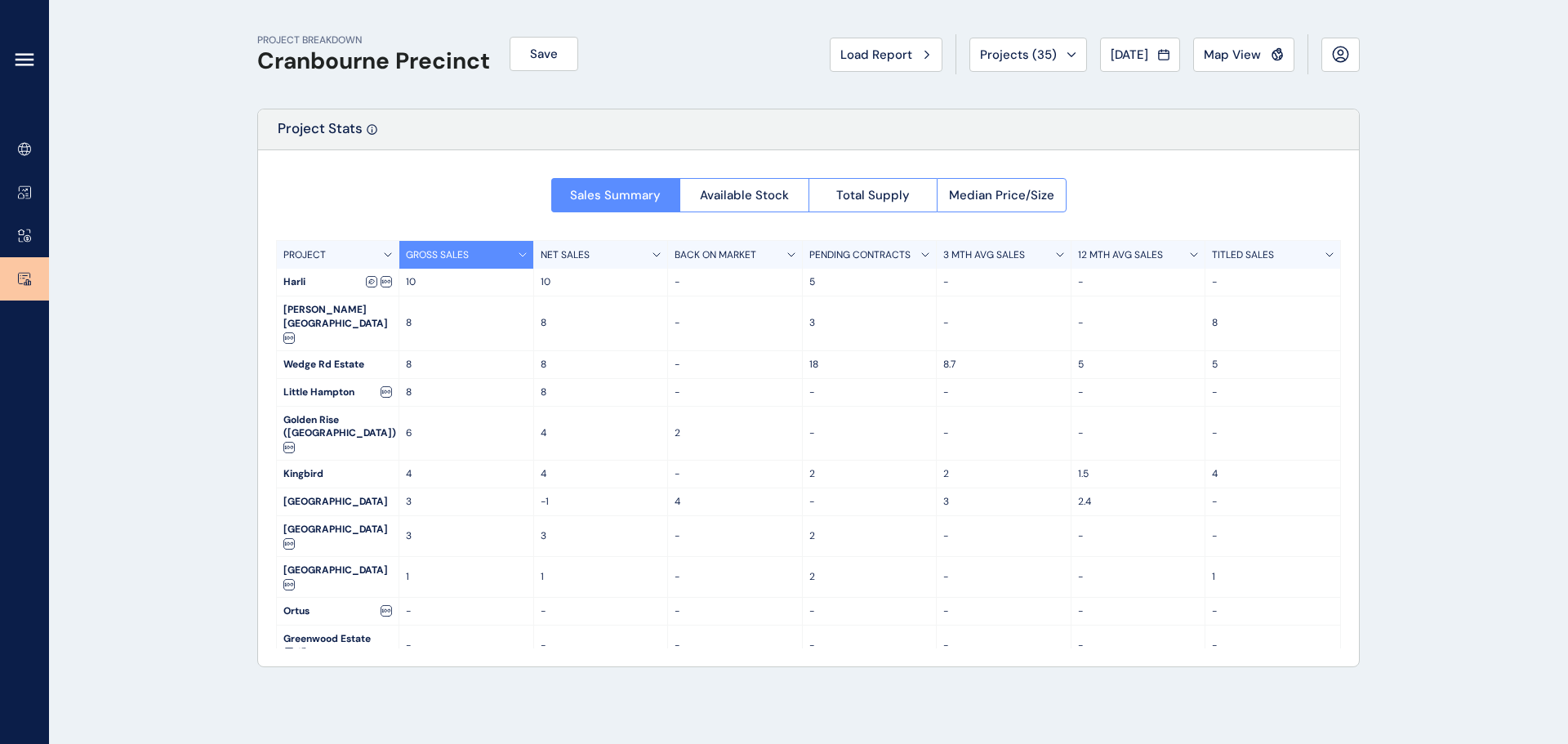
click at [452, 199] on div "Sales Summary Available Stock Total Supply Median Price/Size PROJECT GROSS SALE…" at bounding box center [808, 408] width 1100 height 516
